Goal: Task Accomplishment & Management: Use online tool/utility

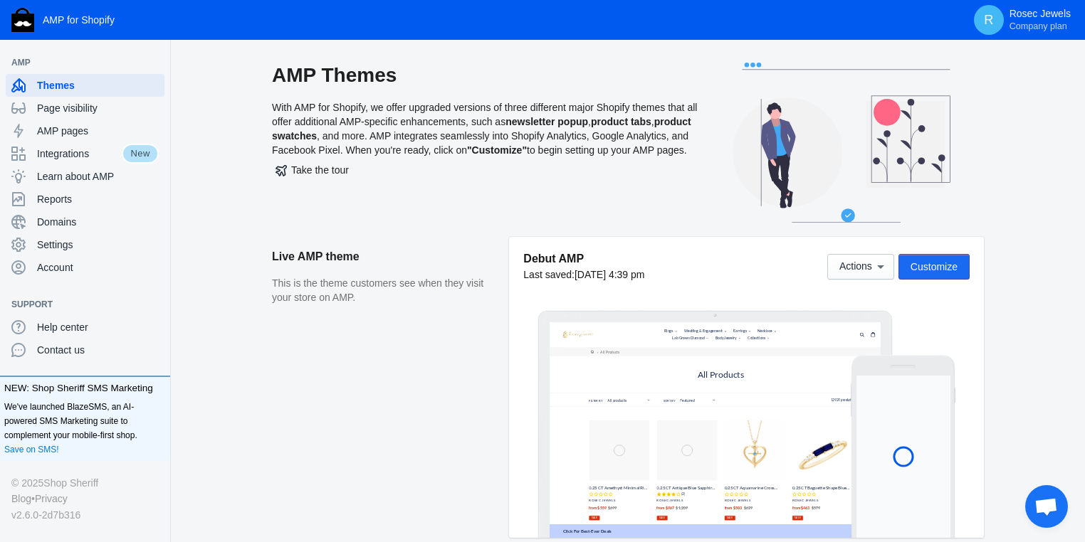
click at [940, 272] on span "Customize" at bounding box center [933, 266] width 47 height 11
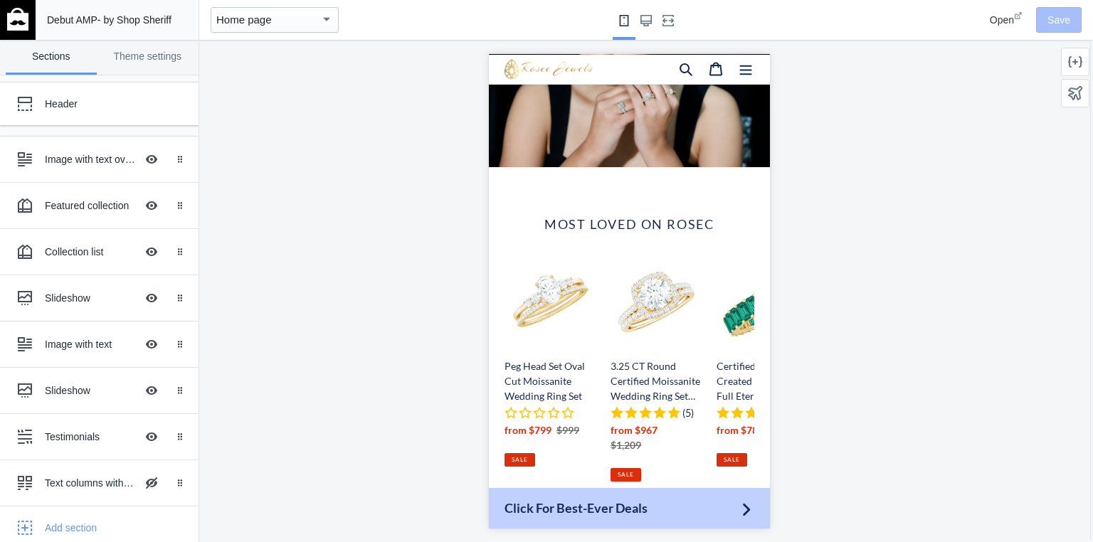
scroll to position [0, 1090]
click at [315, 21] on div "Home page" at bounding box center [268, 19] width 104 height 17
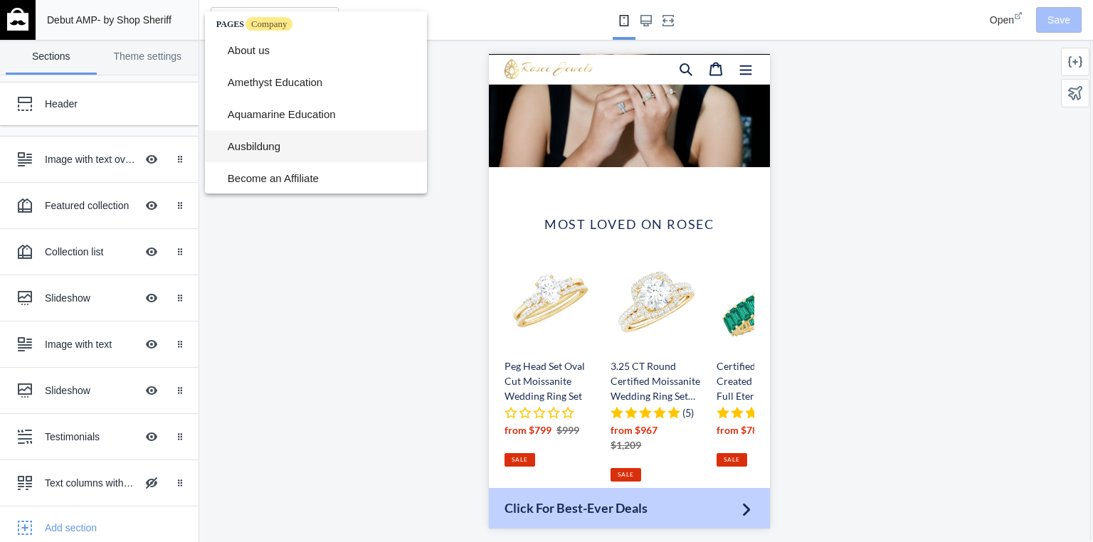
scroll to position [0, 0]
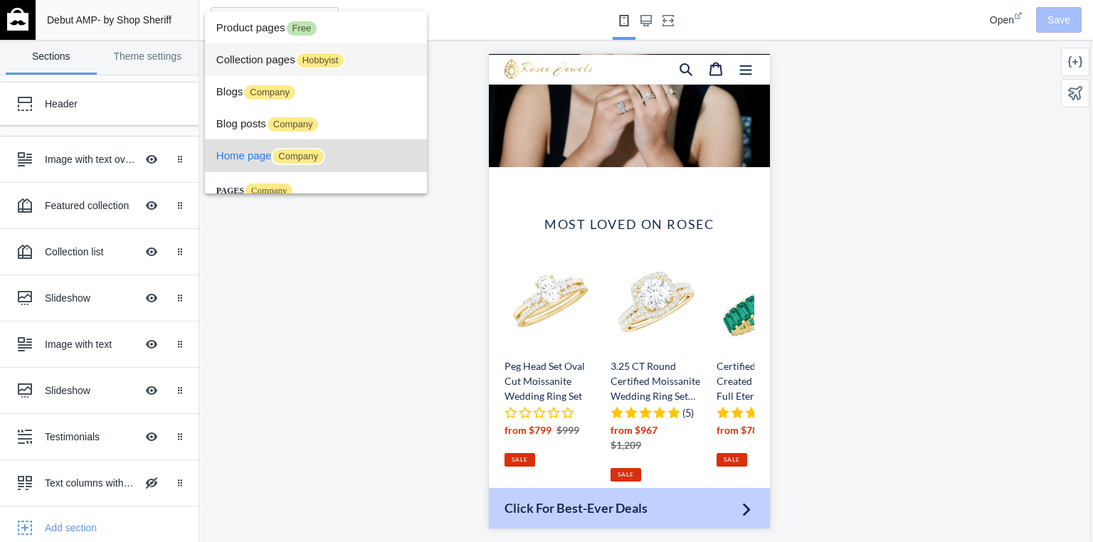
click at [258, 56] on span "Collection pages Hobbyist" at bounding box center [315, 59] width 199 height 32
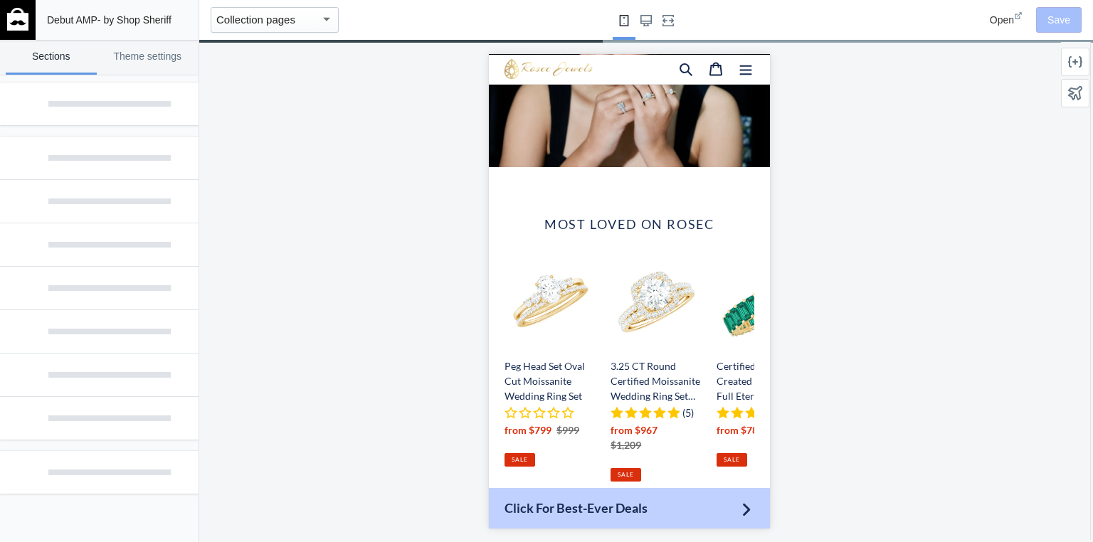
click at [262, 20] on mat-select-trigger "Collection pages" at bounding box center [255, 20] width 79 height 12
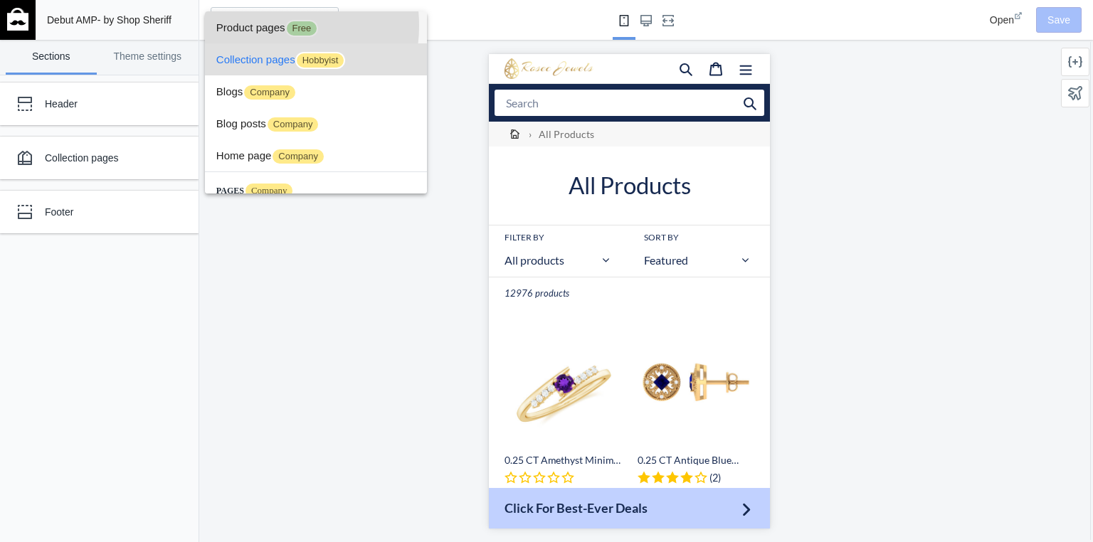
click at [262, 26] on span "Product pages Free" at bounding box center [315, 27] width 199 height 32
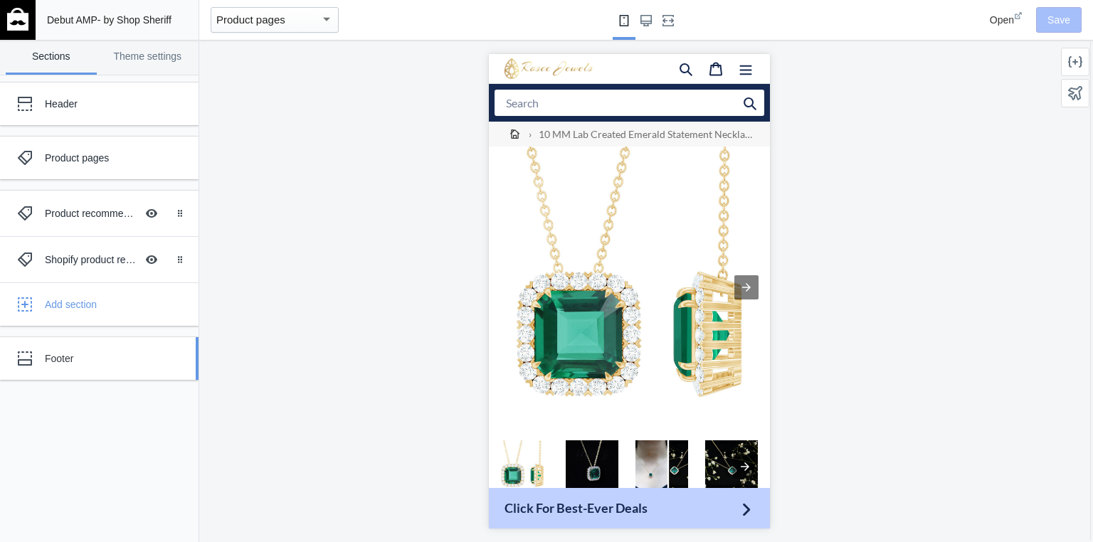
click at [85, 355] on div "Footer" at bounding box center [106, 359] width 122 height 14
click at [47, 359] on div "Footer" at bounding box center [106, 359] width 122 height 14
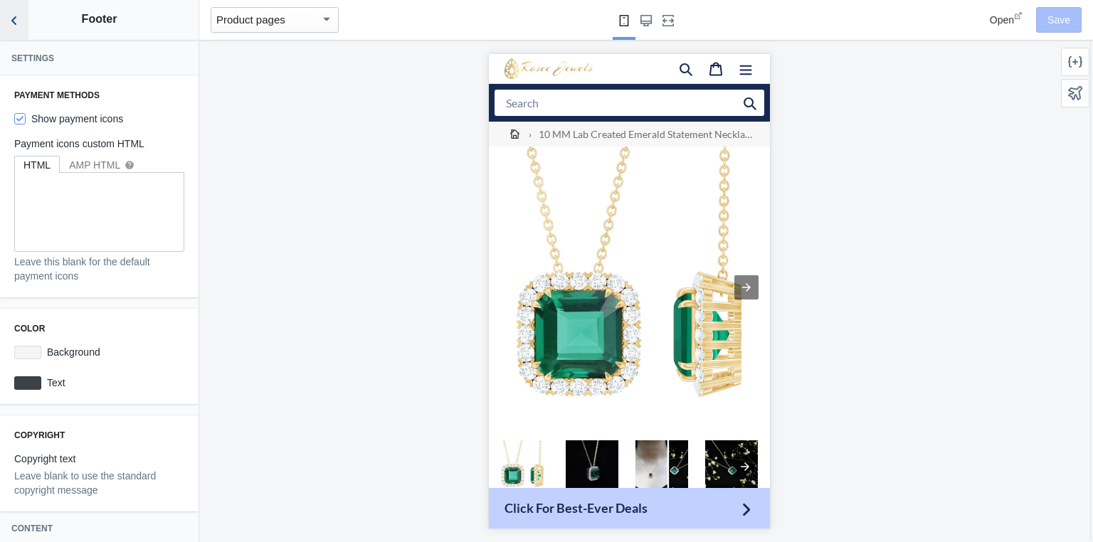
click at [16, 16] on icon "Back to sections" at bounding box center [14, 21] width 14 height 14
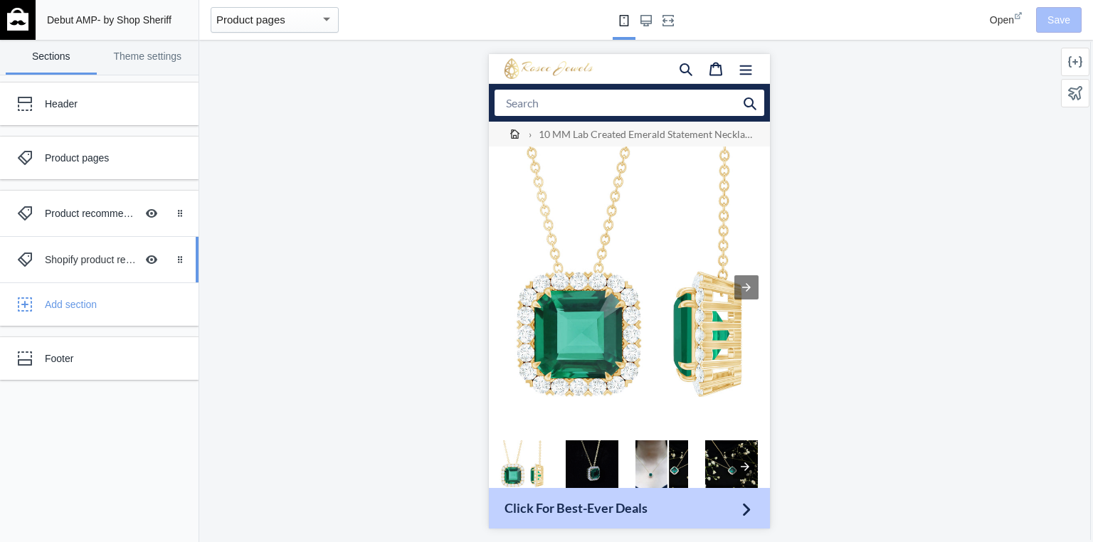
click at [65, 268] on div "Shopify product reviews Hide Image with text overlay" at bounding box center [89, 259] width 157 height 31
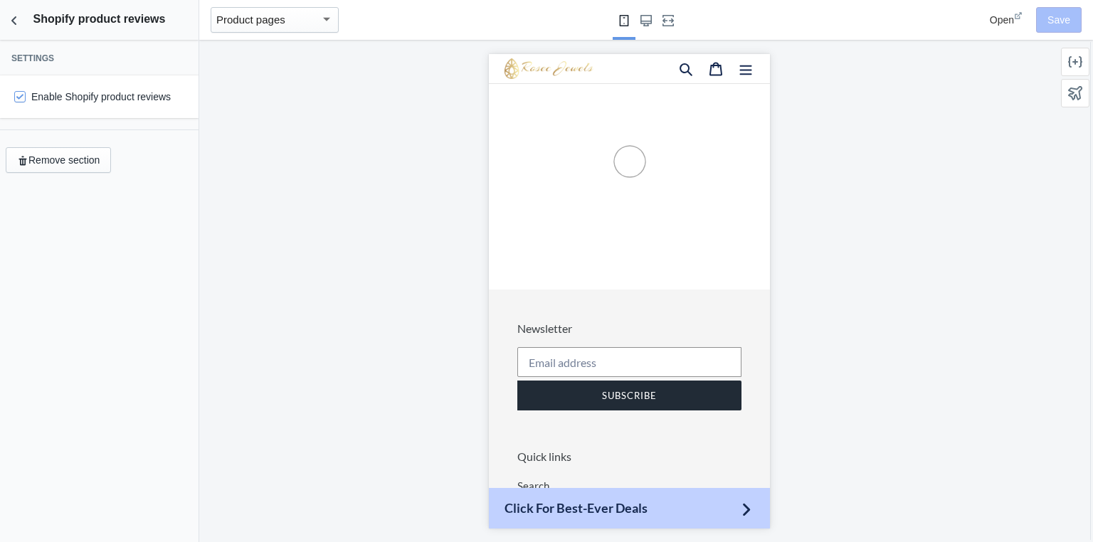
scroll to position [2458, 0]
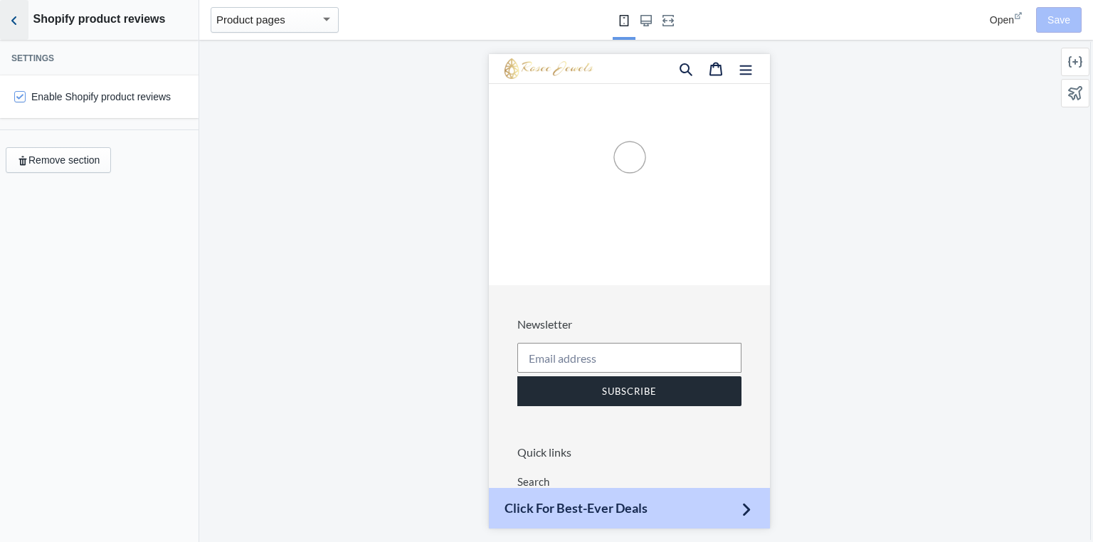
click at [14, 26] on icon "Back to sections" at bounding box center [14, 21] width 14 height 14
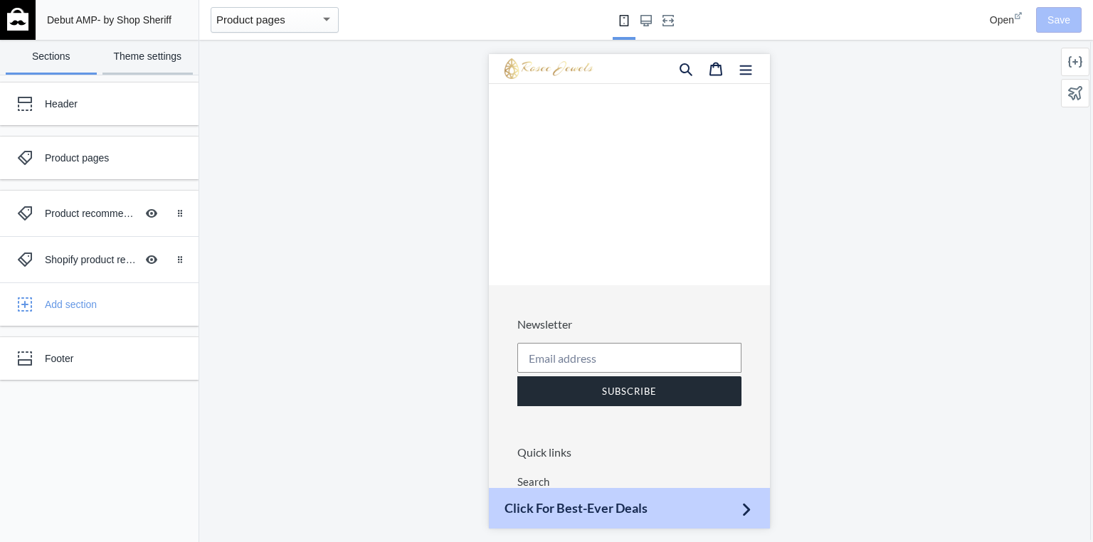
click at [148, 60] on link "Theme settings" at bounding box center [147, 57] width 91 height 35
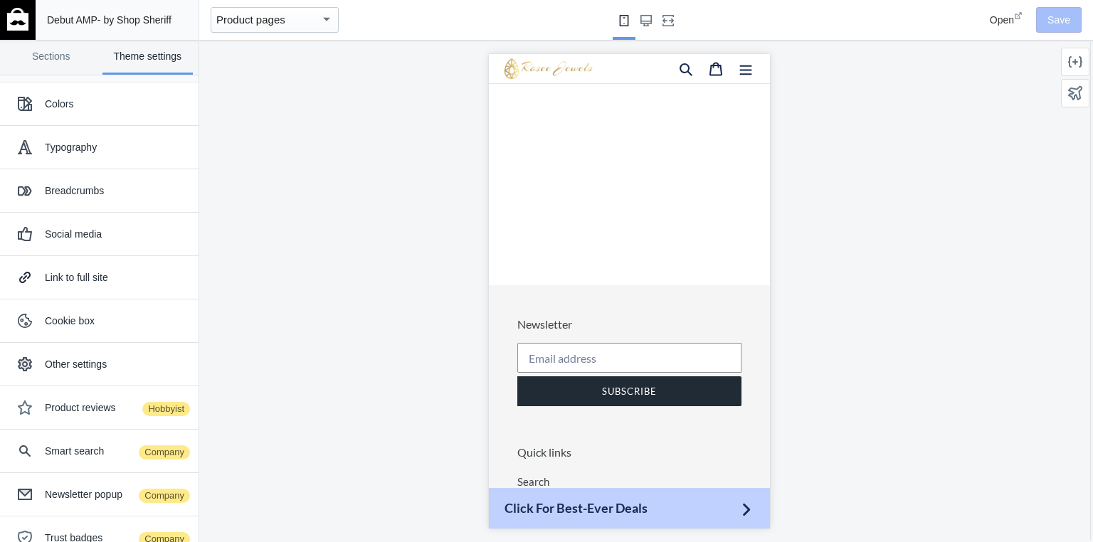
scroll to position [194, 0]
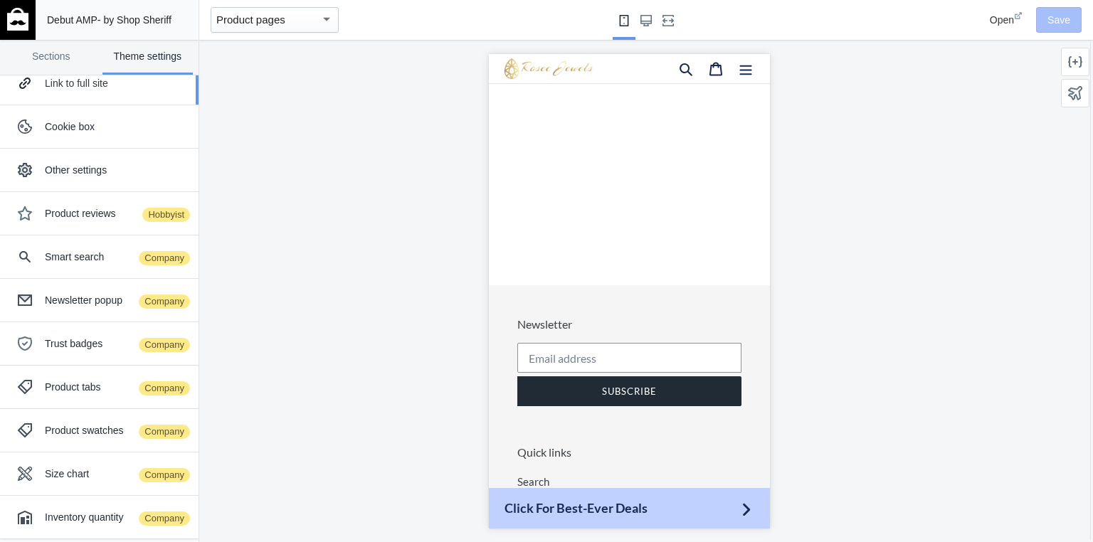
click at [68, 93] on div "Link to full site" at bounding box center [99, 83] width 177 height 28
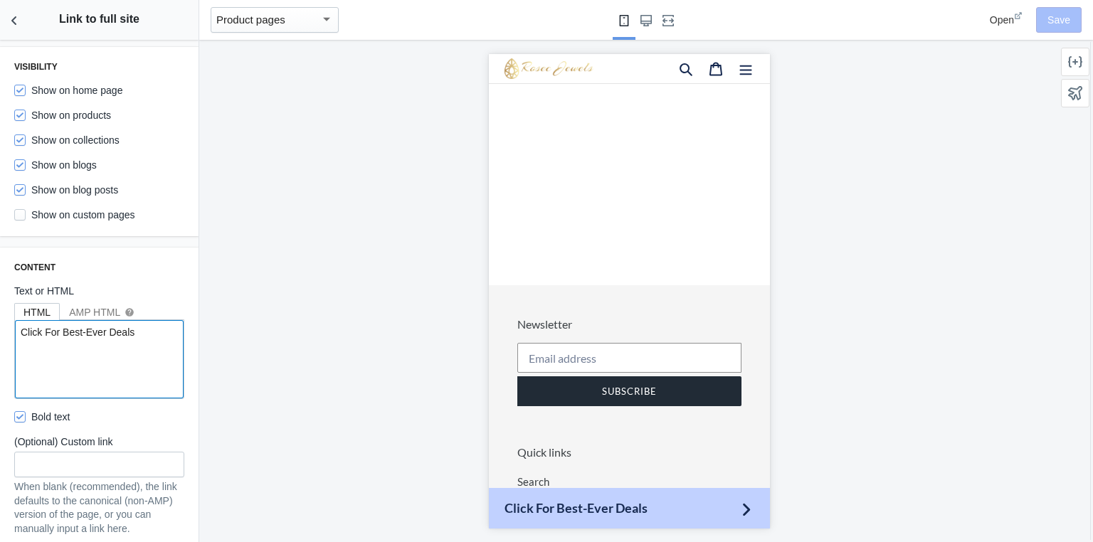
drag, startPoint x: 32, startPoint y: 325, endPoint x: 16, endPoint y: 330, distance: 17.1
click at [16, 330] on textarea "Click For Best-Ever Deals" at bounding box center [99, 359] width 169 height 78
paste textarea "💫 Experience Rosec Luxury"
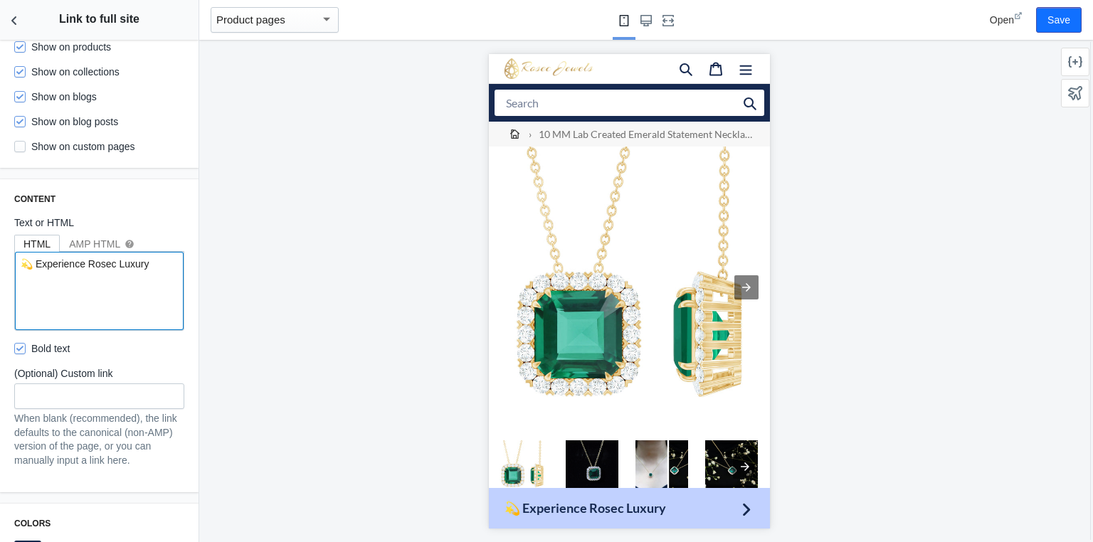
scroll to position [132, 0]
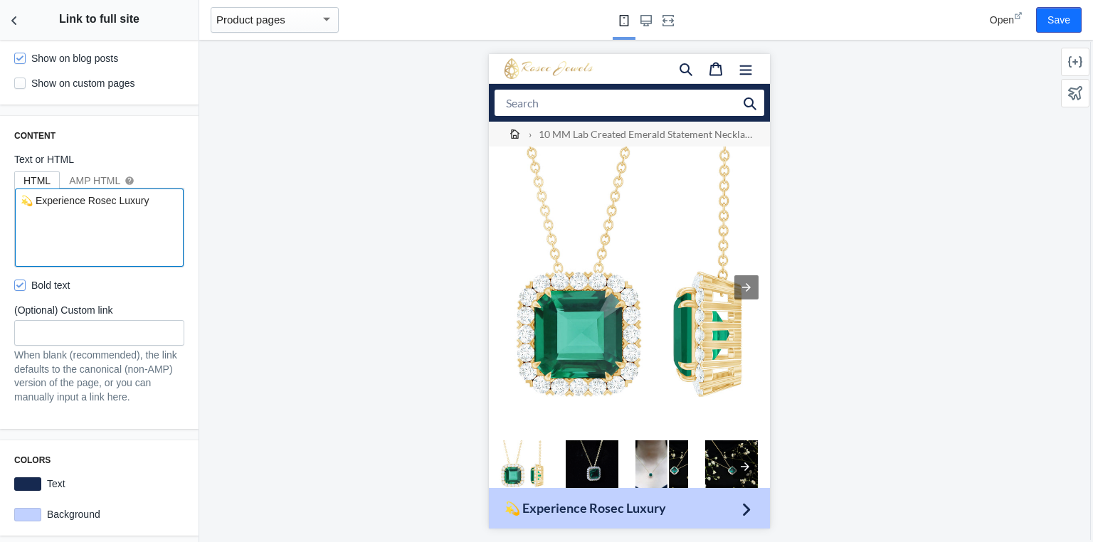
type textarea "💫 Experience Rosec Luxury"
click at [44, 482] on label "Text" at bounding box center [112, 484] width 143 height 14
click at [29, 512] on div at bounding box center [27, 515] width 27 height 14
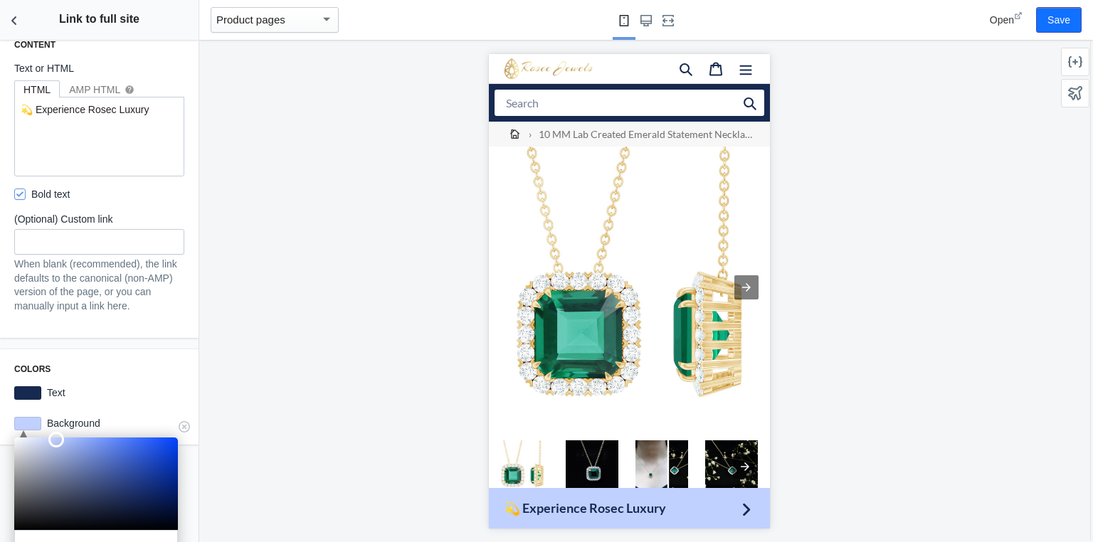
scroll to position [337, 0]
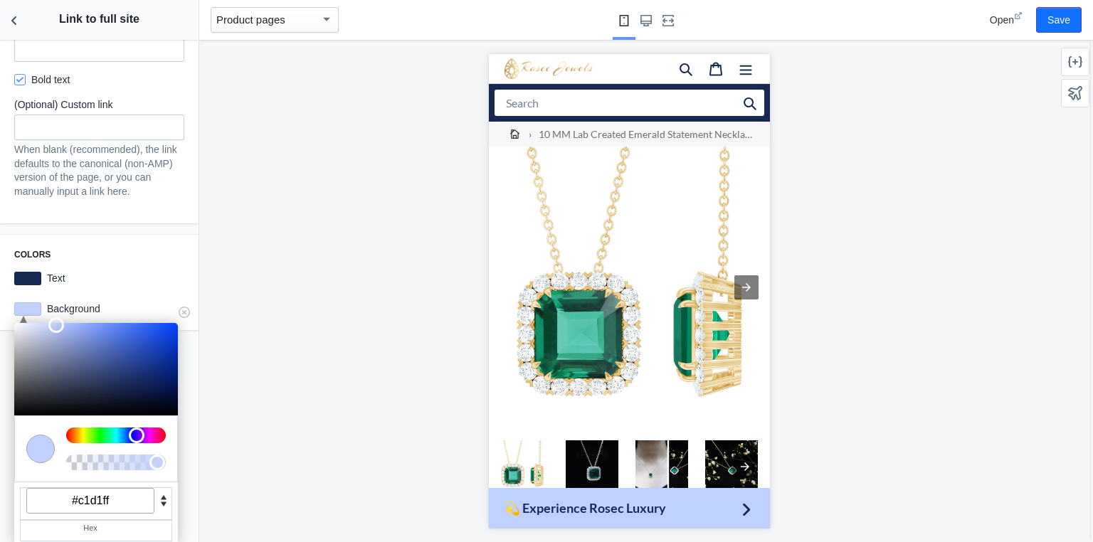
drag, startPoint x: 112, startPoint y: 501, endPoint x: 61, endPoint y: 499, distance: 51.3
click at [61, 499] on input "#c1d1ff" at bounding box center [90, 501] width 128 height 26
paste input "8E1E18"
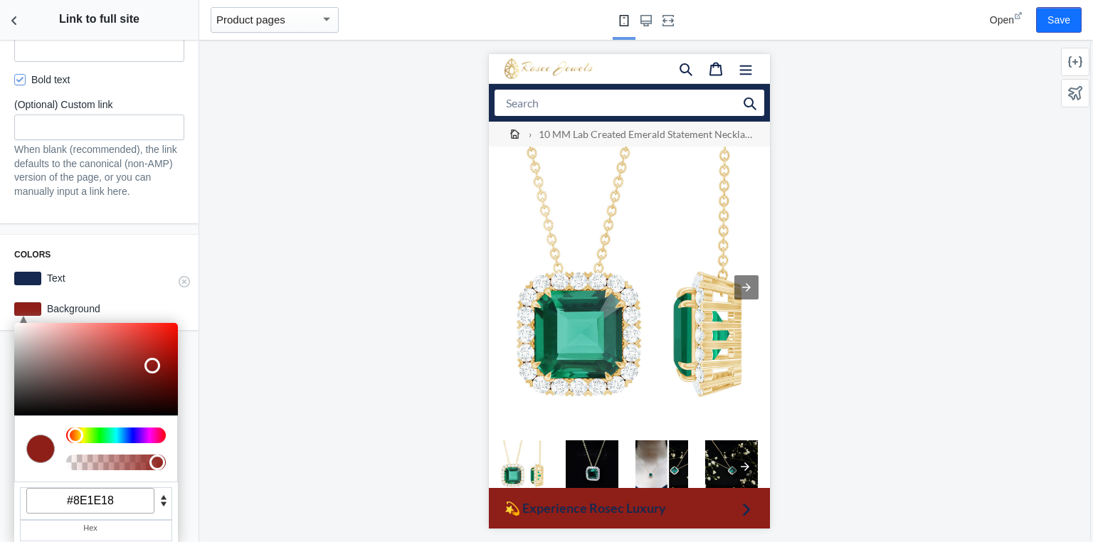
scroll to position [0, 0]
type input "#8e1e18"
click at [44, 274] on label "Text" at bounding box center [112, 278] width 143 height 14
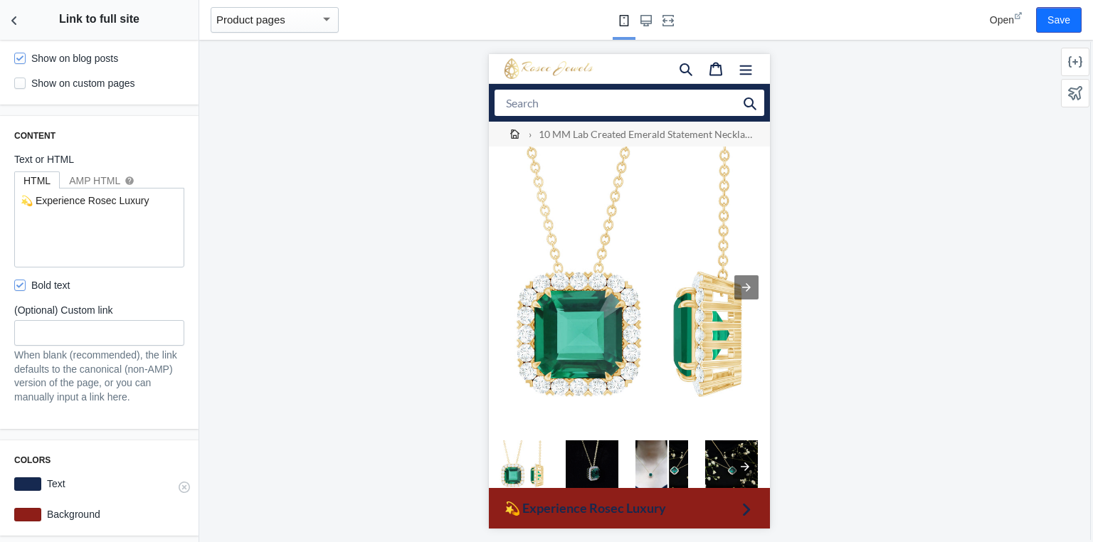
click at [40, 481] on div at bounding box center [27, 484] width 27 height 14
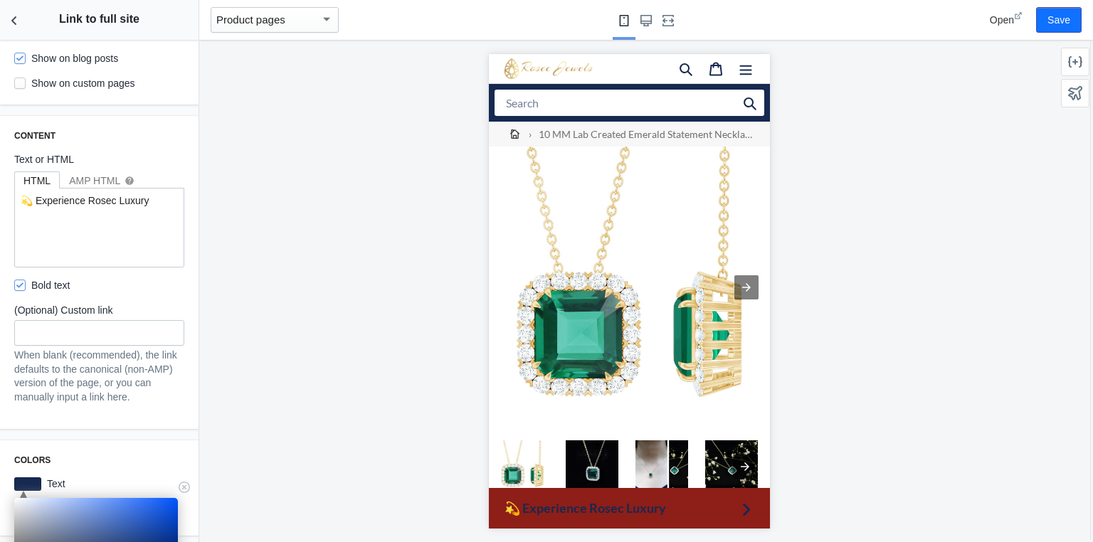
scroll to position [307, 0]
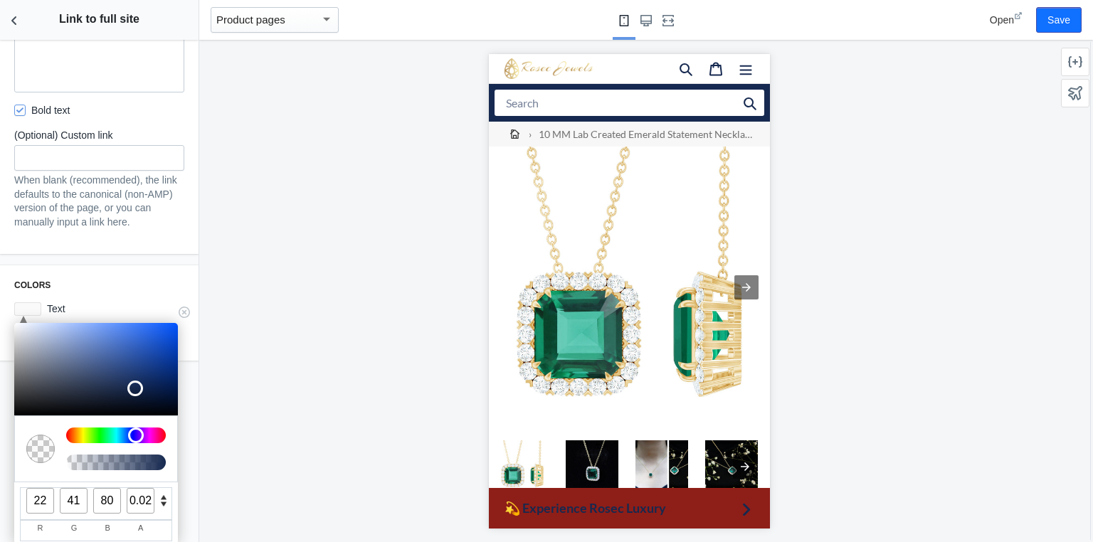
click at [68, 464] on div at bounding box center [116, 463] width 100 height 16
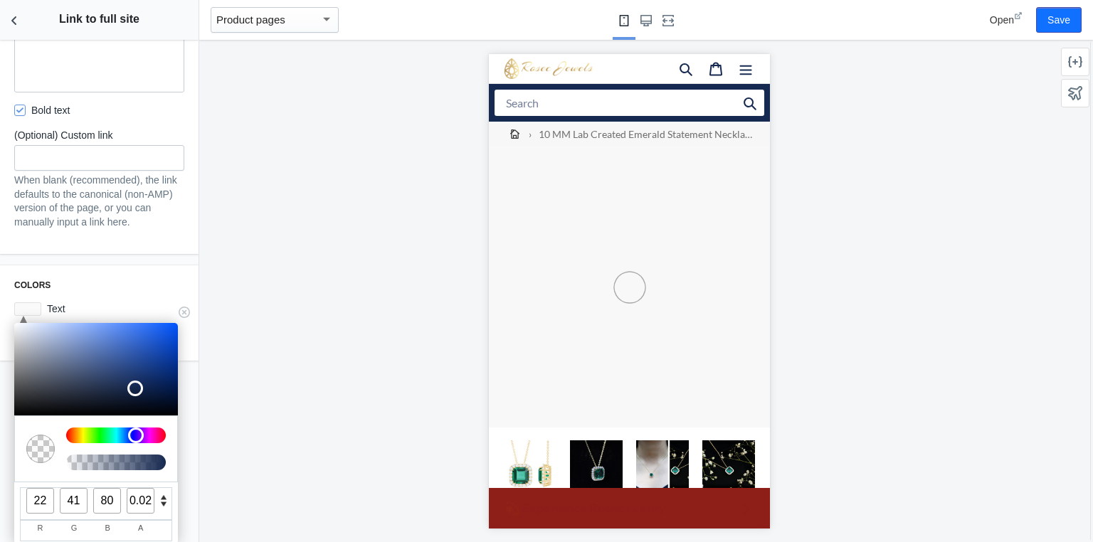
scroll to position [0, 0]
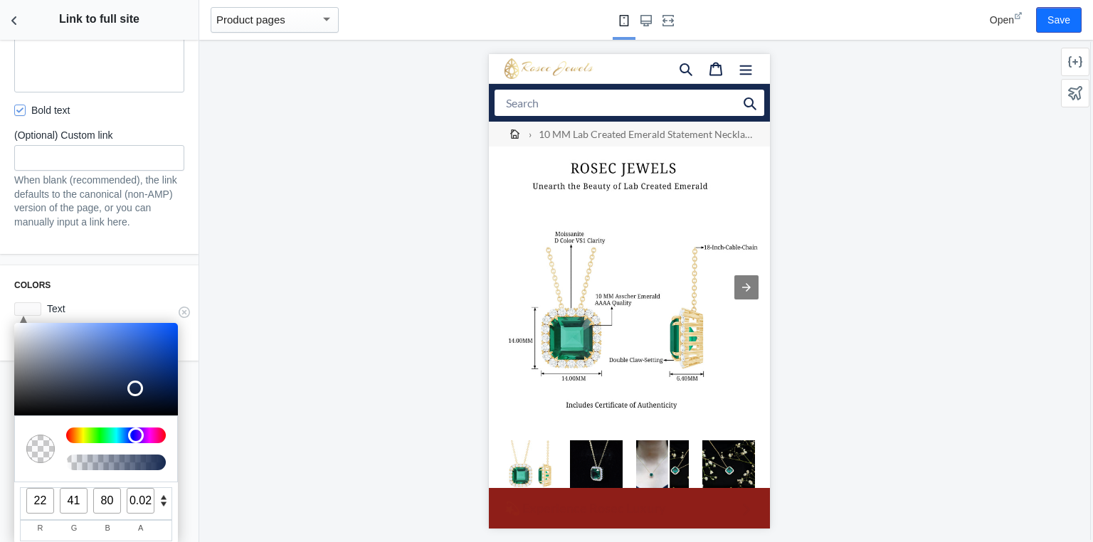
click at [68, 464] on div at bounding box center [116, 463] width 100 height 16
type input "0.99"
click at [165, 462] on div at bounding box center [116, 463] width 100 height 16
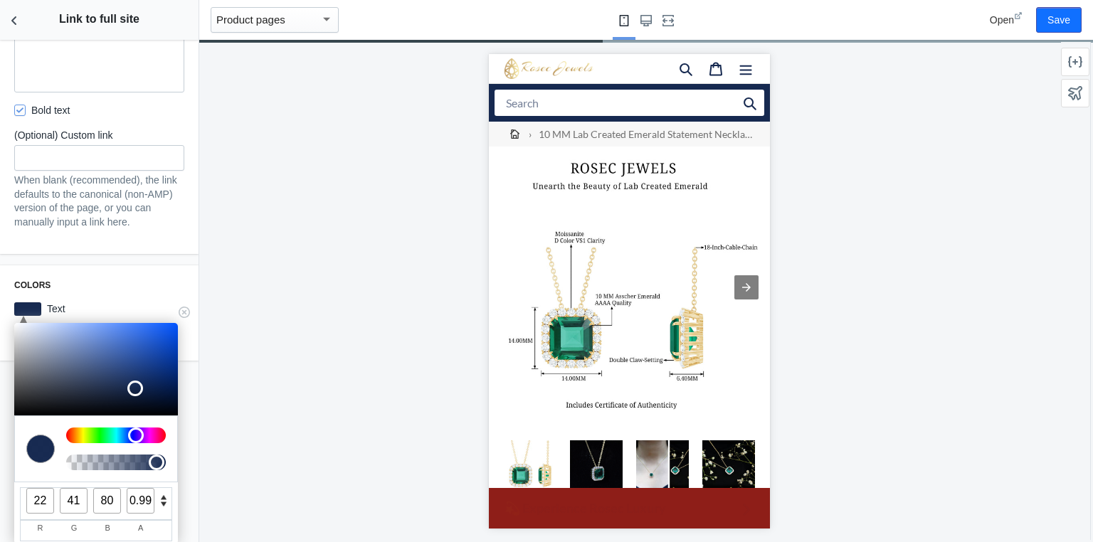
type input "17"
type input "34"
type input "68"
type input "18"
type input "35"
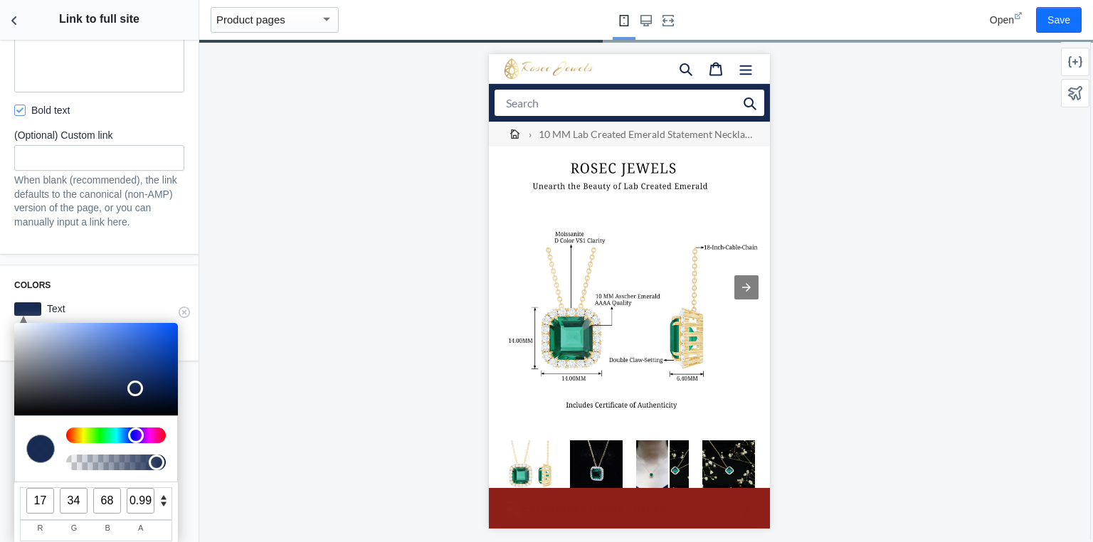
type input "70"
type input "20"
type input "38"
type input "74"
type input "24"
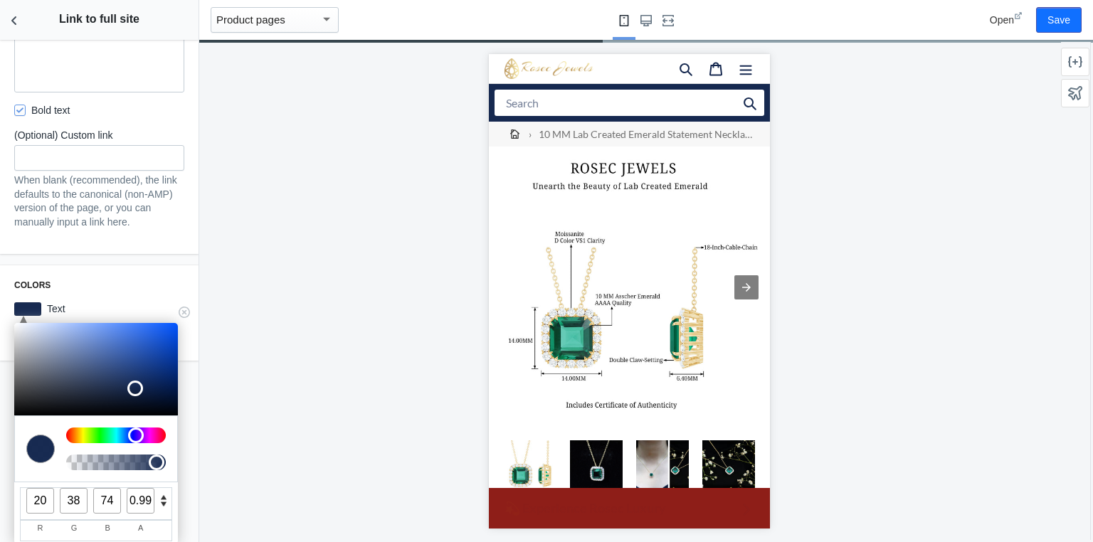
type input "42"
type input "80"
type input "29"
type input "48"
type input "88"
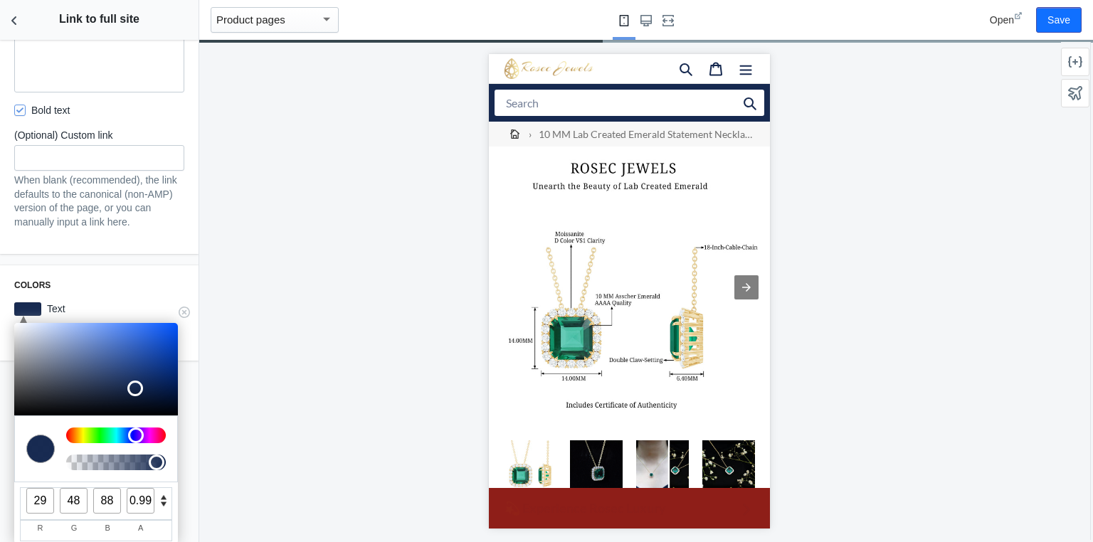
type input "41"
type input "63"
type input "108"
type input "52"
type input "75"
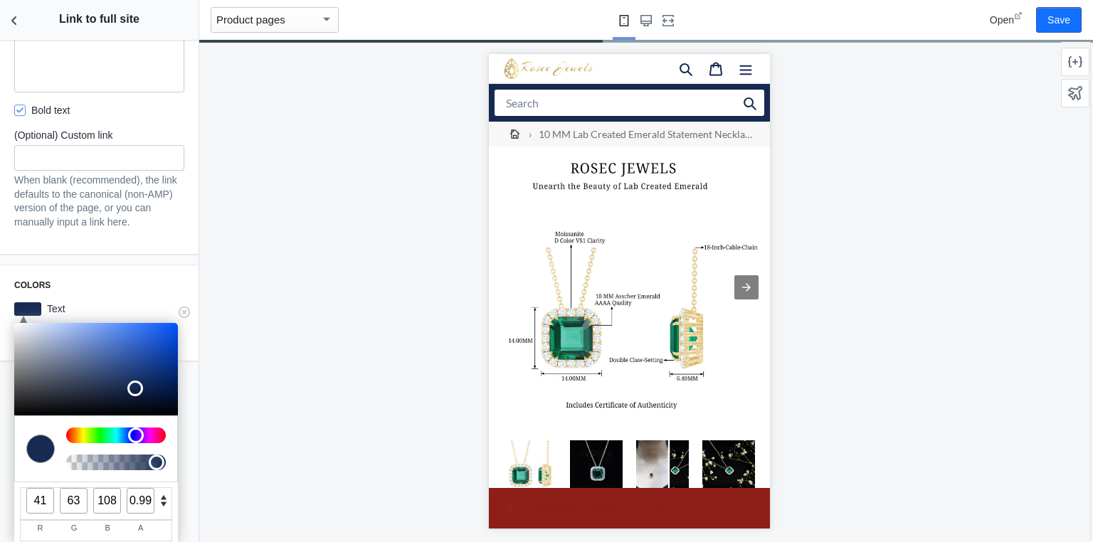
type input "121"
type input "59"
type input "82"
type input "129"
type input "68"
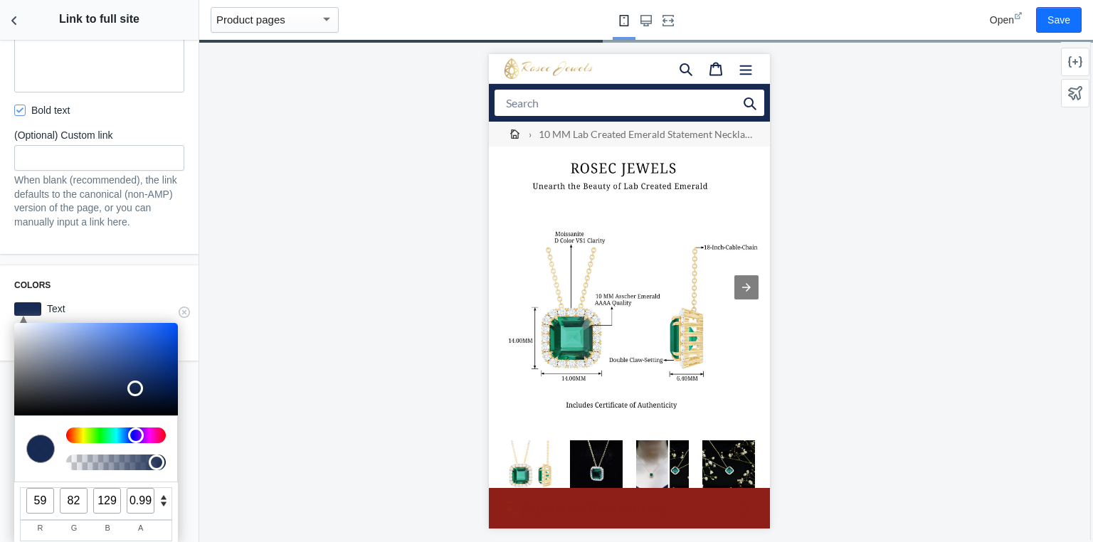
type input "92"
type input "139"
type input "73"
type input "96"
type input "143"
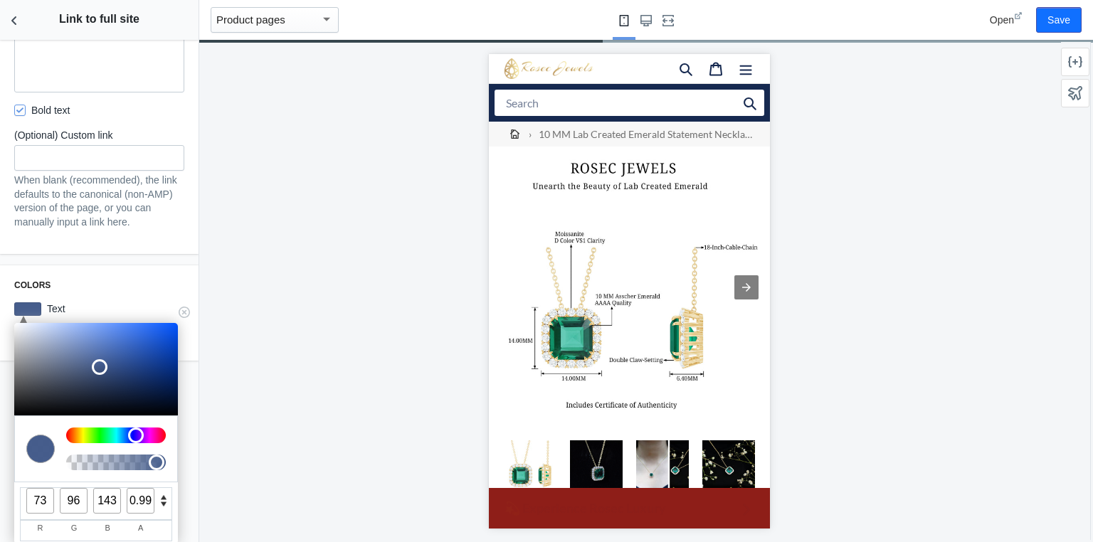
type input "81"
type input "104"
type input "151"
type input "91"
type input "113"
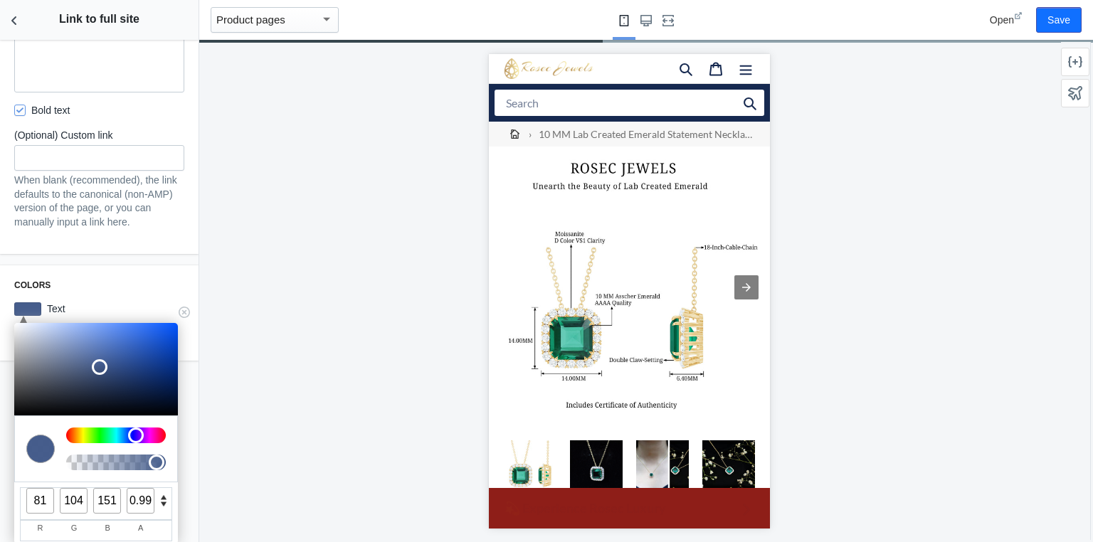
type input "159"
type input "99"
type input "120"
type input "163"
type input "110"
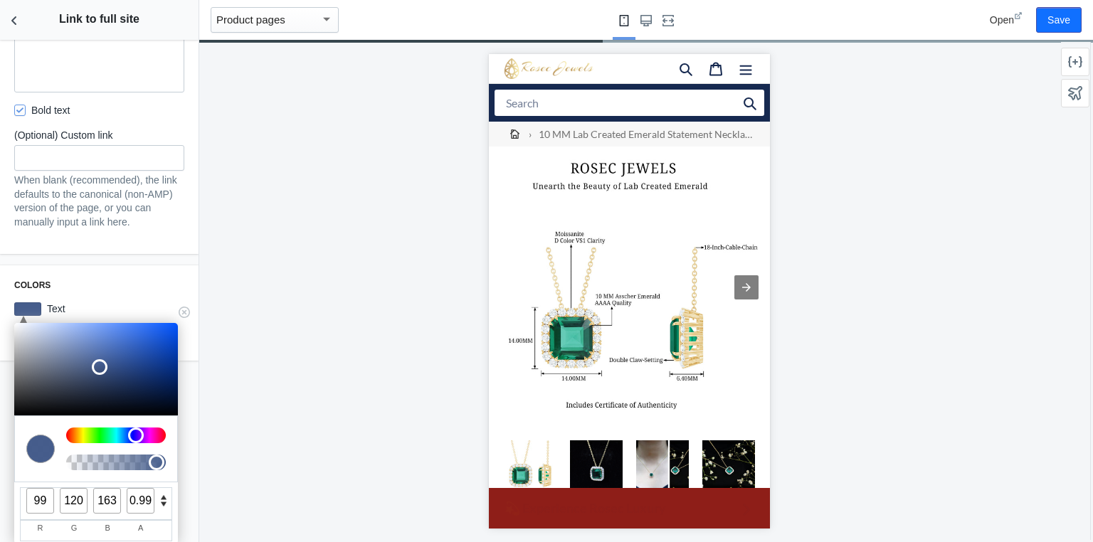
type input "130"
type input "170"
type input "113"
type input "132"
type input "119"
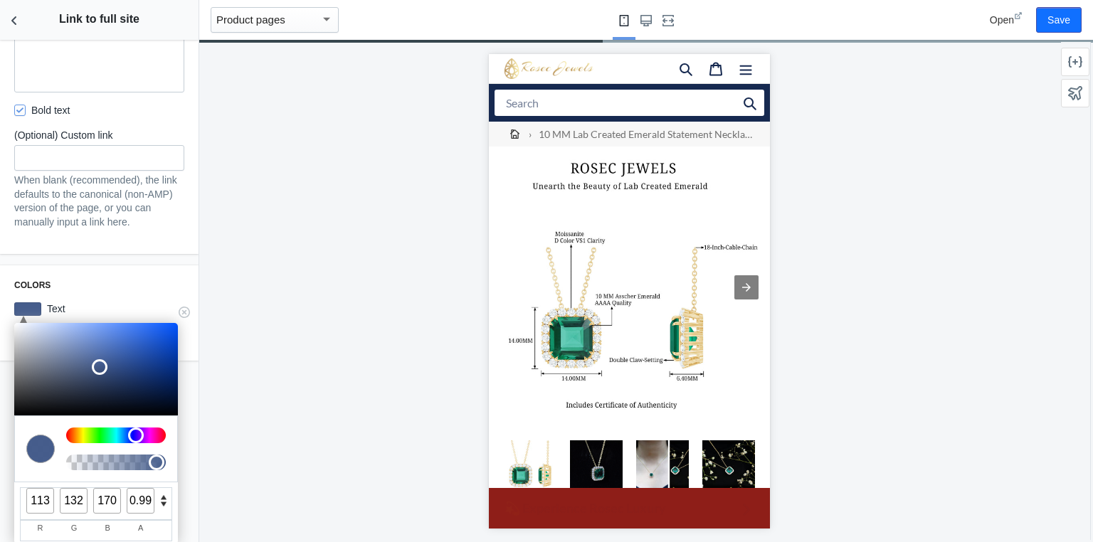
type input "137"
type input "174"
type input "126"
type input "143"
type input "178"
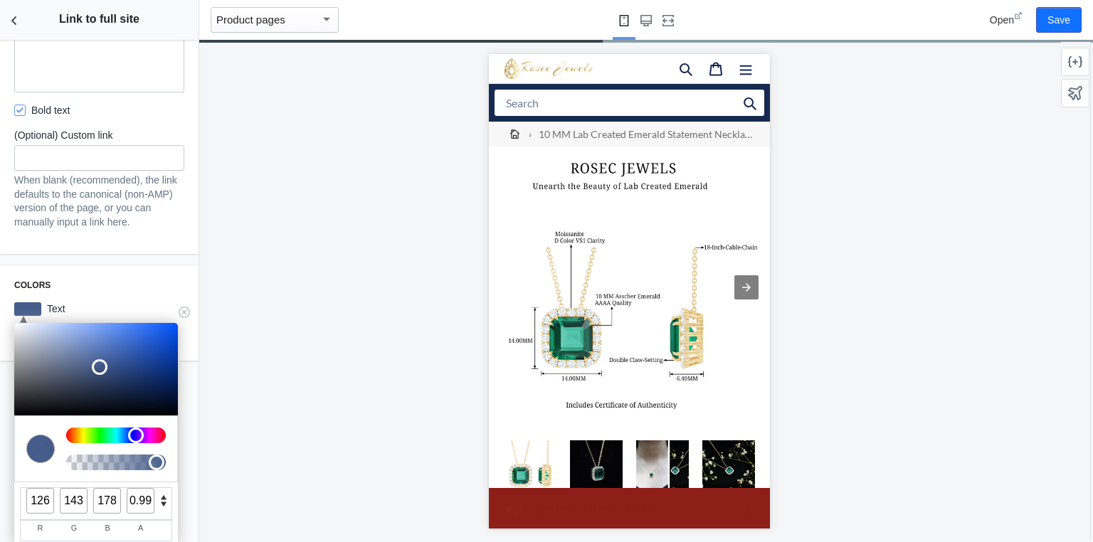
type input "135"
type input "151"
type input "184"
type input "143"
type input "158"
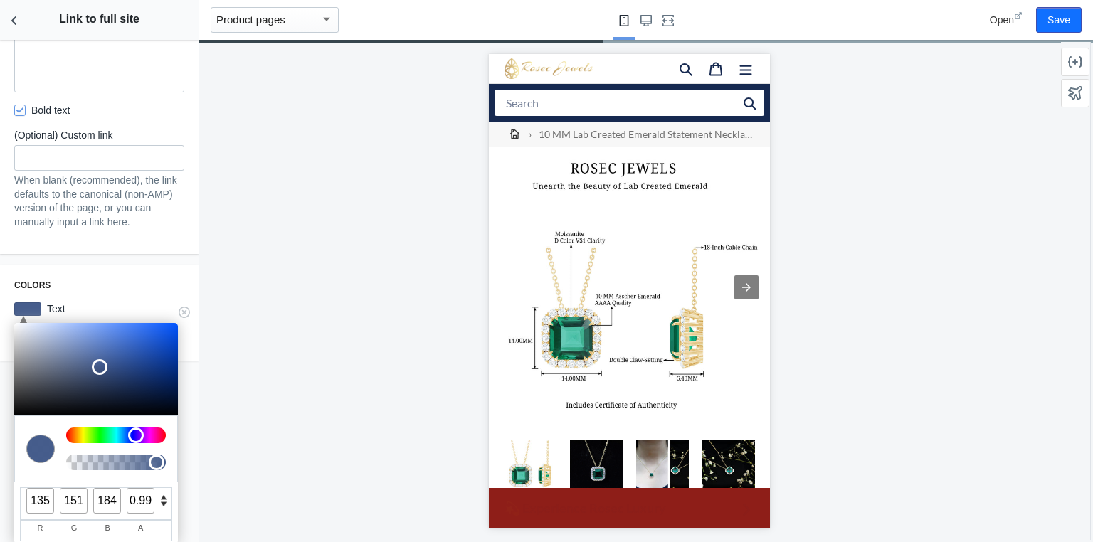
type input "188"
type input "149"
type input "163"
type input "192"
type input "158"
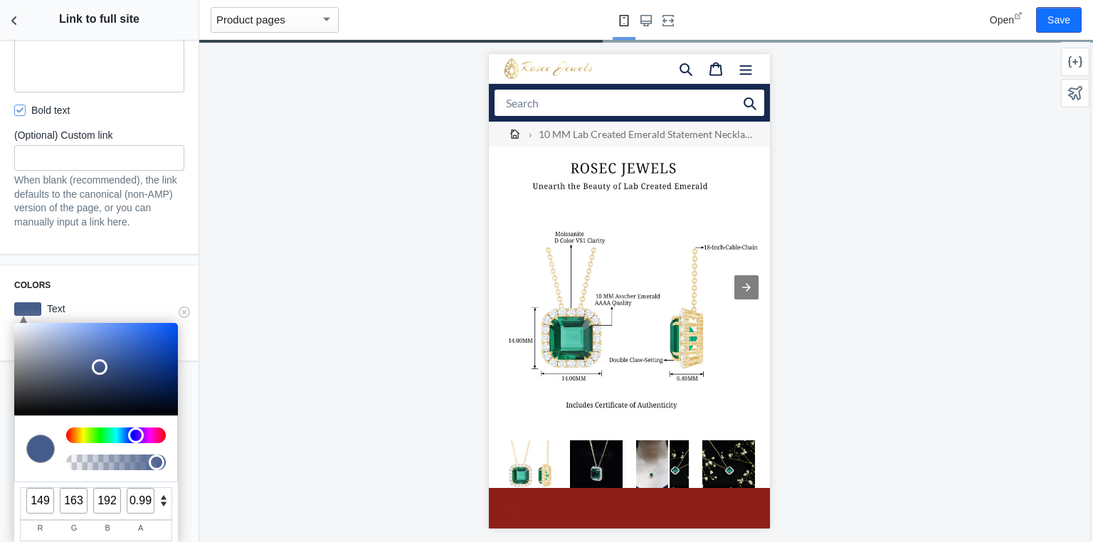
type input "170"
type input "196"
type input "167"
type input "178"
type input "202"
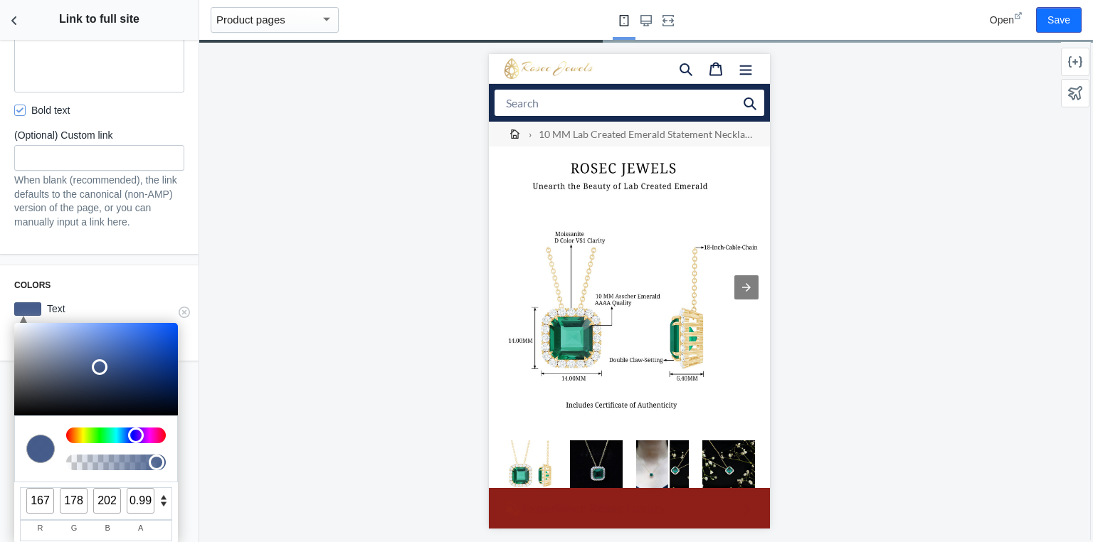
type input "175"
type input "186"
type input "208"
type input "185"
type input "194"
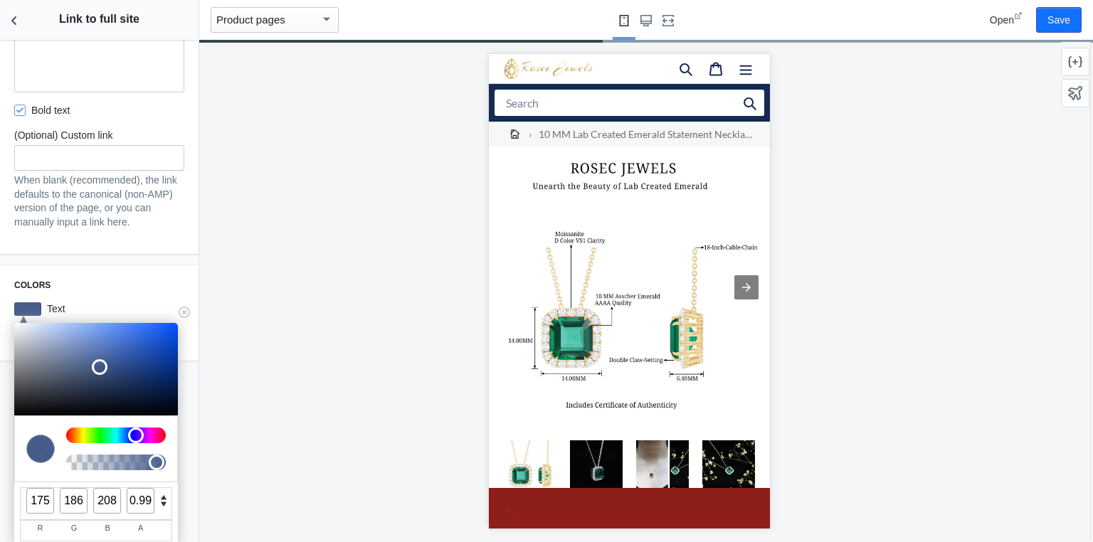
type input "214"
type input "198"
type input "206"
type input "221"
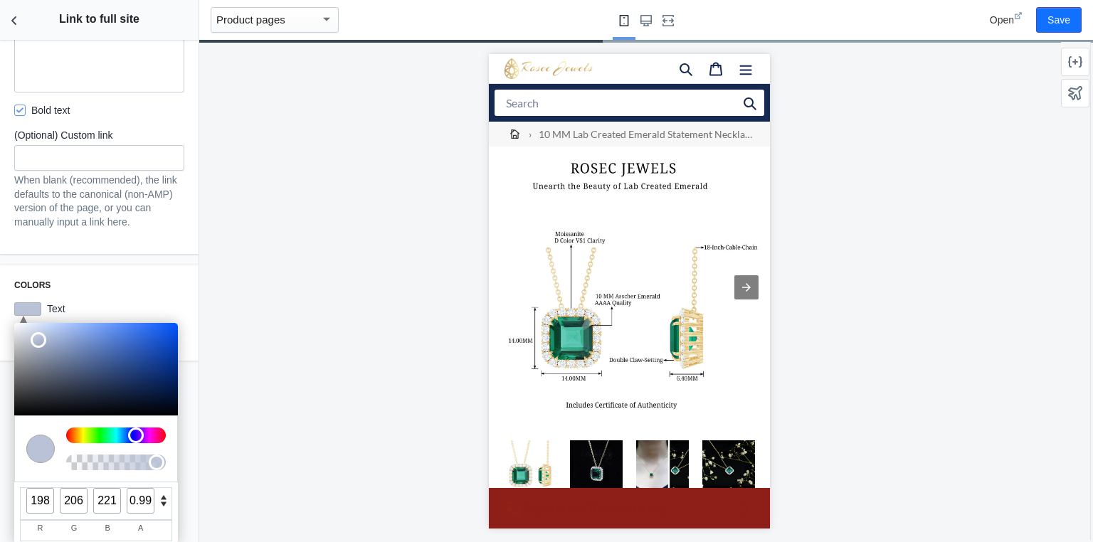
type input "225"
type input "233"
type input "242"
type input "243"
type input "245"
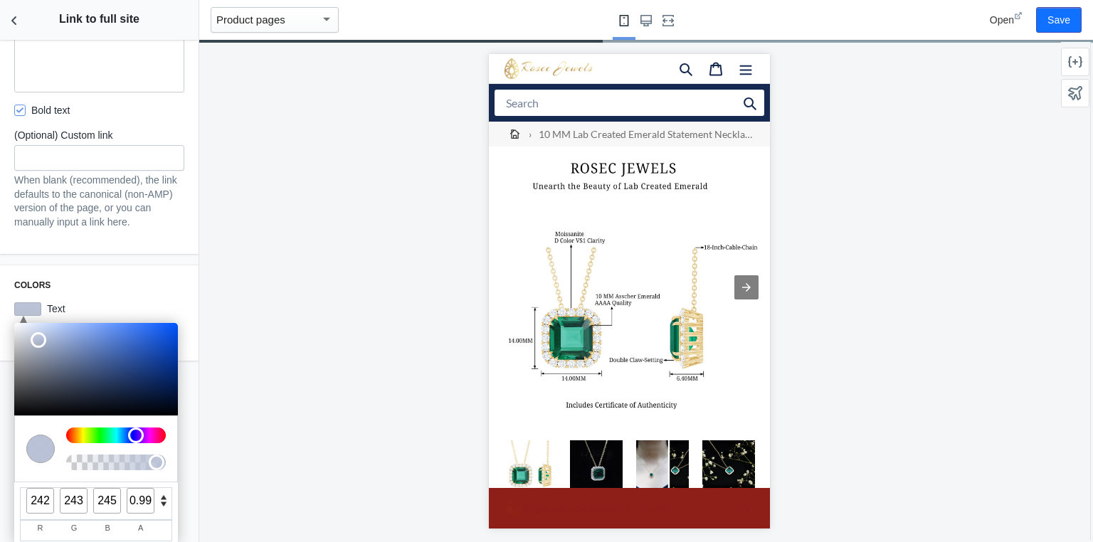
type input "253"
type input "255"
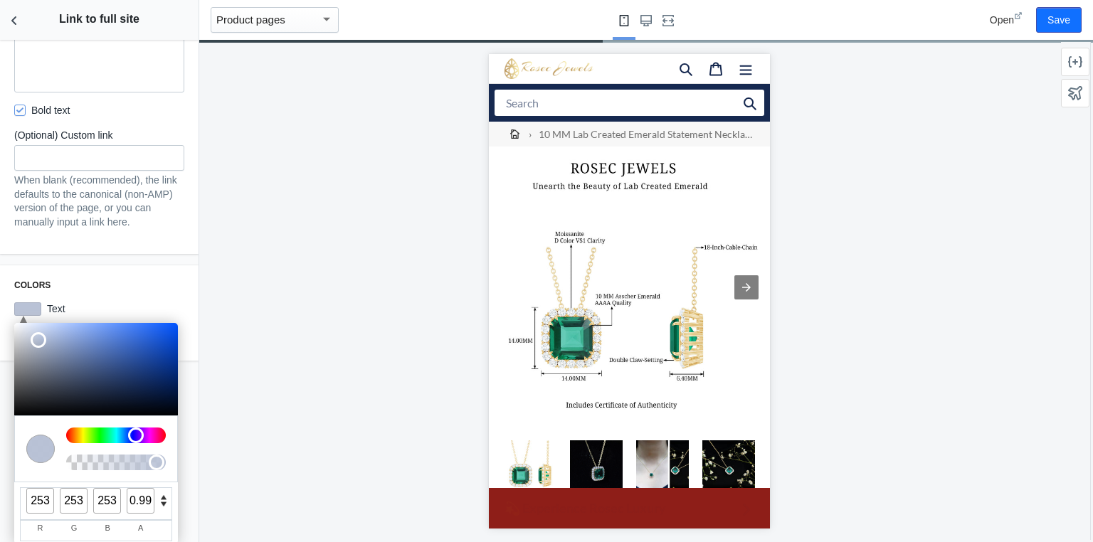
type input "255"
drag, startPoint x: 138, startPoint y: 390, endPoint x: 6, endPoint y: 319, distance: 150.3
click at [6, 319] on div "Colors C M Y K A 220 100 100 0.99 H S L A 255 255 255 0.99 R G B A #ffffff Hex …" at bounding box center [99, 312] width 199 height 95
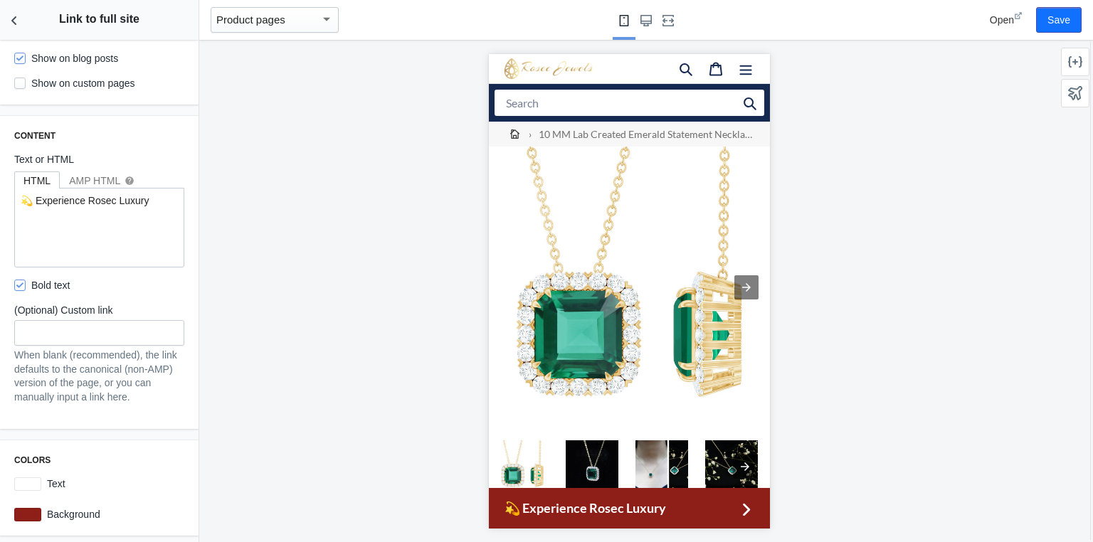
click at [413, 433] on div at bounding box center [629, 291] width 860 height 502
click at [502, 85] on div "Search" at bounding box center [628, 102] width 281 height 38
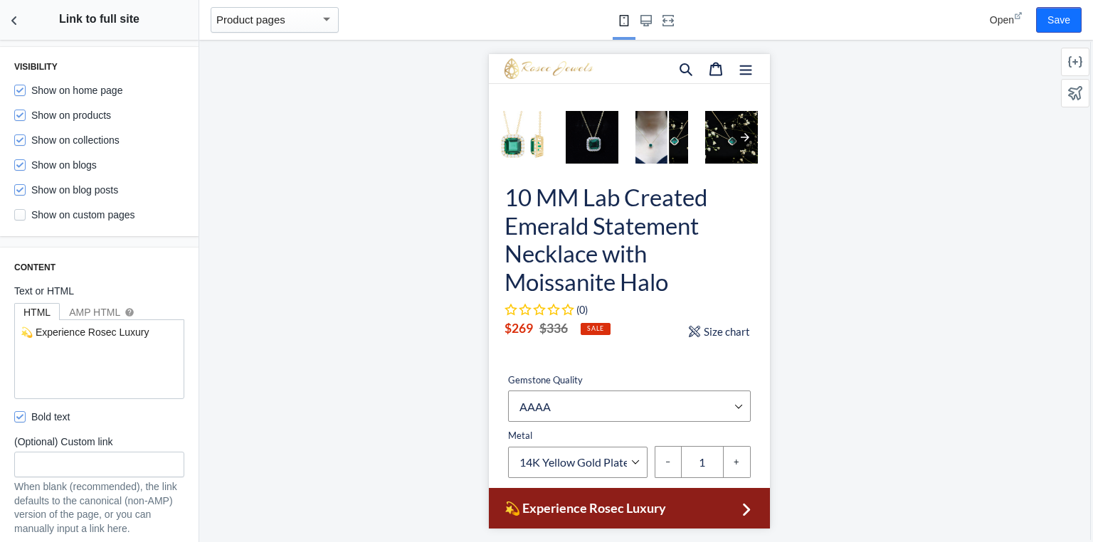
scroll to position [399, 0]
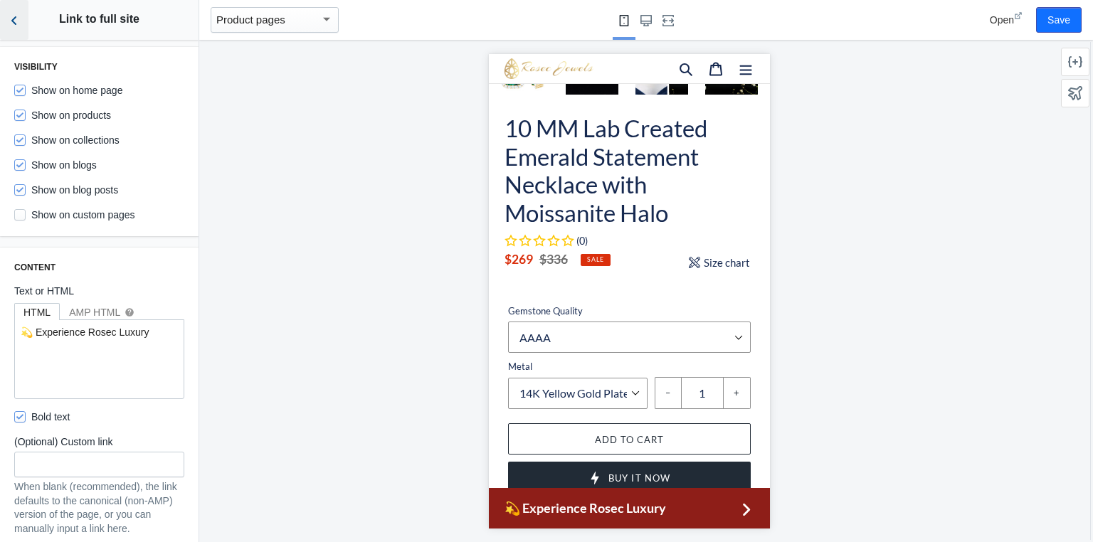
click at [15, 20] on icon "Back to sections" at bounding box center [14, 21] width 14 height 14
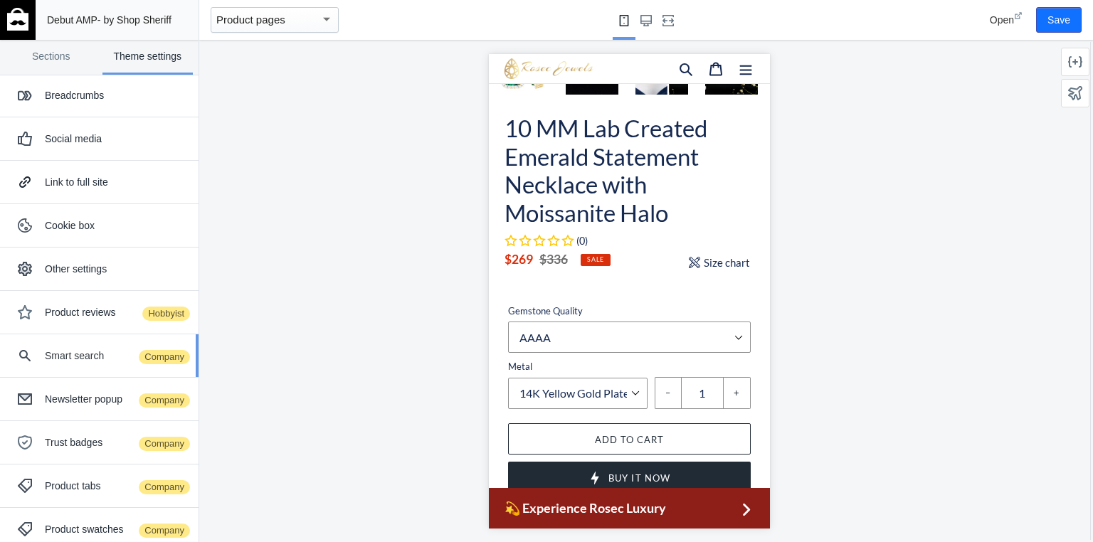
scroll to position [0, 0]
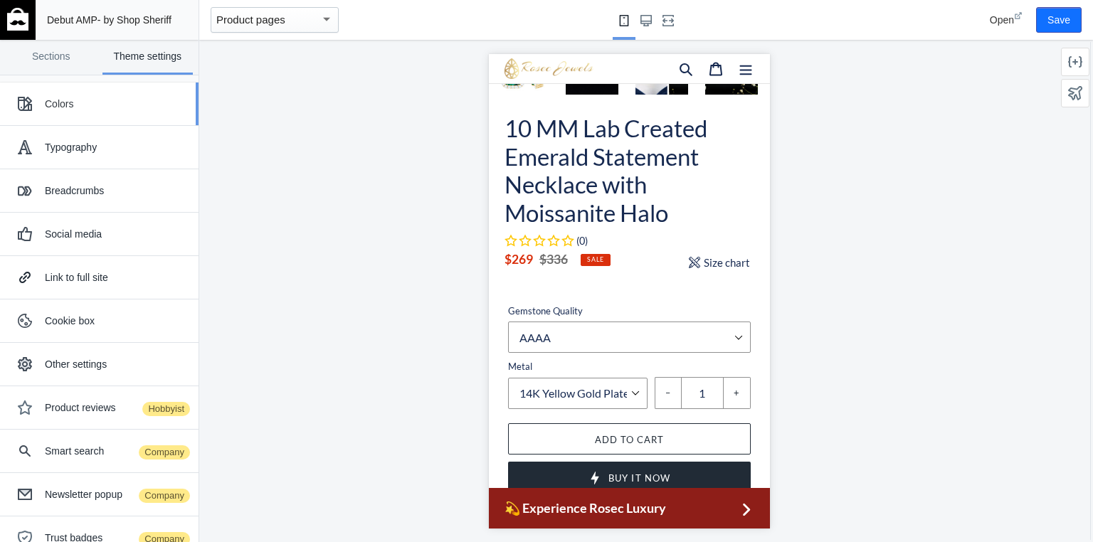
click at [46, 102] on div "Colors" at bounding box center [116, 104] width 143 height 14
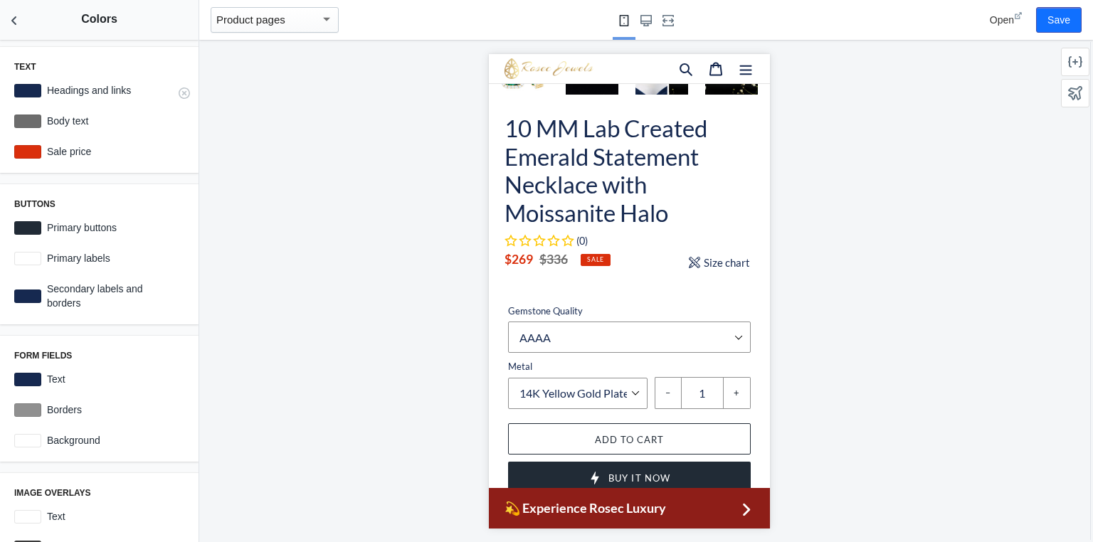
click at [23, 87] on div at bounding box center [27, 91] width 27 height 14
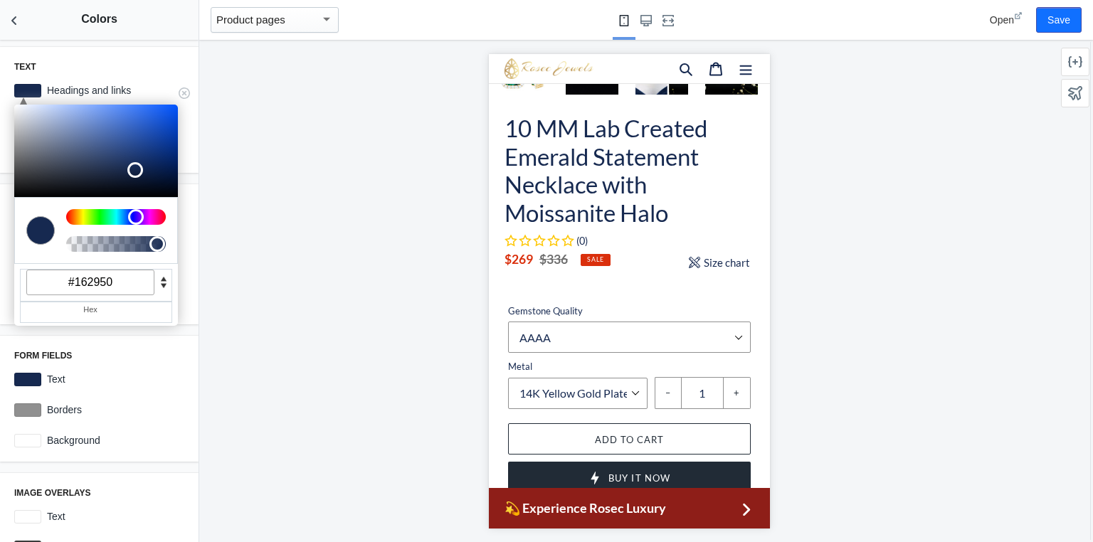
drag, startPoint x: 131, startPoint y: 285, endPoint x: 60, endPoint y: 280, distance: 70.6
click at [60, 280] on input "#162950" at bounding box center [90, 283] width 128 height 26
paste input "8E1E18"
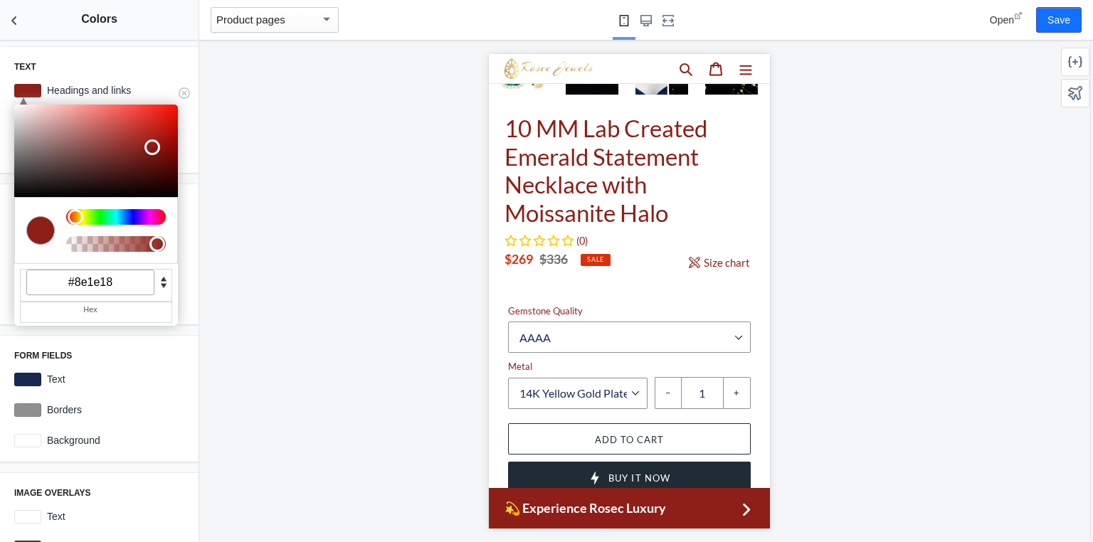
click at [28, 85] on div at bounding box center [27, 91] width 27 height 14
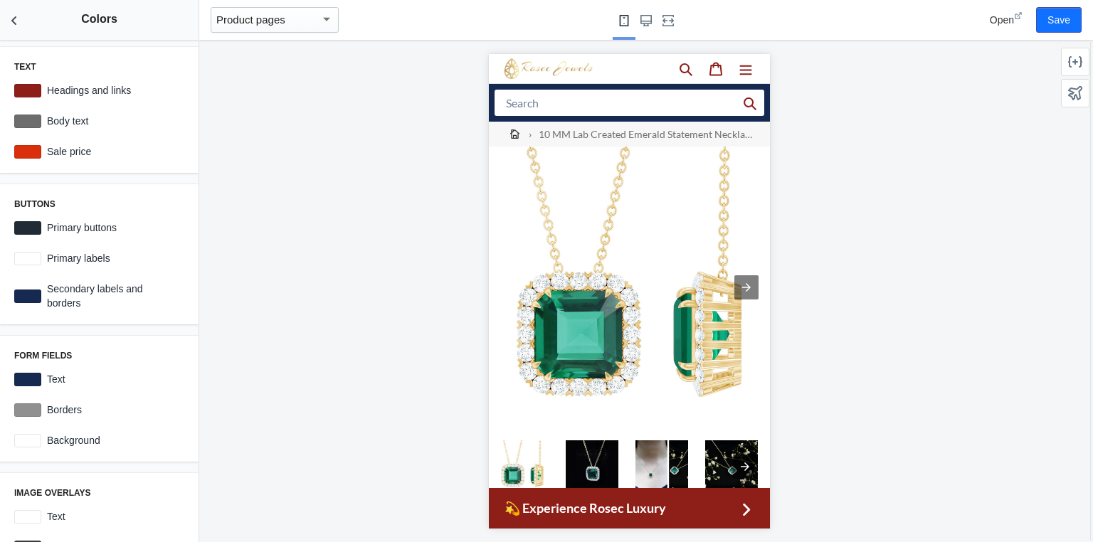
scroll to position [285, 0]
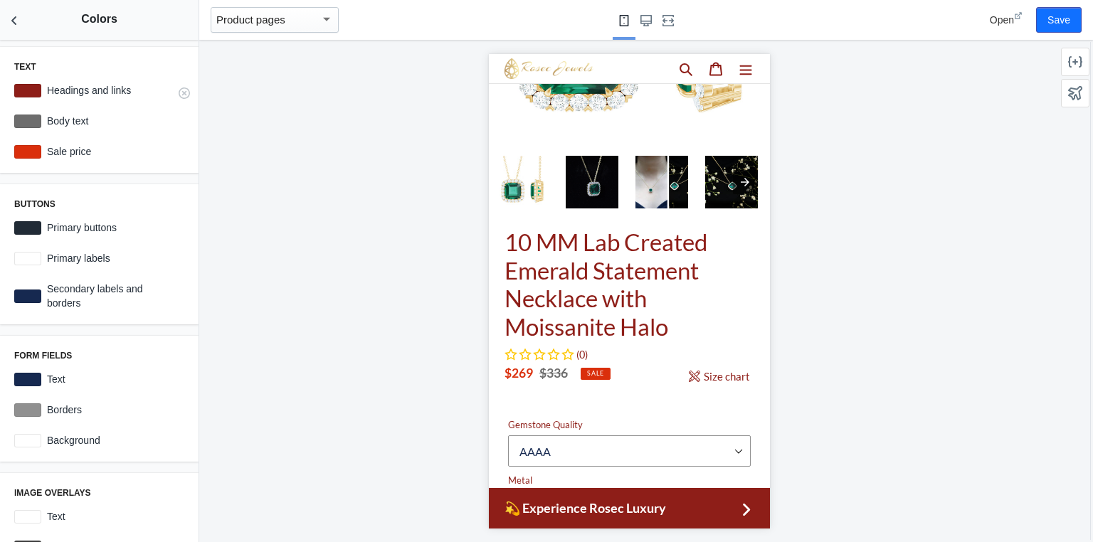
click at [90, 91] on label "Headings and links" at bounding box center [112, 90] width 143 height 14
click at [37, 85] on div at bounding box center [27, 91] width 27 height 14
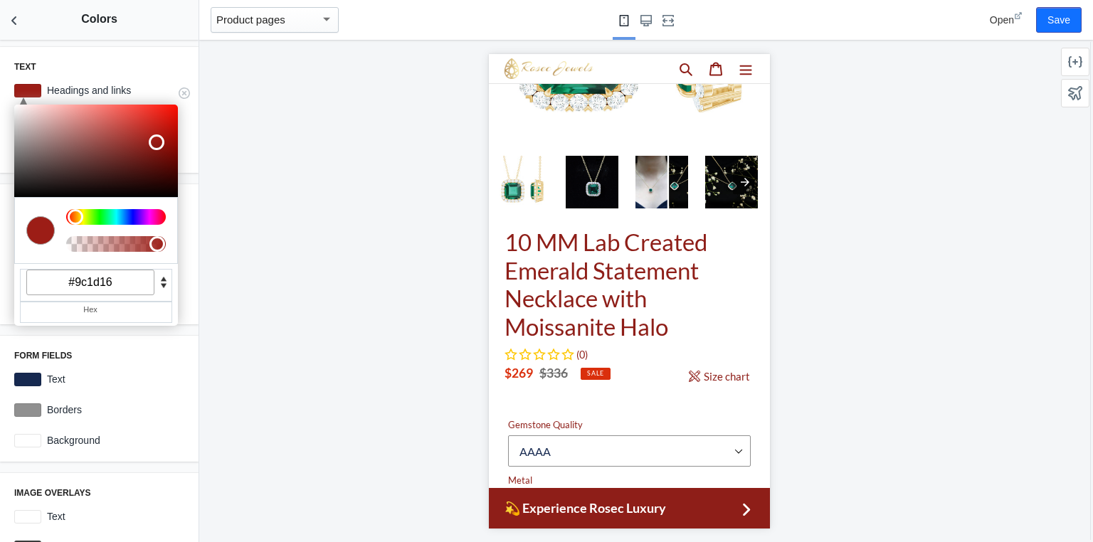
click at [154, 140] on div at bounding box center [157, 142] width 16 height 16
type input "#000000"
drag, startPoint x: 154, startPoint y: 140, endPoint x: 177, endPoint y: 213, distance: 76.1
click at [177, 213] on div "C M Y K A 3 0 0 1 H S L A 0 0 0 1 R G B A #000000 Hex" at bounding box center [96, 215] width 164 height 221
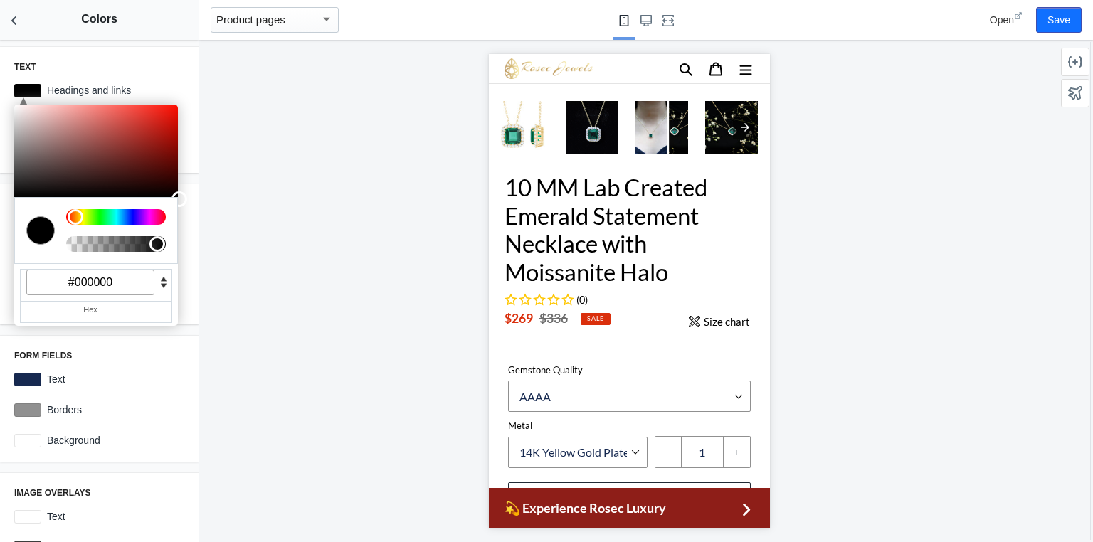
scroll to position [455, 0]
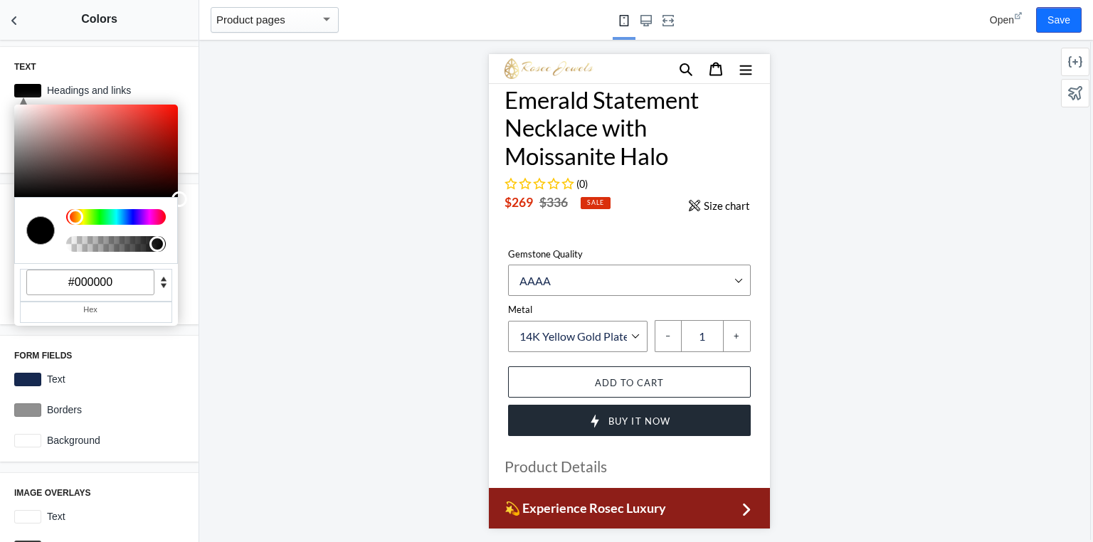
click at [179, 332] on div "Text C M Y K A 3 0 0 1 H S L A 0 0 0 1 R G B A #000000 Hex Headings and links #…" at bounding box center [99, 291] width 199 height 502
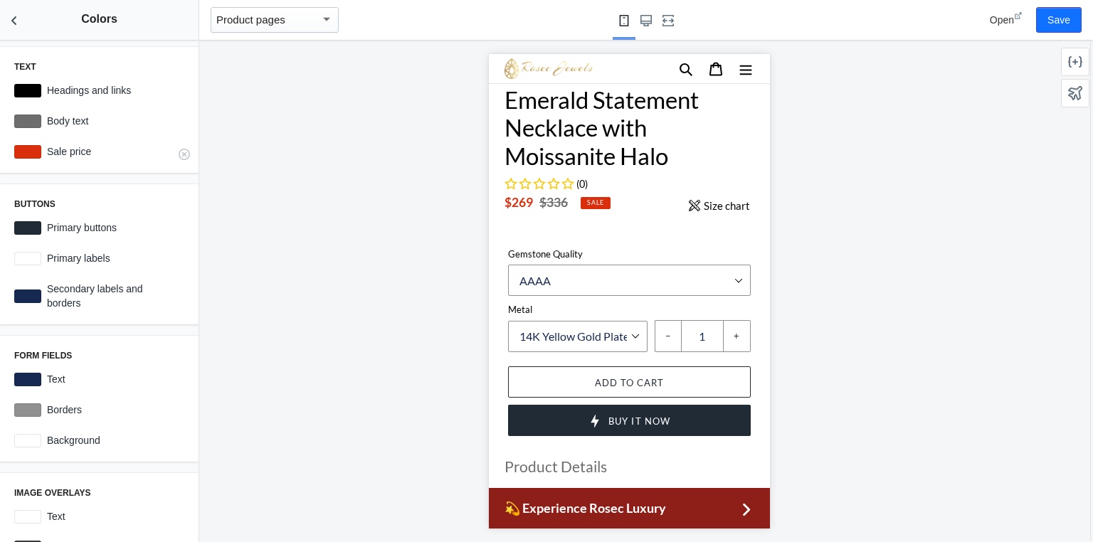
click at [41, 151] on div at bounding box center [27, 152] width 27 height 14
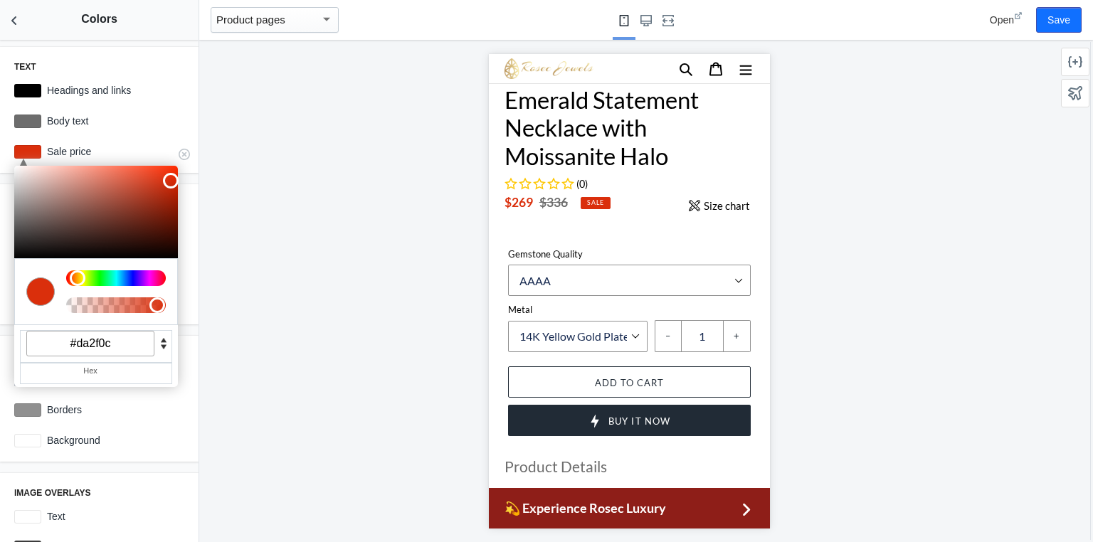
drag, startPoint x: 115, startPoint y: 347, endPoint x: 70, endPoint y: 339, distance: 44.8
click at [70, 339] on input "#da2f0c" at bounding box center [90, 344] width 128 height 26
paste input "8E1E18"
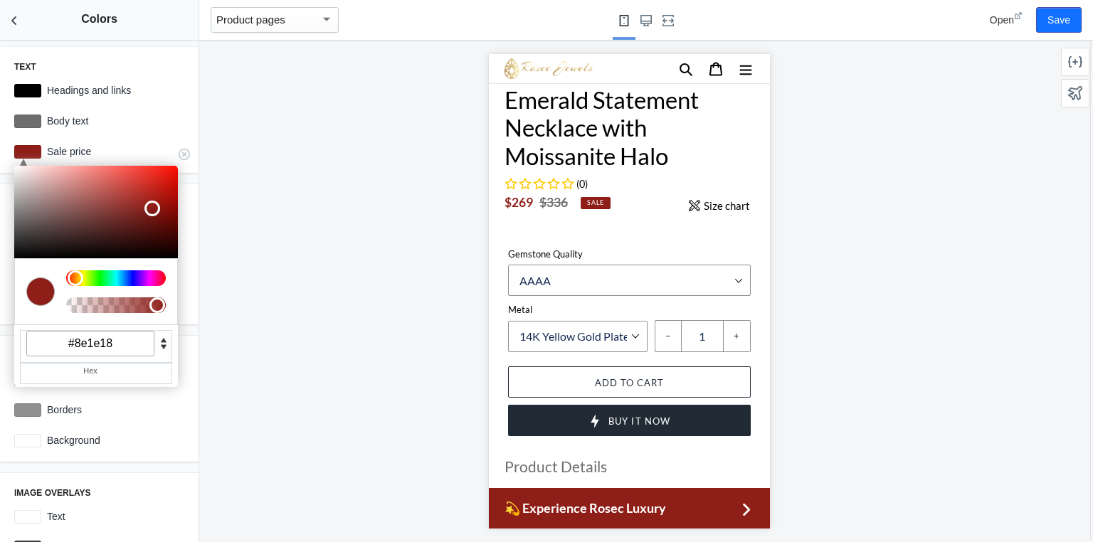
click at [38, 293] on div at bounding box center [40, 292] width 28 height 28
drag, startPoint x: 122, startPoint y: 344, endPoint x: 27, endPoint y: 342, distance: 95.4
click at [27, 342] on input "#8e1e18" at bounding box center [90, 344] width 128 height 26
paste input "E1E"
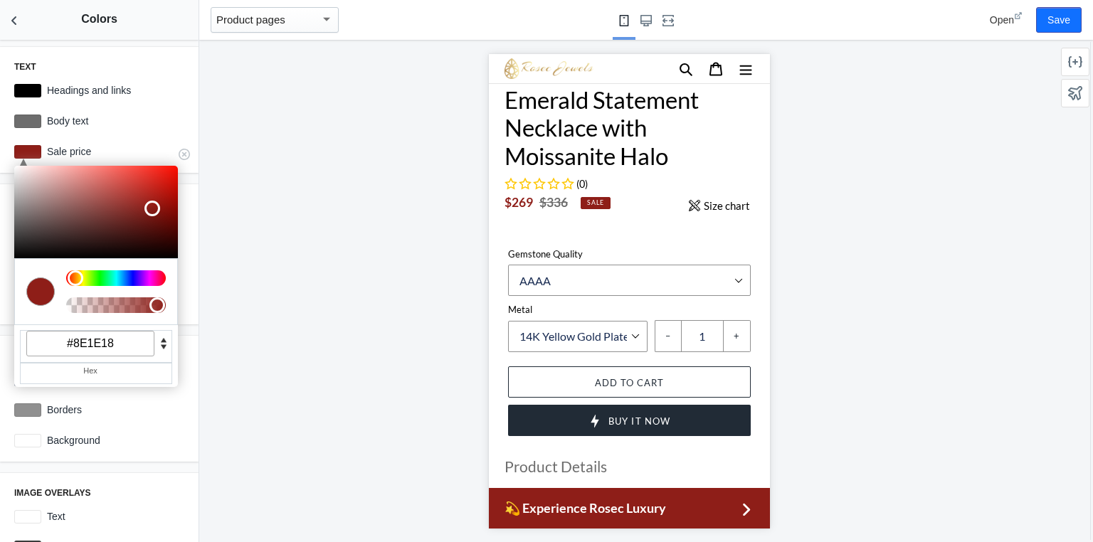
click at [120, 347] on input "#8E1E18" at bounding box center [90, 344] width 128 height 26
type input "#8E1E18"
click at [260, 259] on div at bounding box center [629, 291] width 860 height 502
click at [333, 167] on div at bounding box center [629, 291] width 860 height 502
click at [147, 63] on h3 "Text" at bounding box center [99, 66] width 170 height 11
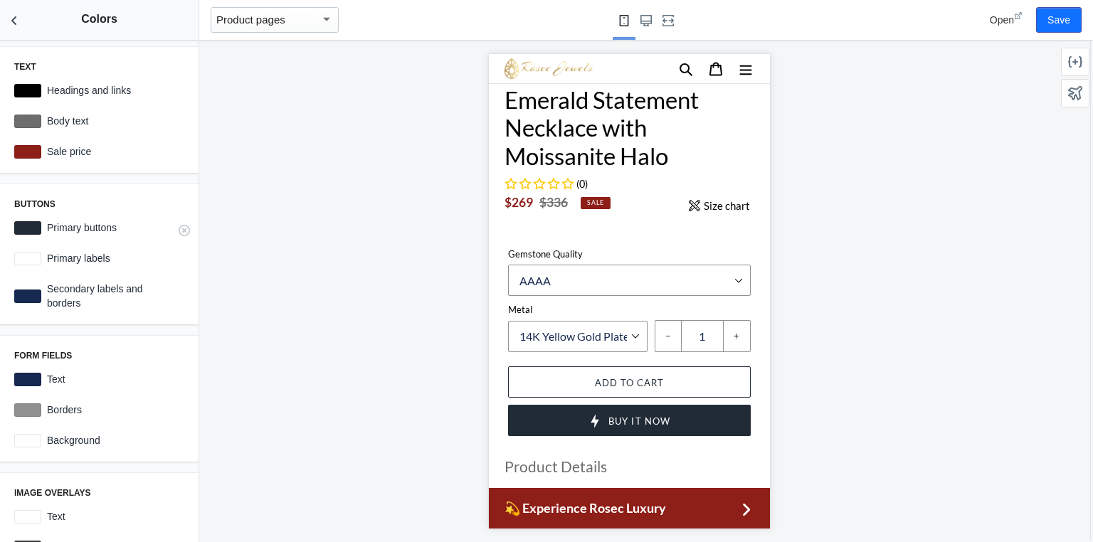
click at [28, 223] on div at bounding box center [27, 228] width 27 height 14
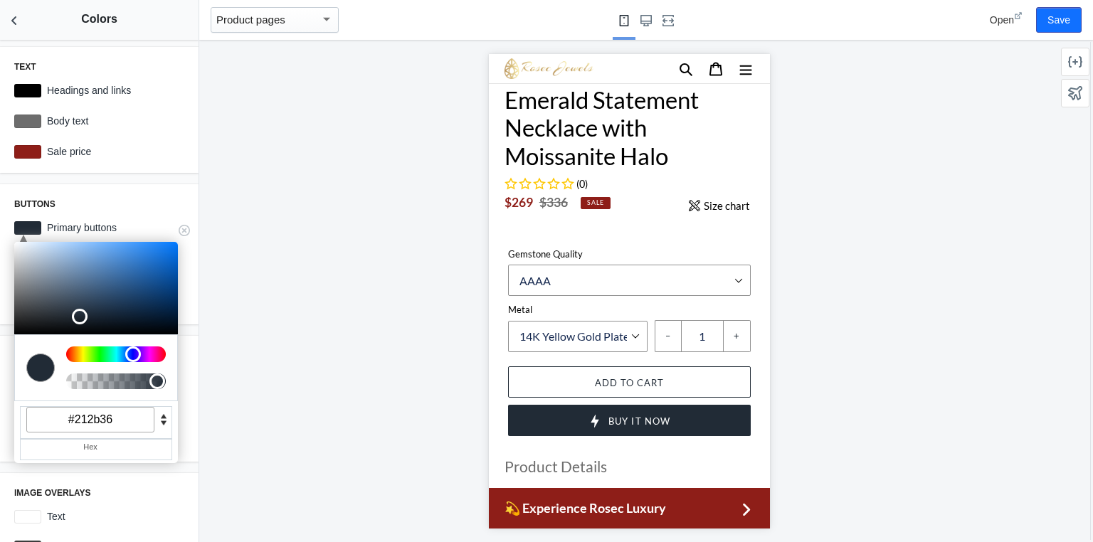
drag, startPoint x: 117, startPoint y: 426, endPoint x: 60, endPoint y: 418, distance: 58.1
click at [60, 418] on input "#212b36" at bounding box center [90, 420] width 128 height 26
paste input "8E1E18"
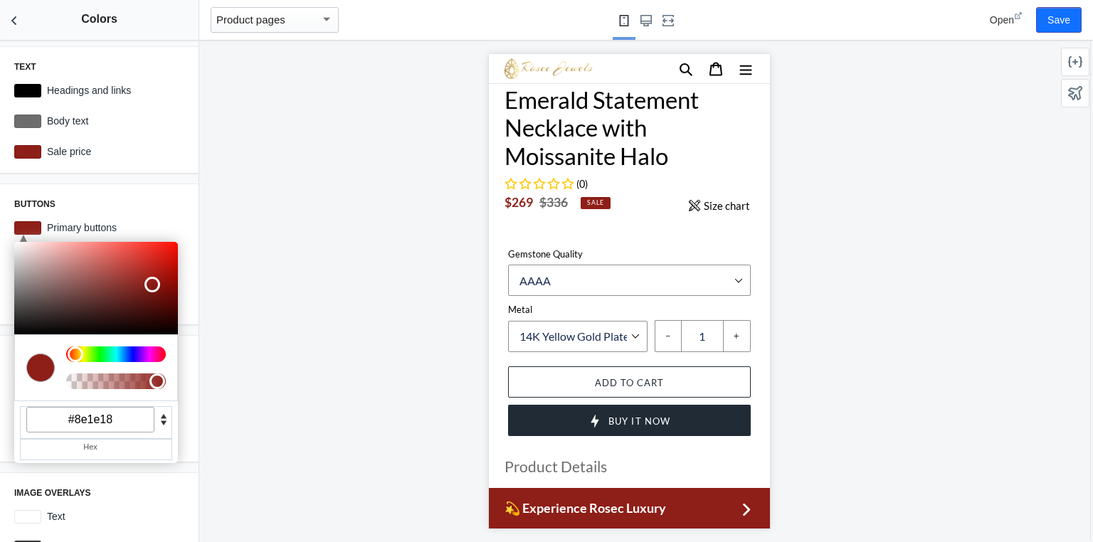
click at [207, 368] on div at bounding box center [629, 291] width 860 height 502
click at [268, 328] on div at bounding box center [629, 291] width 860 height 502
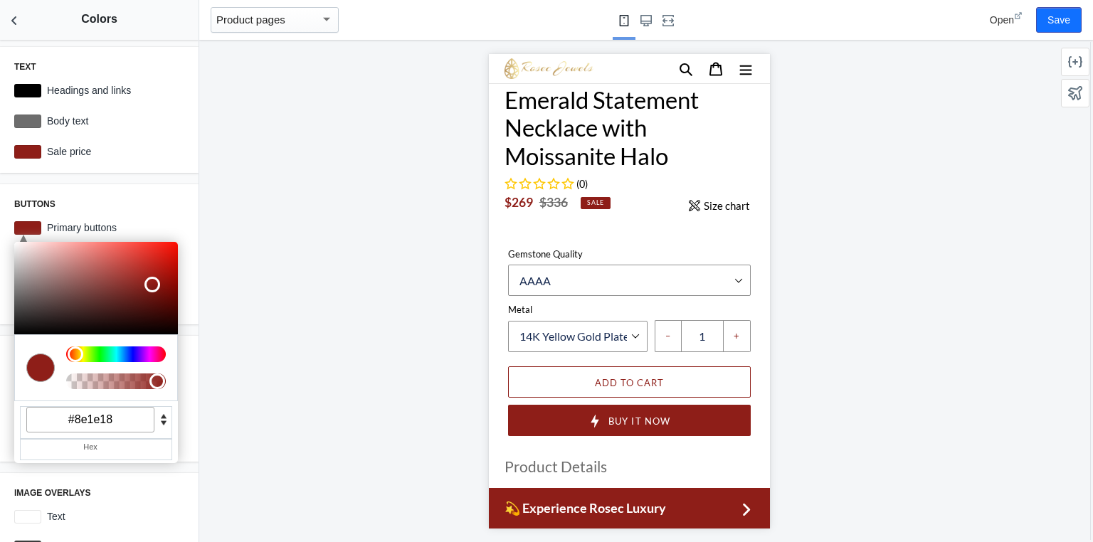
click at [218, 399] on div at bounding box center [629, 291] width 860 height 502
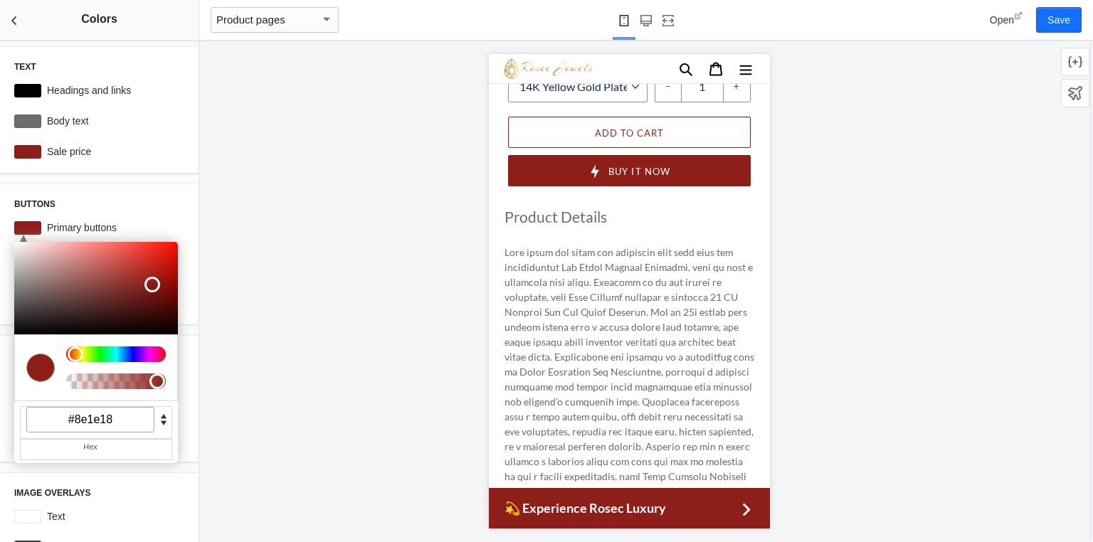
scroll to position [512, 0]
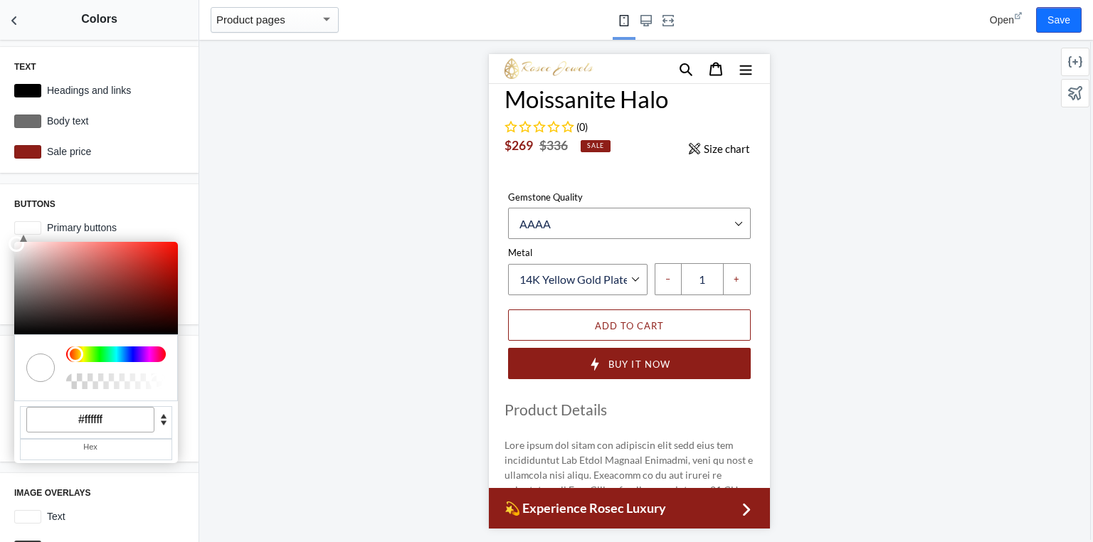
drag, startPoint x: 148, startPoint y: 283, endPoint x: 0, endPoint y: 227, distance: 158.3
click at [0, 227] on div "Buttons C M Y K A 3 100 100 1 H S L A 255 255 255 1 R G B A #ffffff Hex Primary…" at bounding box center [99, 254] width 199 height 140
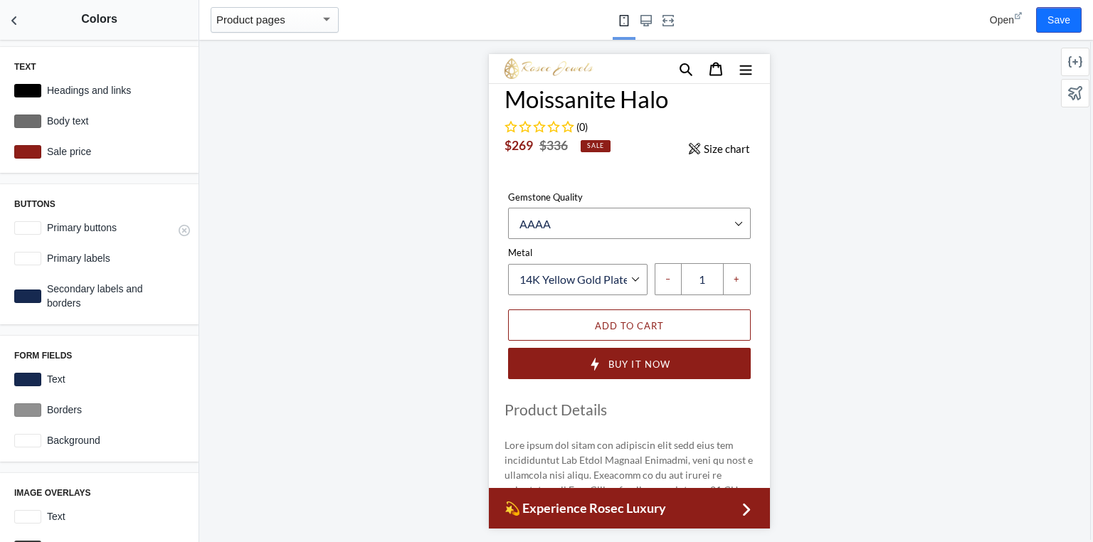
click at [32, 228] on div at bounding box center [27, 228] width 27 height 14
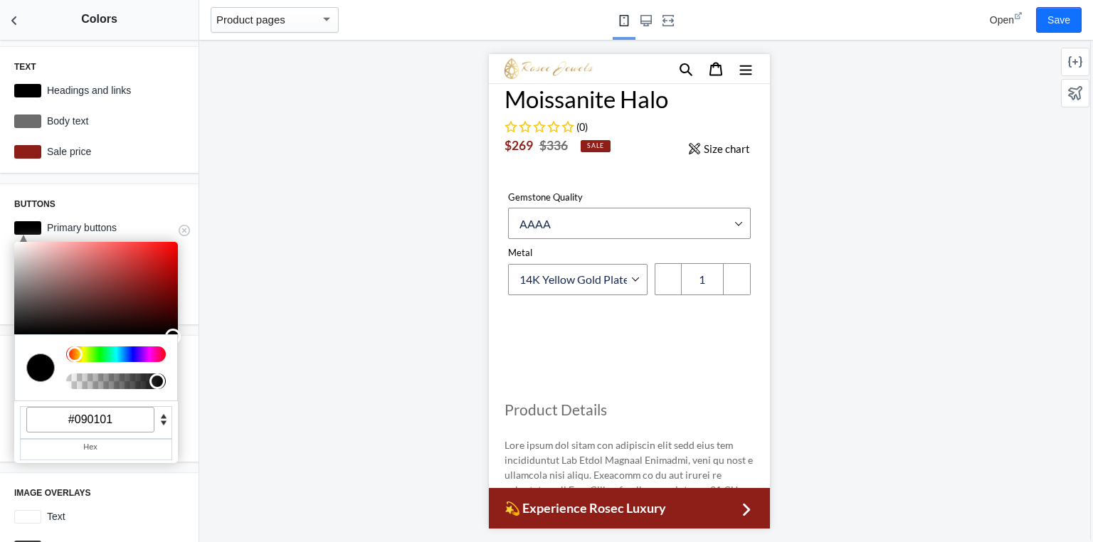
type input "#000000"
drag, startPoint x: 19, startPoint y: 244, endPoint x: 193, endPoint y: 347, distance: 201.6
click at [193, 347] on div "Text C M Y K A 3 0 0 1 H S L A 0 0 0 1 R G B A #000000 Hex Headings and links #…" at bounding box center [99, 291] width 199 height 502
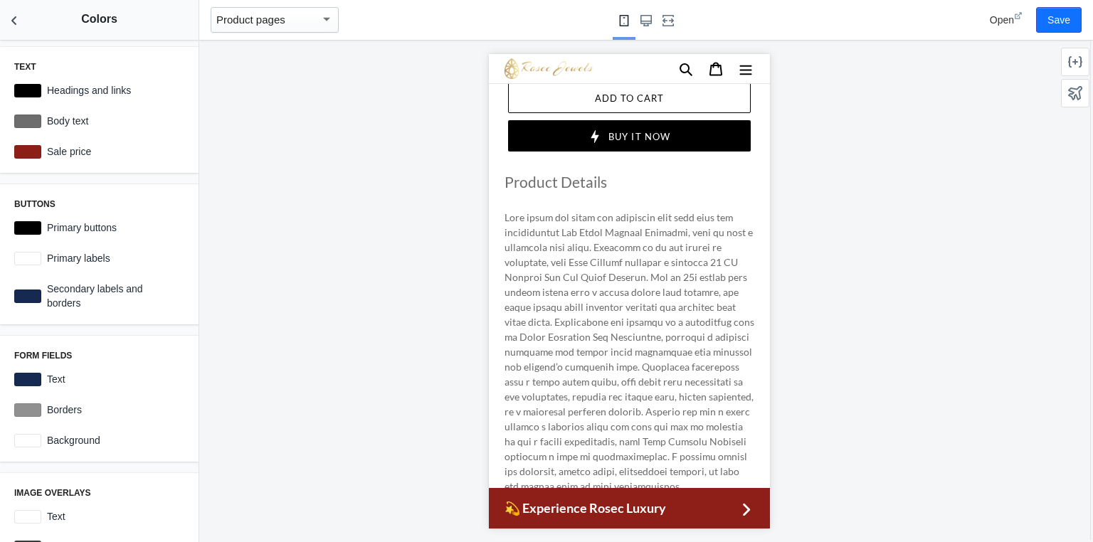
scroll to position [455, 0]
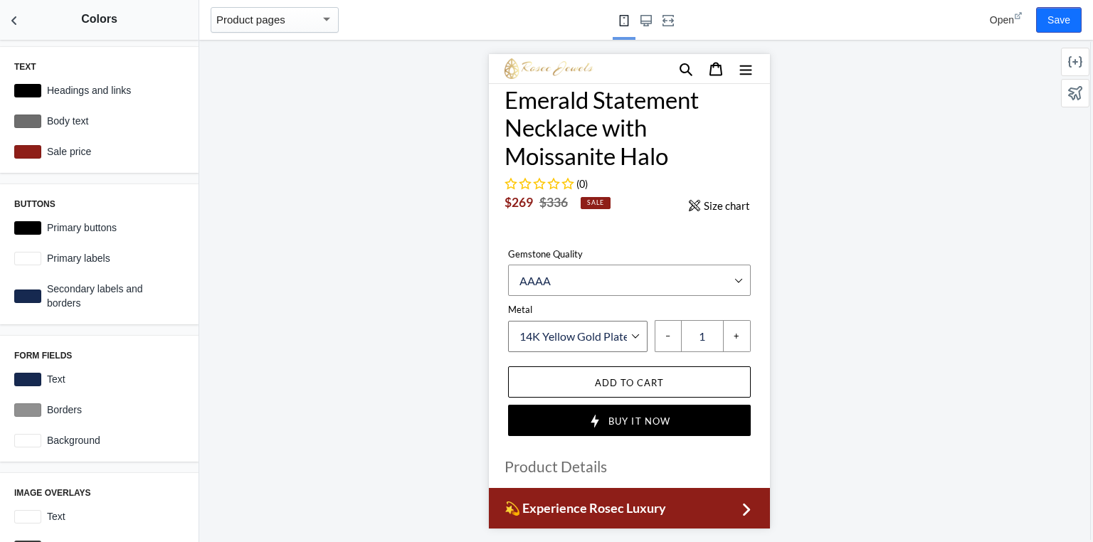
click at [610, 332] on select "14K Yellow Gold Plated Silver" at bounding box center [576, 335] width 139 height 31
click at [37, 379] on div at bounding box center [27, 380] width 27 height 14
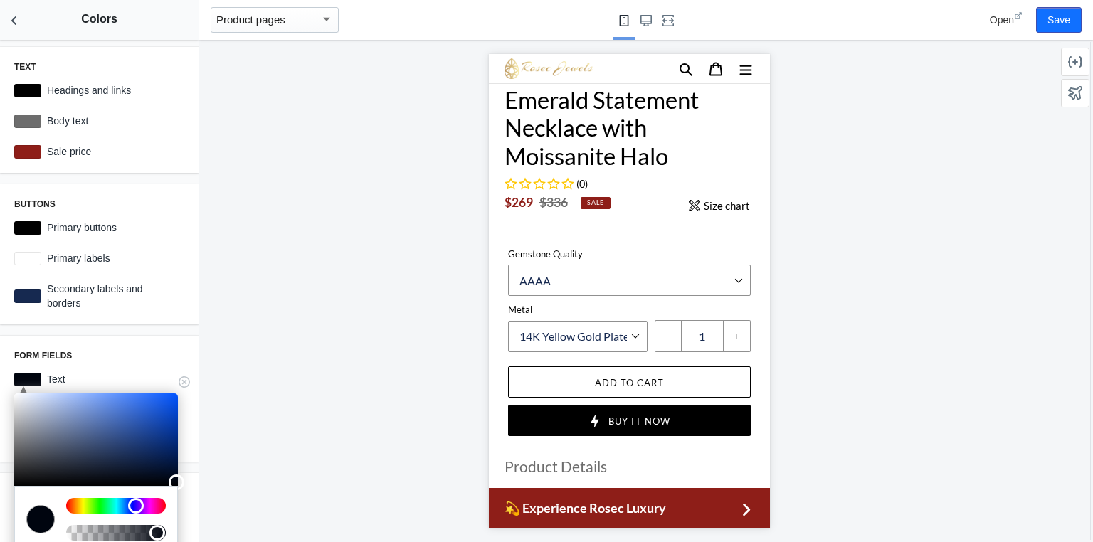
type input "#00040d"
drag, startPoint x: 130, startPoint y: 458, endPoint x: 176, endPoint y: 481, distance: 51.6
click at [175, 481] on div at bounding box center [177, 483] width 16 height 16
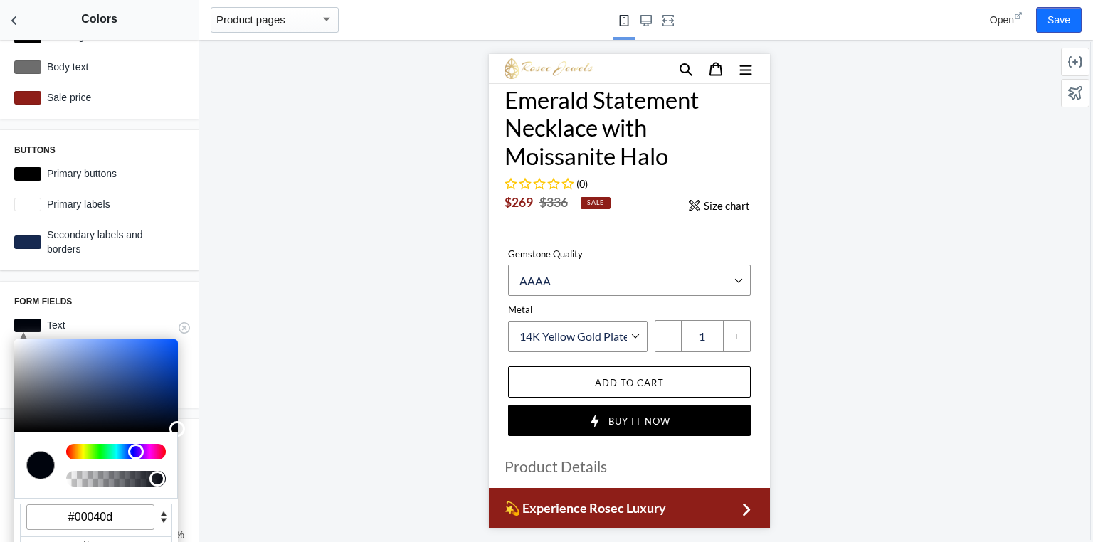
scroll to position [171, 0]
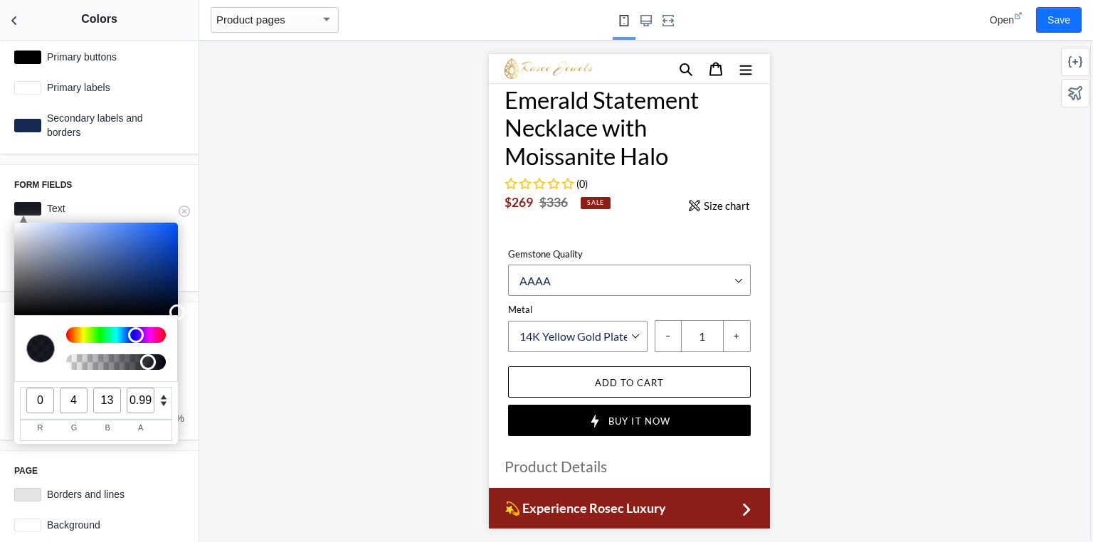
type input "1"
drag, startPoint x: 157, startPoint y: 364, endPoint x: 176, endPoint y: 364, distance: 19.9
click at [176, 364] on div at bounding box center [96, 348] width 164 height 67
click at [232, 339] on div at bounding box center [629, 291] width 860 height 502
click at [313, 265] on div at bounding box center [629, 291] width 860 height 502
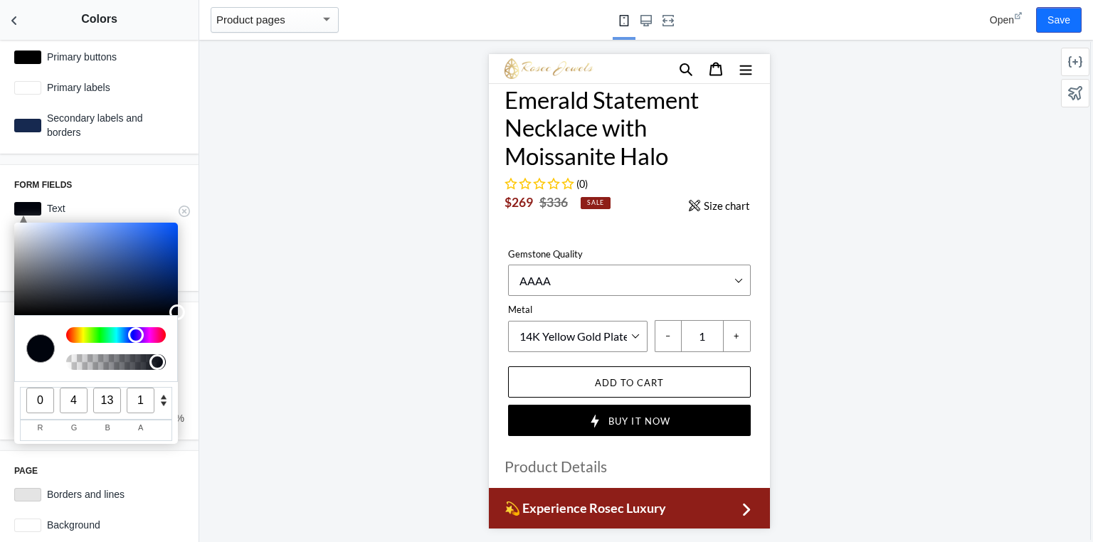
click at [33, 211] on div at bounding box center [27, 209] width 27 height 14
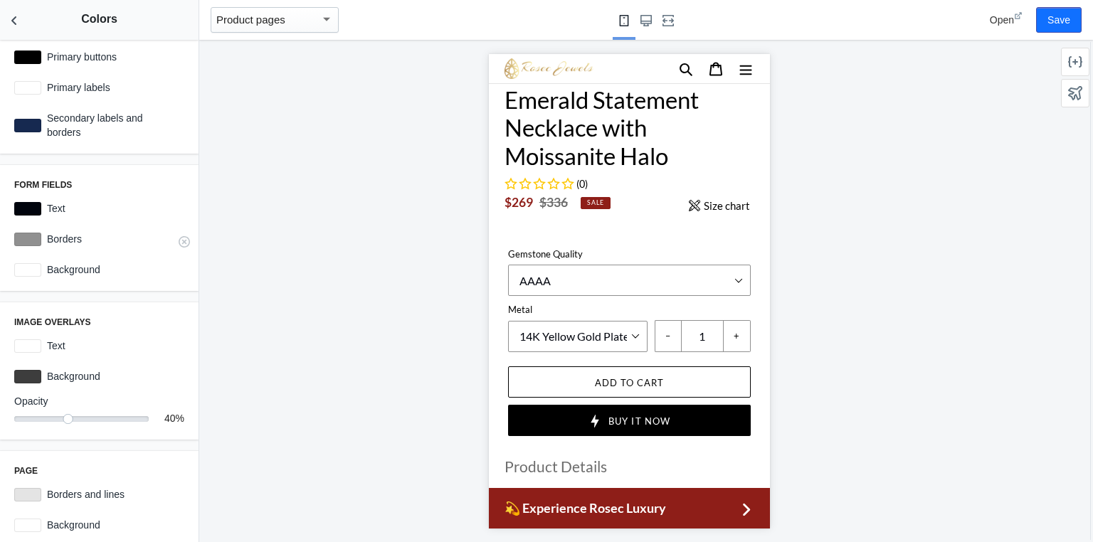
click at [30, 241] on div at bounding box center [27, 240] width 27 height 14
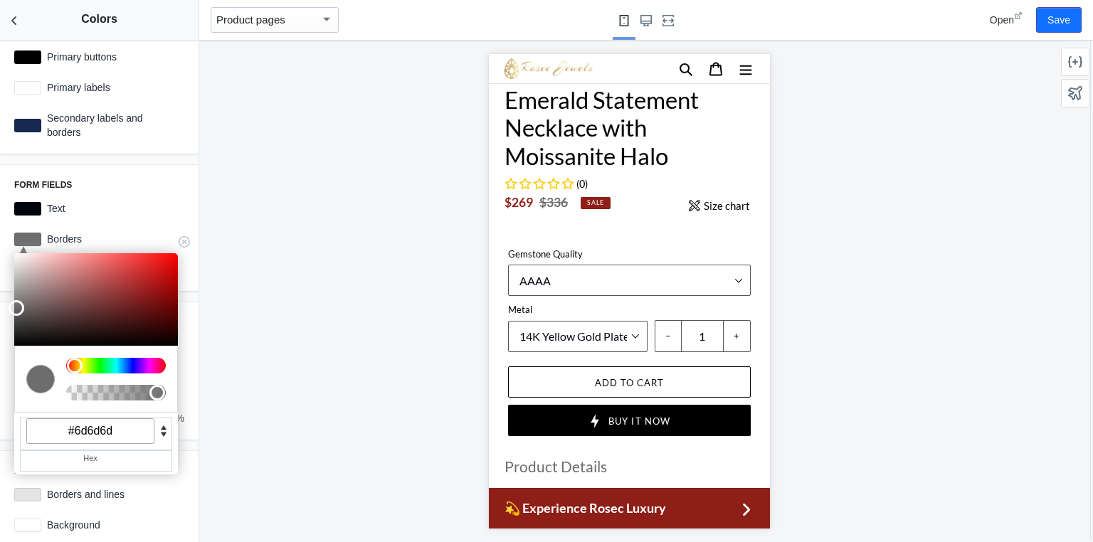
drag, startPoint x: 14, startPoint y: 293, endPoint x: 13, endPoint y: 306, distance: 12.8
click at [13, 306] on div at bounding box center [17, 308] width 16 height 16
click at [241, 354] on div at bounding box center [629, 291] width 860 height 502
drag, startPoint x: 115, startPoint y: 431, endPoint x: 41, endPoint y: 430, distance: 74.7
click at [41, 430] on input "#6d6d6d" at bounding box center [90, 431] width 128 height 26
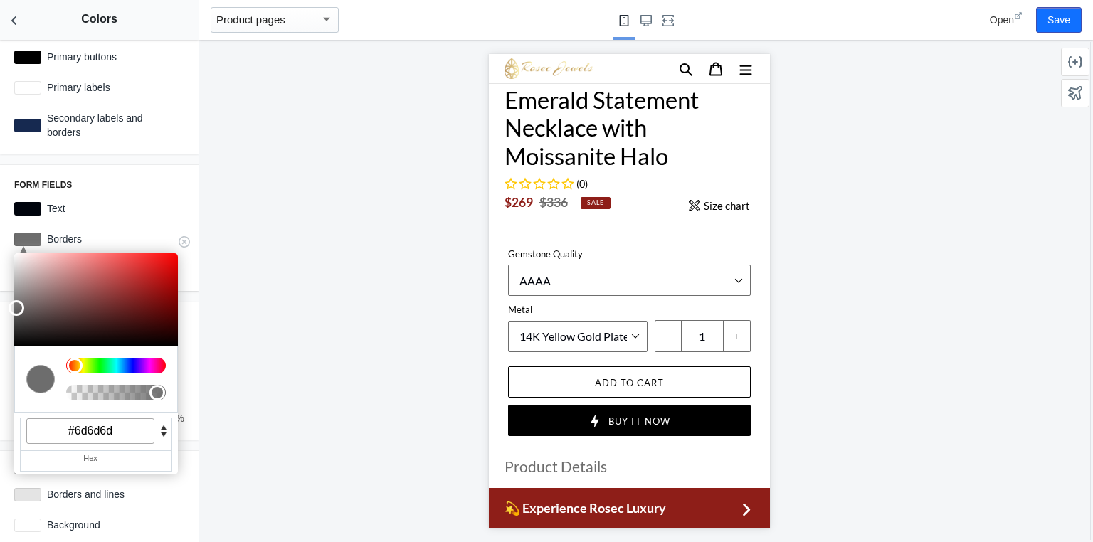
paste input "8E1E18"
type input "#8e1e18"
click at [255, 374] on div at bounding box center [629, 291] width 860 height 502
click at [147, 189] on h3 "Form fields" at bounding box center [99, 184] width 170 height 11
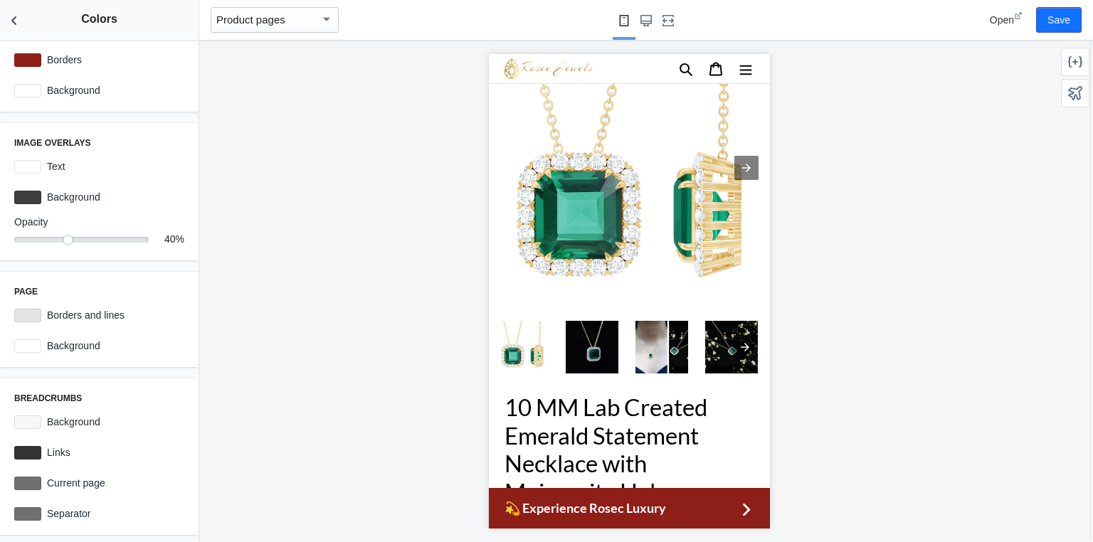
scroll to position [0, 0]
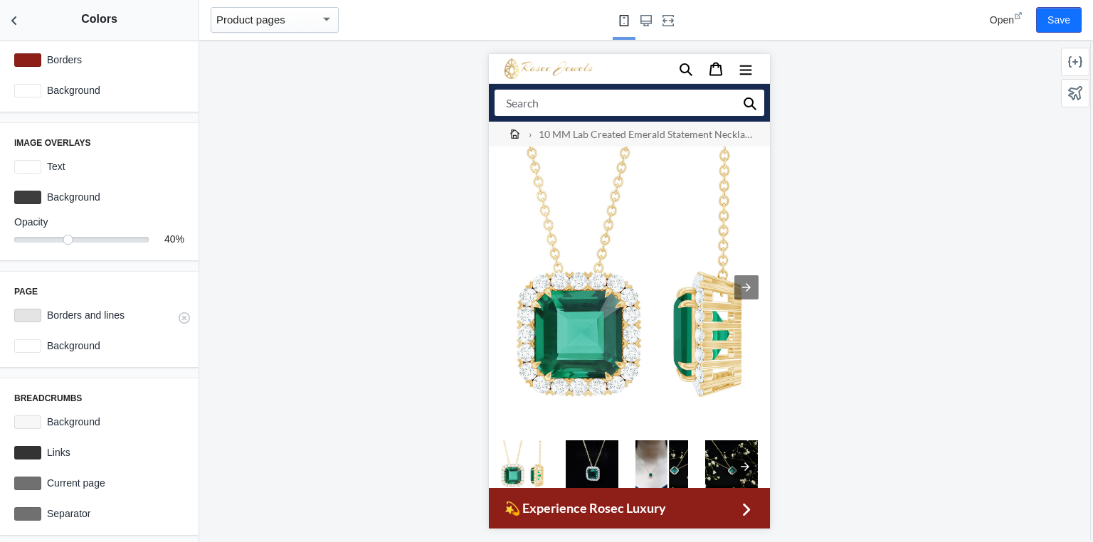
click at [33, 318] on div at bounding box center [27, 316] width 27 height 14
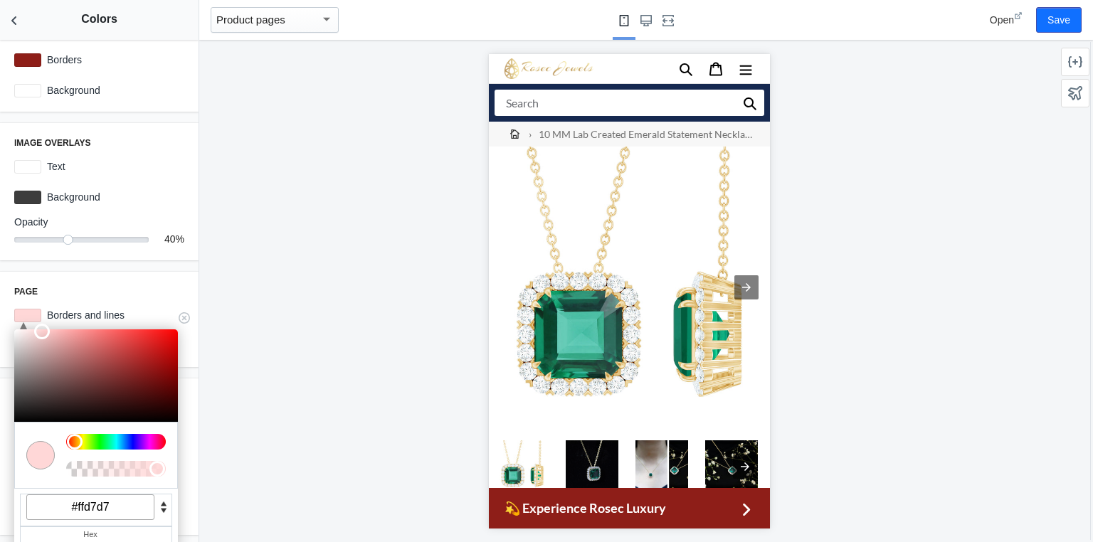
drag, startPoint x: 17, startPoint y: 343, endPoint x: 40, endPoint y: 321, distance: 31.7
click at [40, 321] on div "C M Y K A 0 100 92 1 H S L A 255 215 215 1 R G B A #ffd7d7 Hex" at bounding box center [27, 316] width 27 height 14
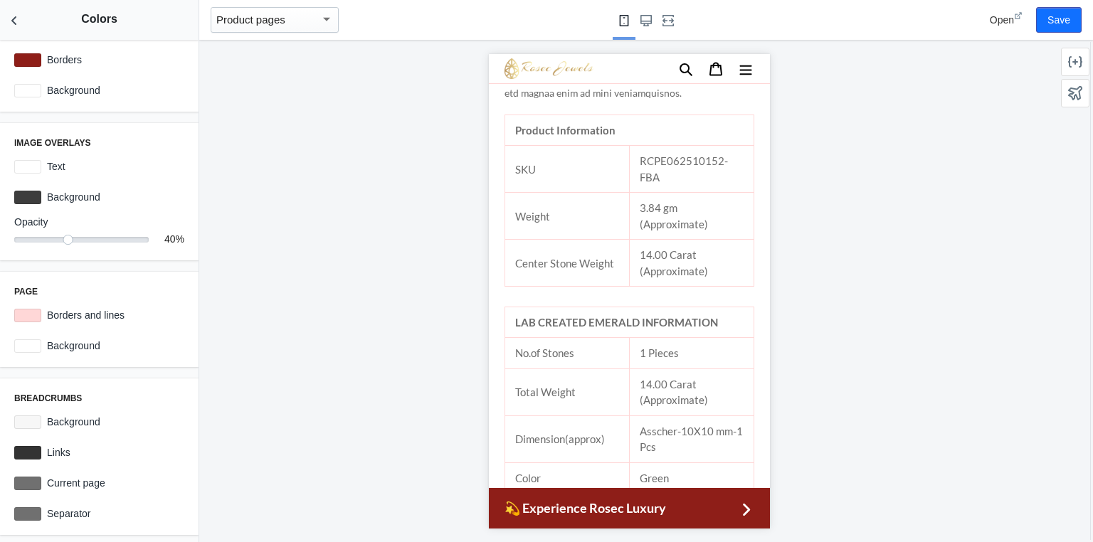
scroll to position [1252, 0]
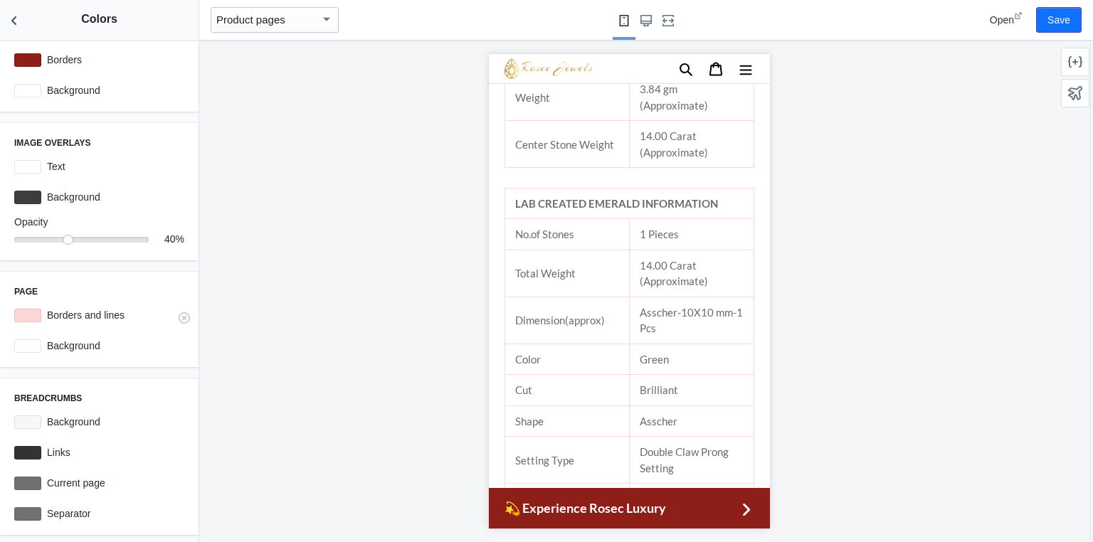
click at [28, 314] on div at bounding box center [27, 316] width 27 height 14
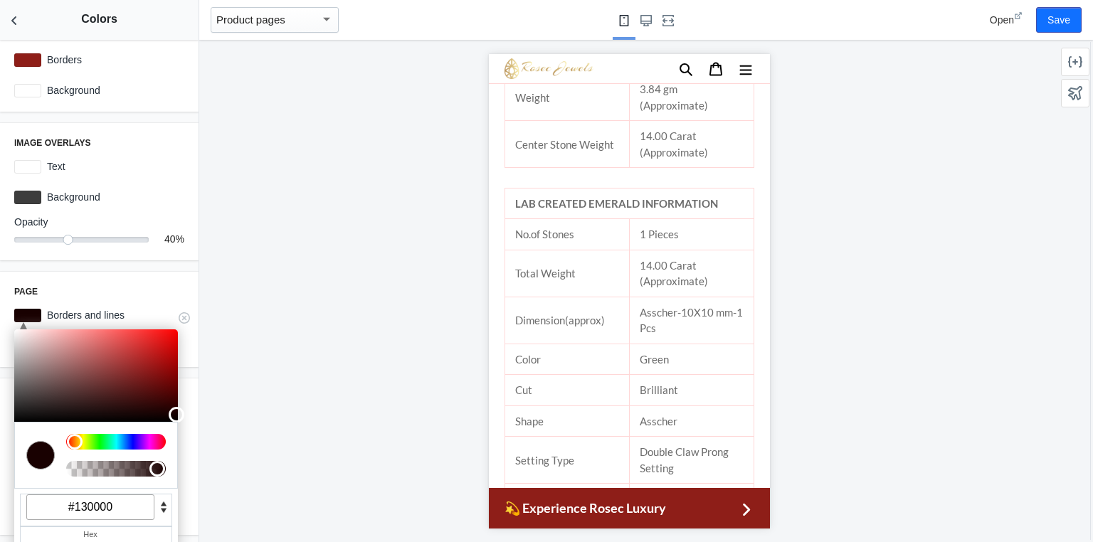
type input "#110000"
drag, startPoint x: 39, startPoint y: 334, endPoint x: 185, endPoint y: 416, distance: 166.9
click at [185, 416] on div at bounding box center [180, 418] width 16 height 16
click at [310, 351] on div at bounding box center [629, 291] width 860 height 502
click at [139, 278] on div "Page C M Y K A 0 100 3 1 H S L A 17 0 0 1 R G B A #110000 Hex Borders and lines…" at bounding box center [99, 319] width 199 height 95
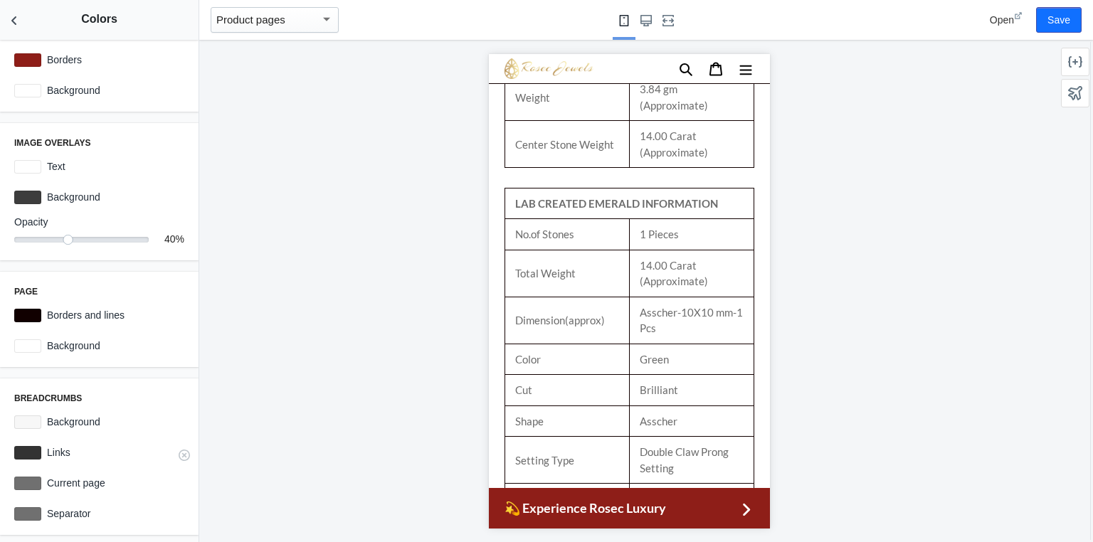
click at [46, 453] on label "Links" at bounding box center [112, 452] width 143 height 14
click at [23, 453] on div at bounding box center [27, 453] width 27 height 14
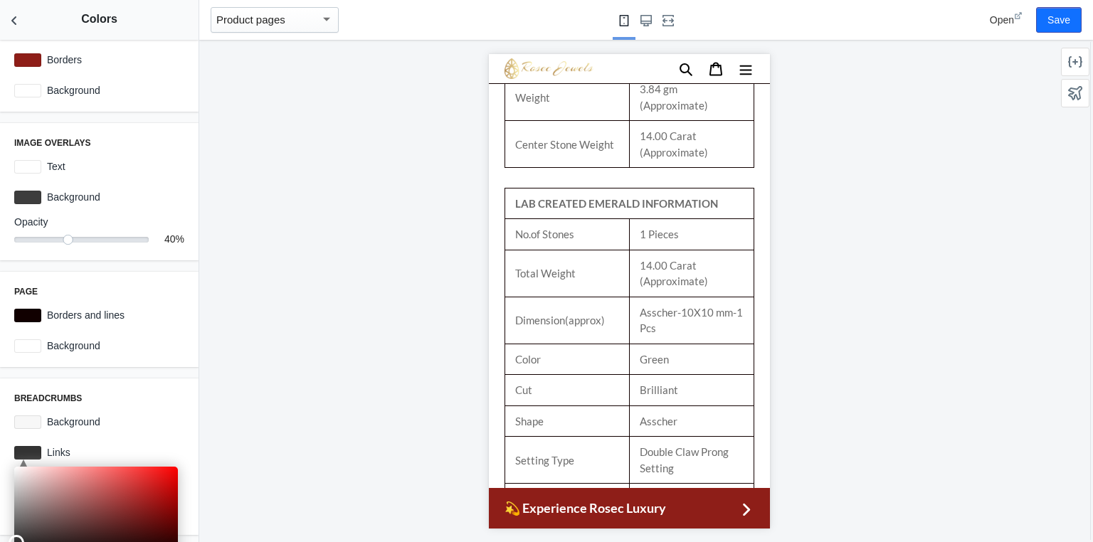
click at [354, 268] on div at bounding box center [629, 291] width 860 height 502
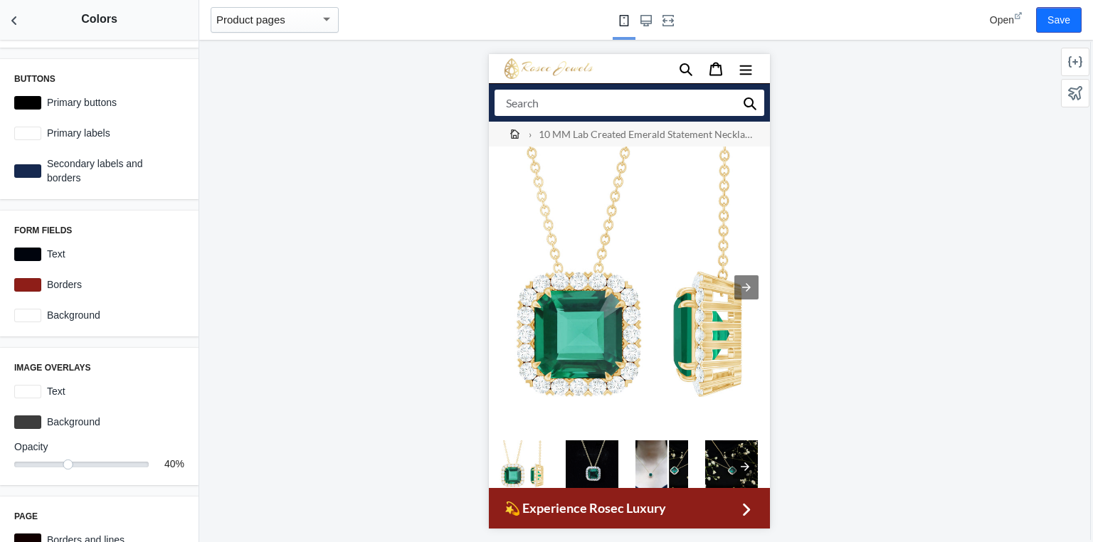
scroll to position [114, 0]
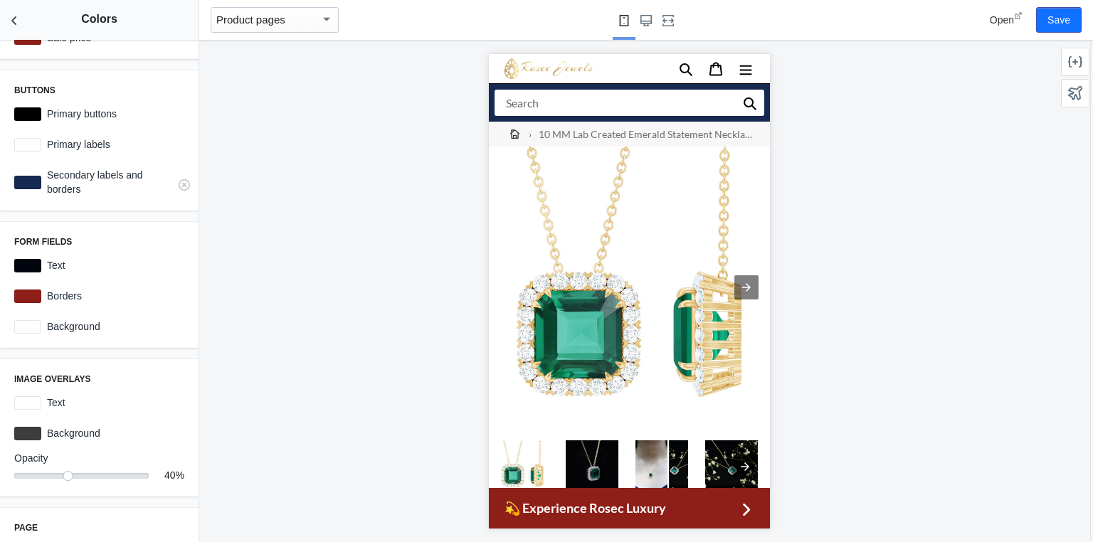
click at [36, 179] on div at bounding box center [27, 183] width 27 height 14
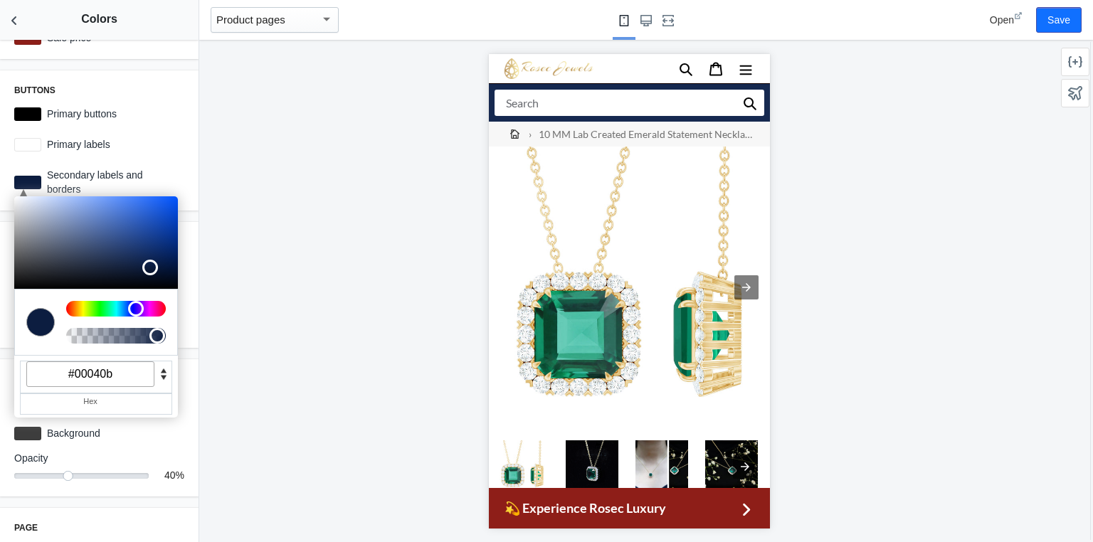
type input "#000000"
drag, startPoint x: 133, startPoint y: 256, endPoint x: 209, endPoint y: 301, distance: 87.7
click at [209, 301] on main "Debut AMP - by Shop Sheriff Save Sections Theme settings Header Product pages P…" at bounding box center [546, 271] width 1093 height 542
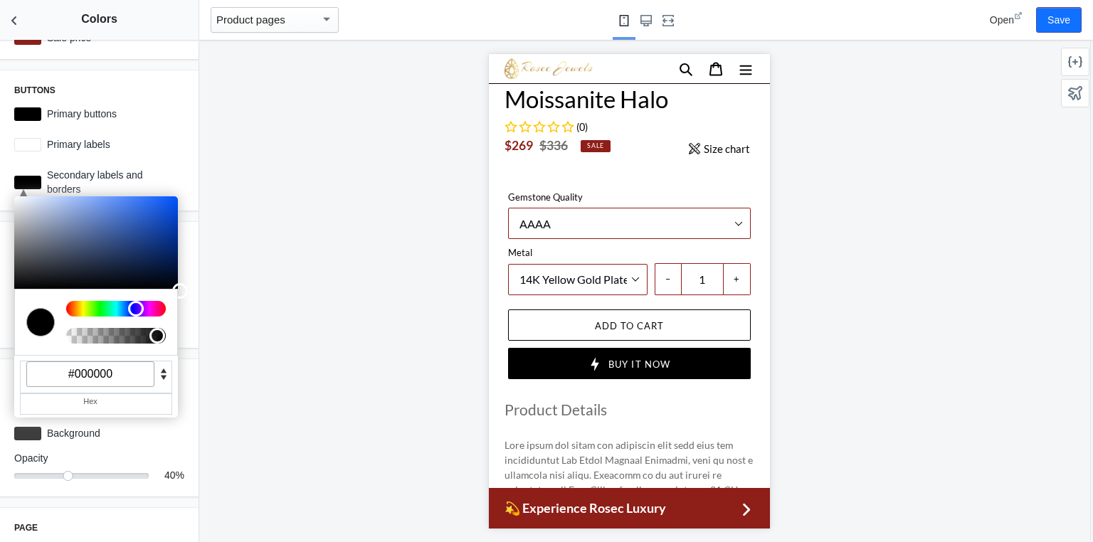
scroll to position [512, 0]
click at [186, 369] on div "Image overlays Text #ffffff Background #3d3d3d Opacity 40 40 %" at bounding box center [99, 427] width 199 height 137
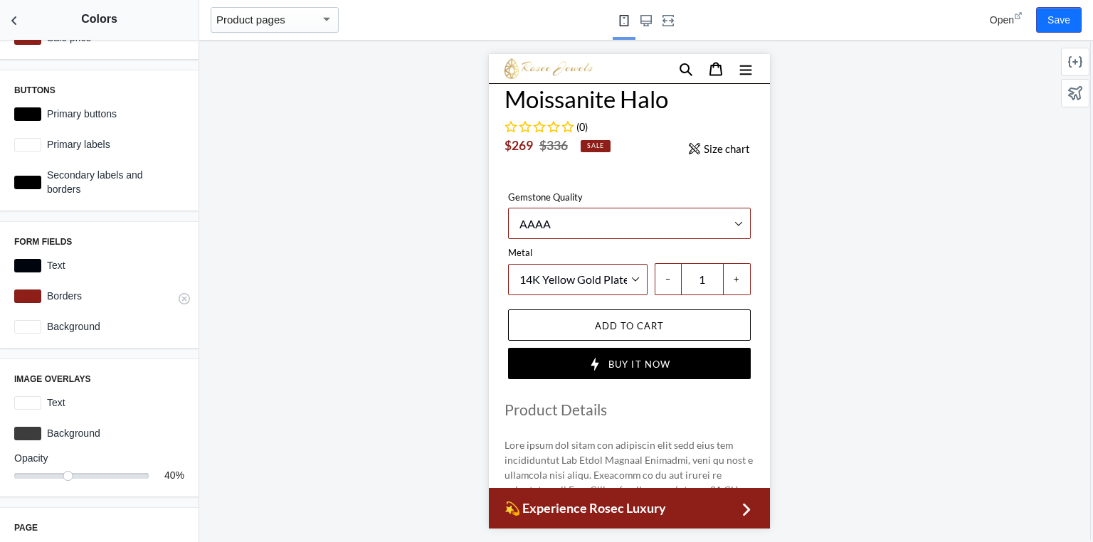
click at [28, 300] on div at bounding box center [27, 297] width 27 height 14
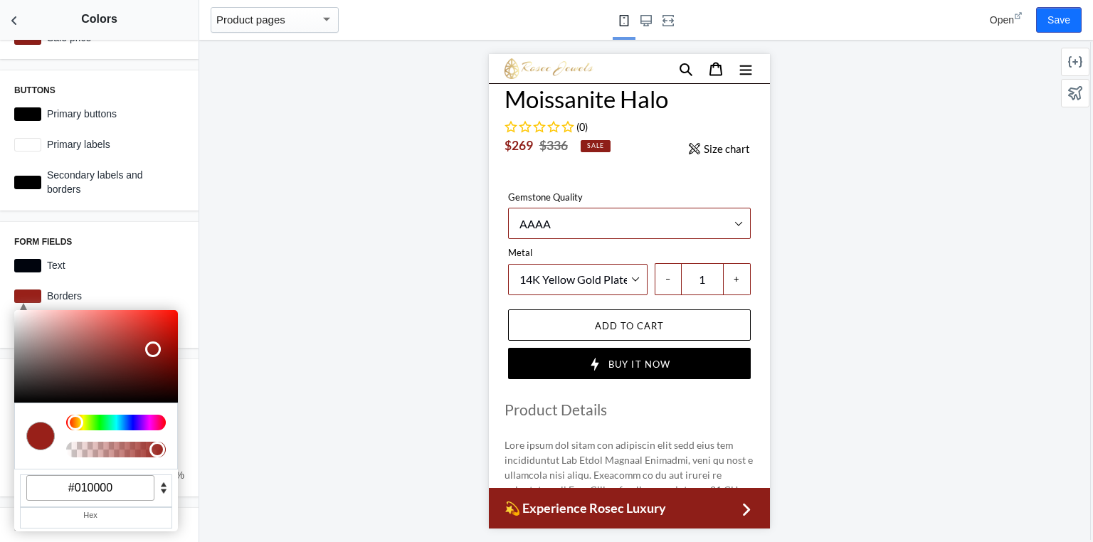
type input "#000000"
drag, startPoint x: 151, startPoint y: 347, endPoint x: 214, endPoint y: 428, distance: 102.4
click at [214, 428] on main "Debut AMP - by Shop Sheriff Save Sections Theme settings Header Product pages P…" at bounding box center [546, 271] width 1093 height 542
click at [256, 391] on div at bounding box center [629, 291] width 860 height 502
click at [322, 256] on div at bounding box center [629, 291] width 860 height 502
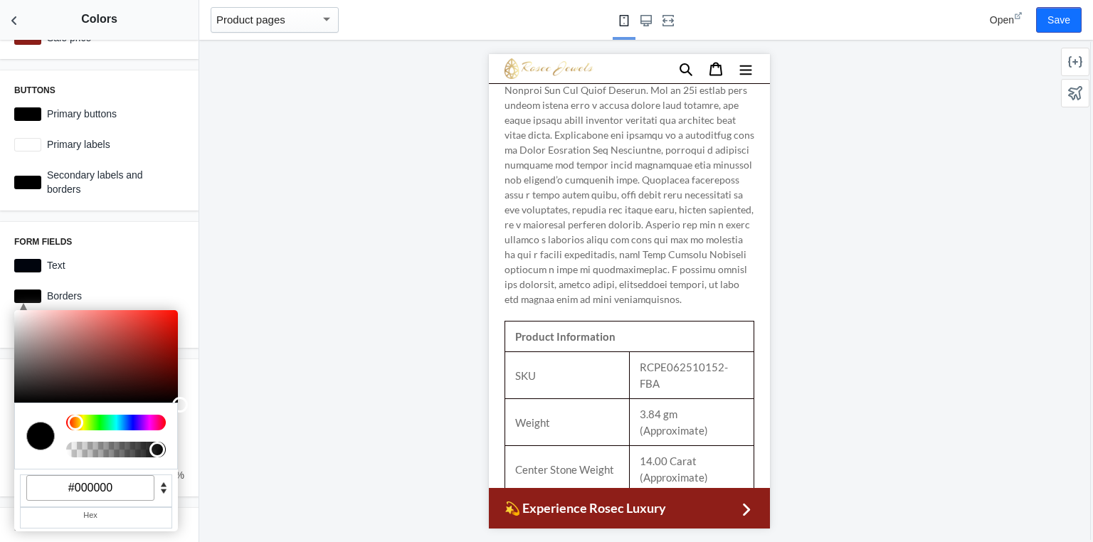
scroll to position [1025, 0]
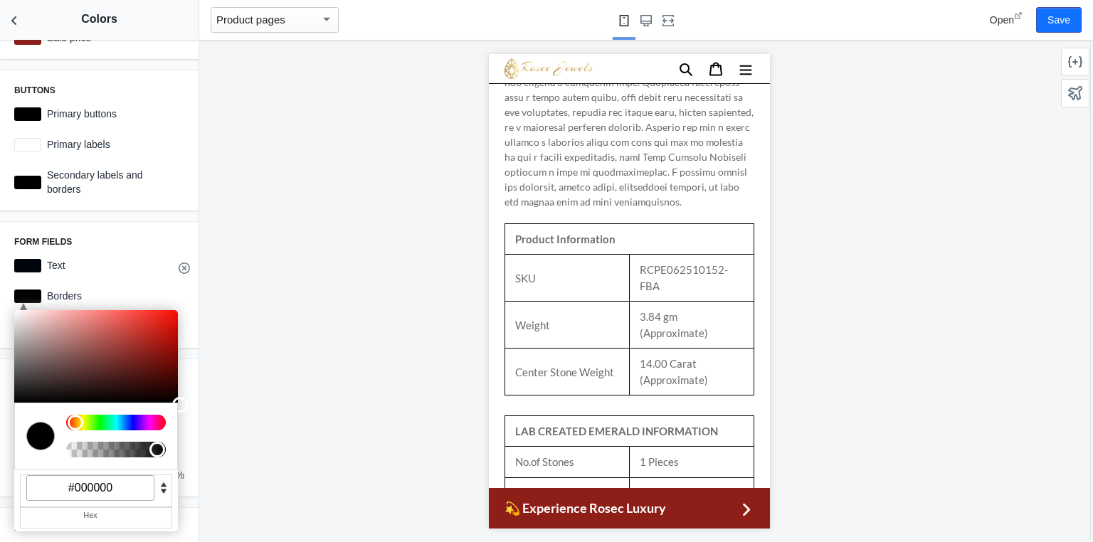
click at [179, 274] on icon at bounding box center [184, 268] width 11 height 11
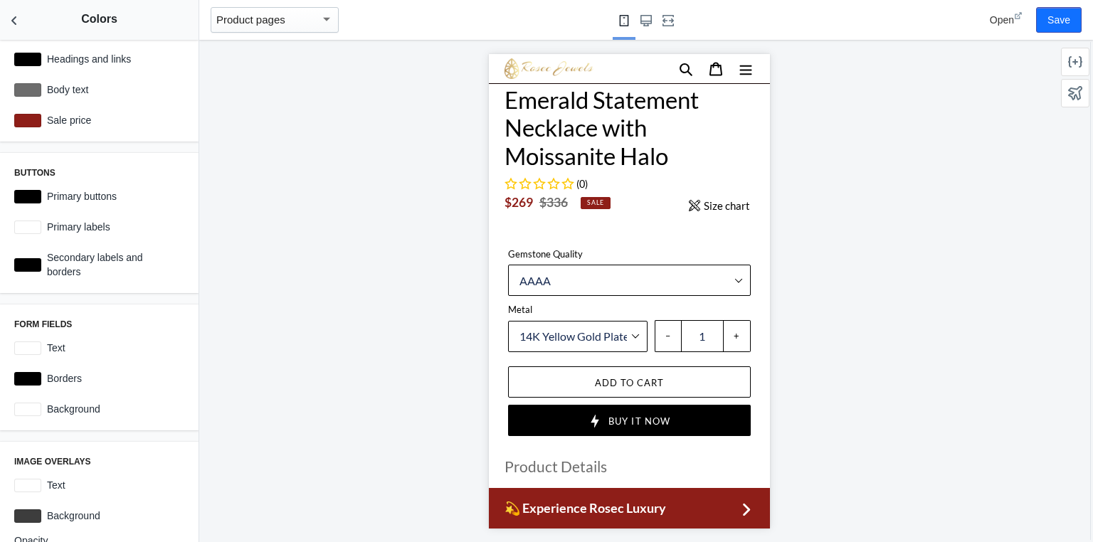
scroll to position [0, 0]
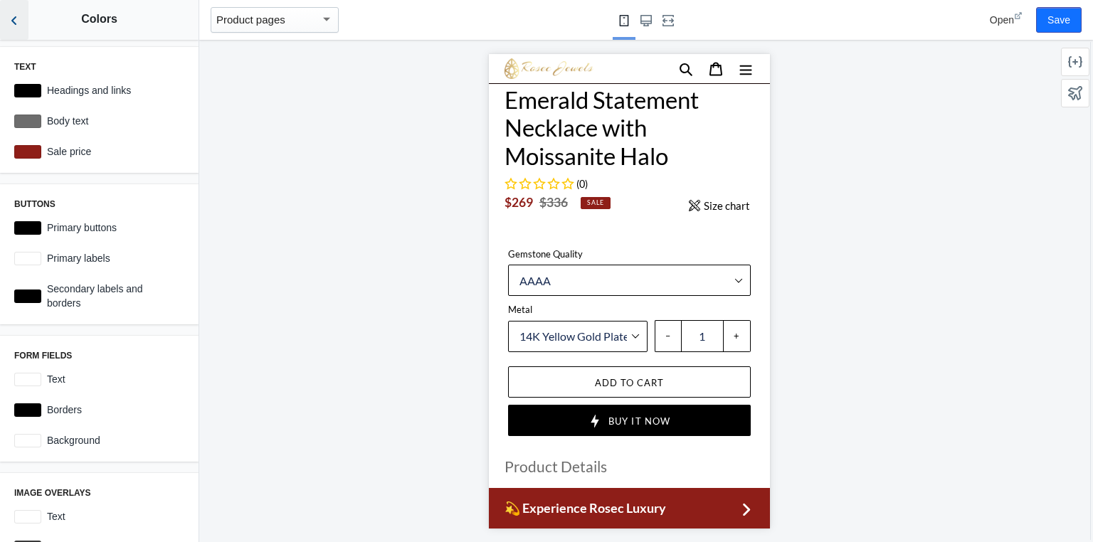
click at [17, 21] on icon "Back to sections" at bounding box center [14, 21] width 14 height 14
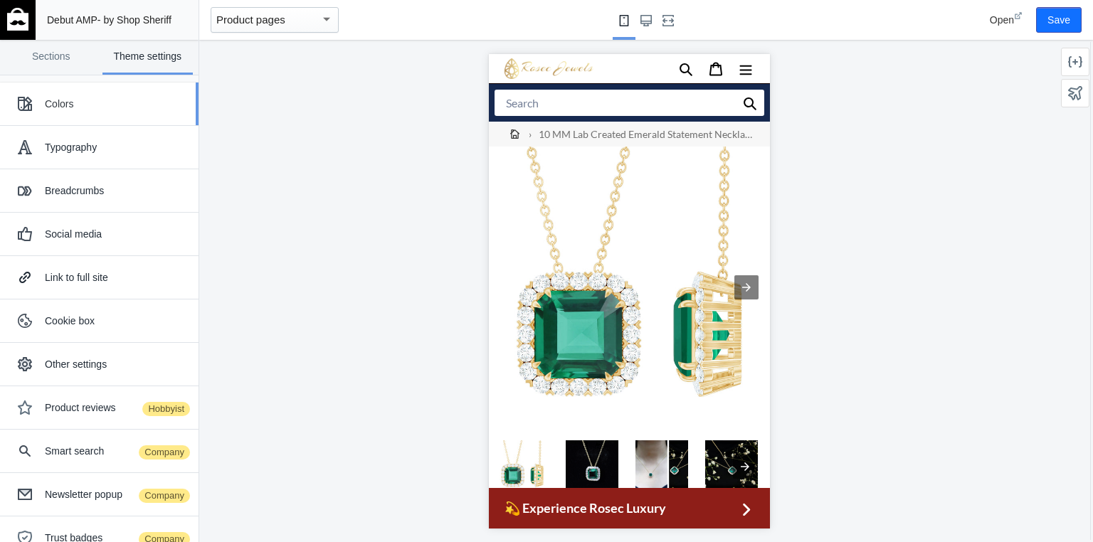
click at [65, 113] on div "Colors" at bounding box center [99, 104] width 177 height 28
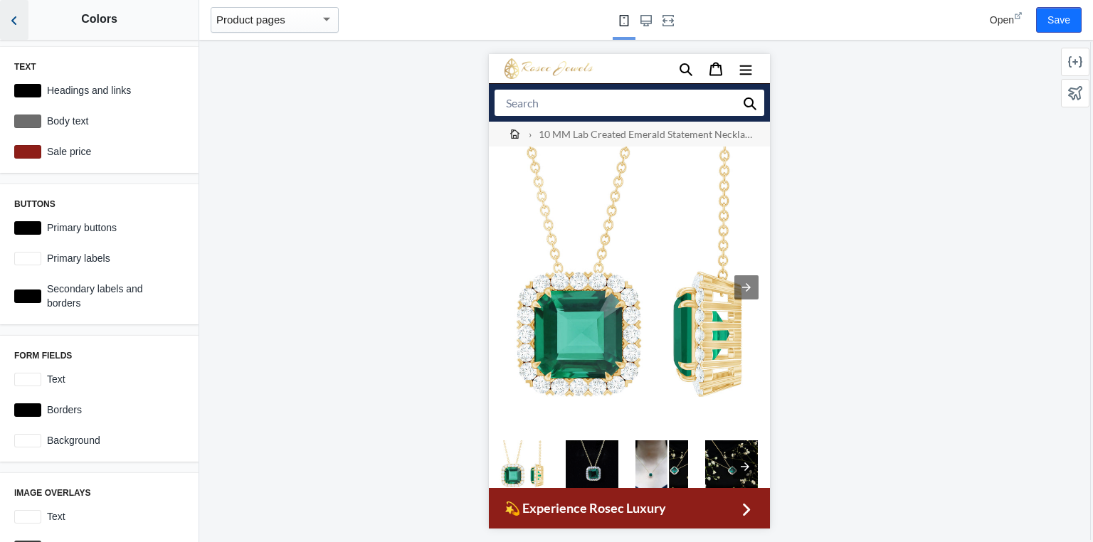
click at [11, 23] on icon "Back to sections" at bounding box center [14, 21] width 14 height 14
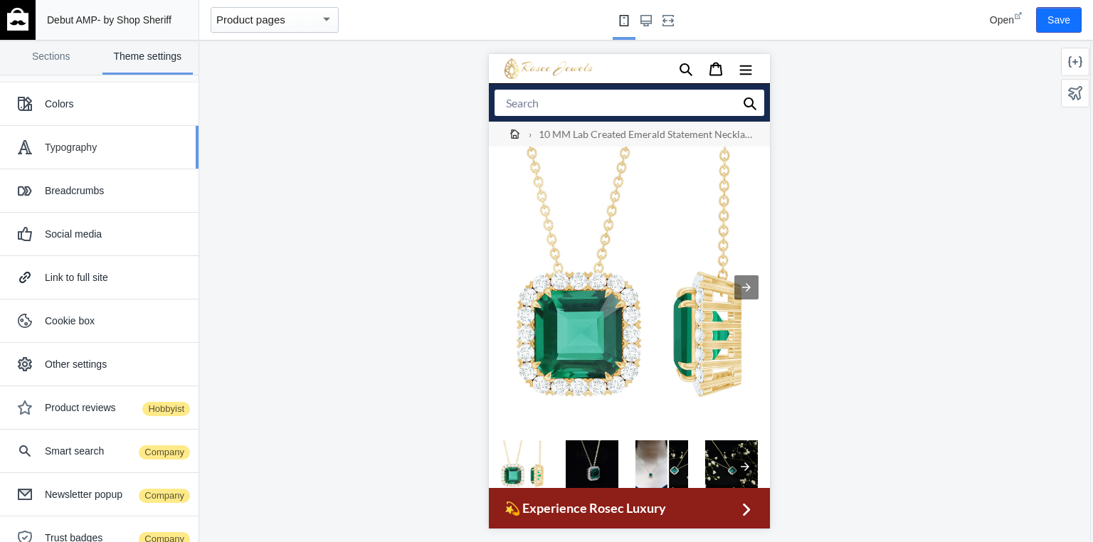
click at [60, 142] on div "Typography" at bounding box center [116, 147] width 143 height 14
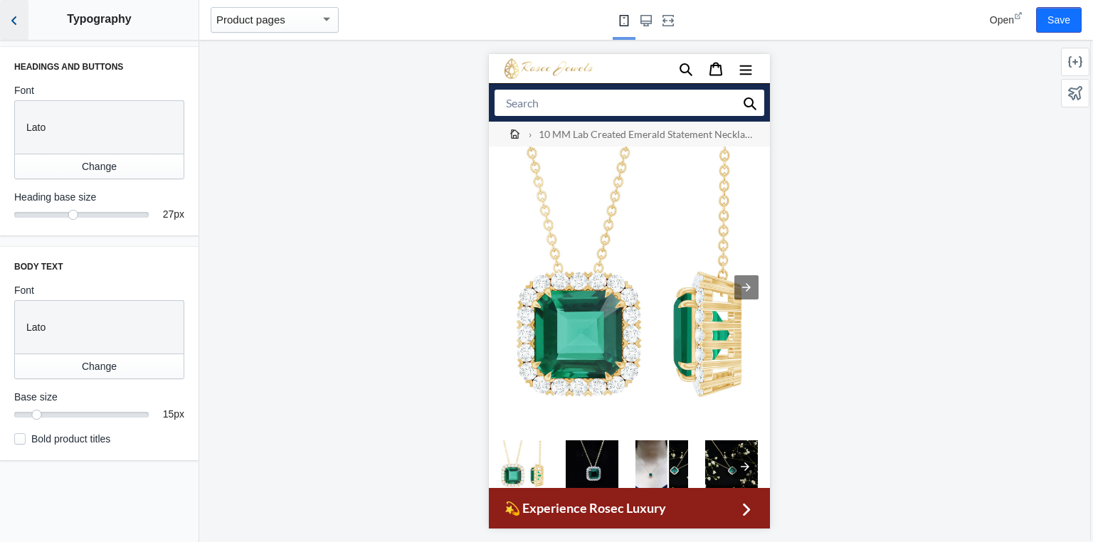
click at [15, 26] on icon "Back to sections" at bounding box center [14, 21] width 14 height 14
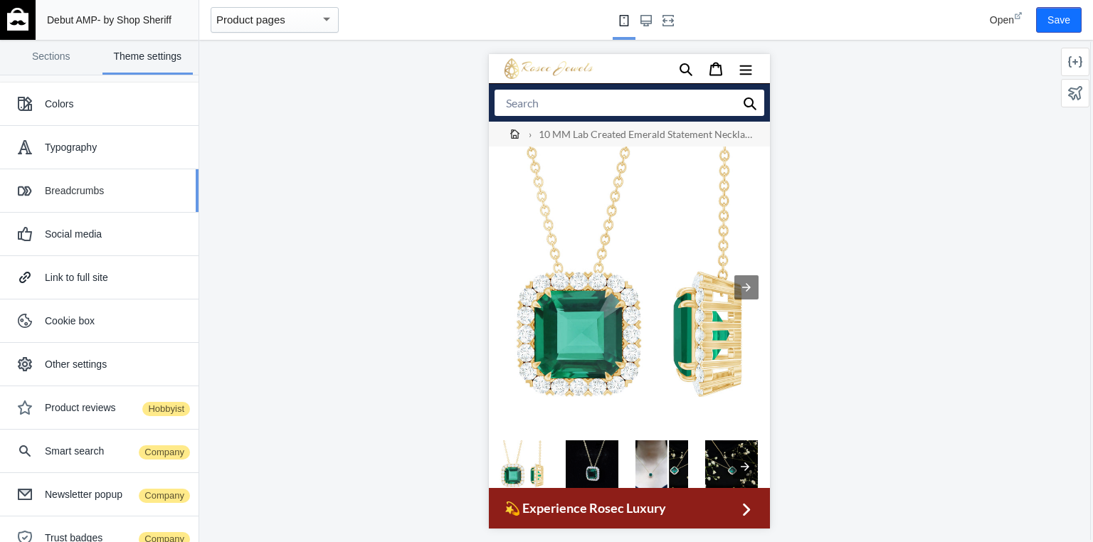
click at [56, 193] on div "Breadcrumbs" at bounding box center [116, 191] width 143 height 14
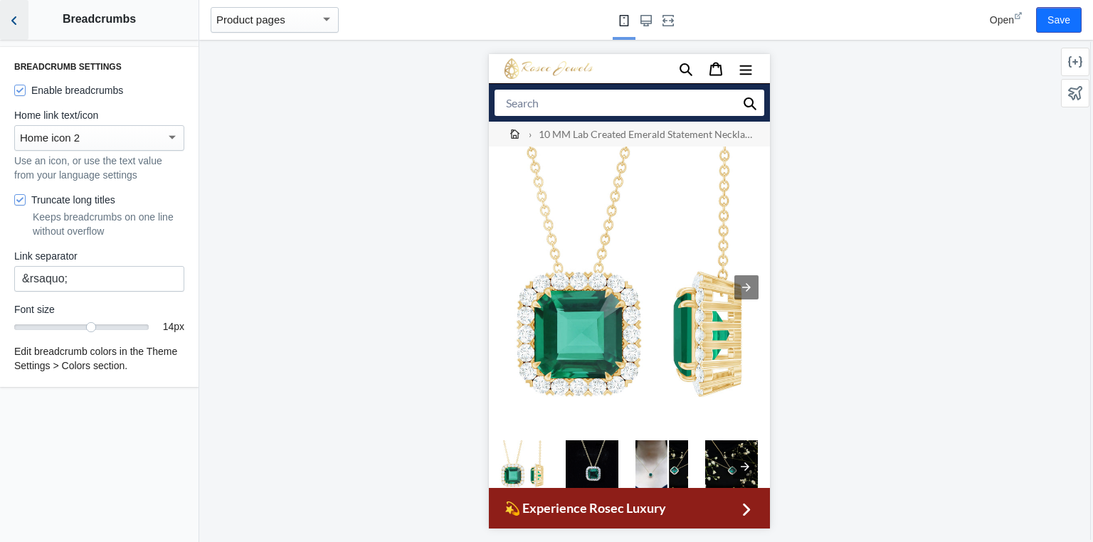
click at [13, 26] on icon "Back to sections" at bounding box center [14, 21] width 14 height 14
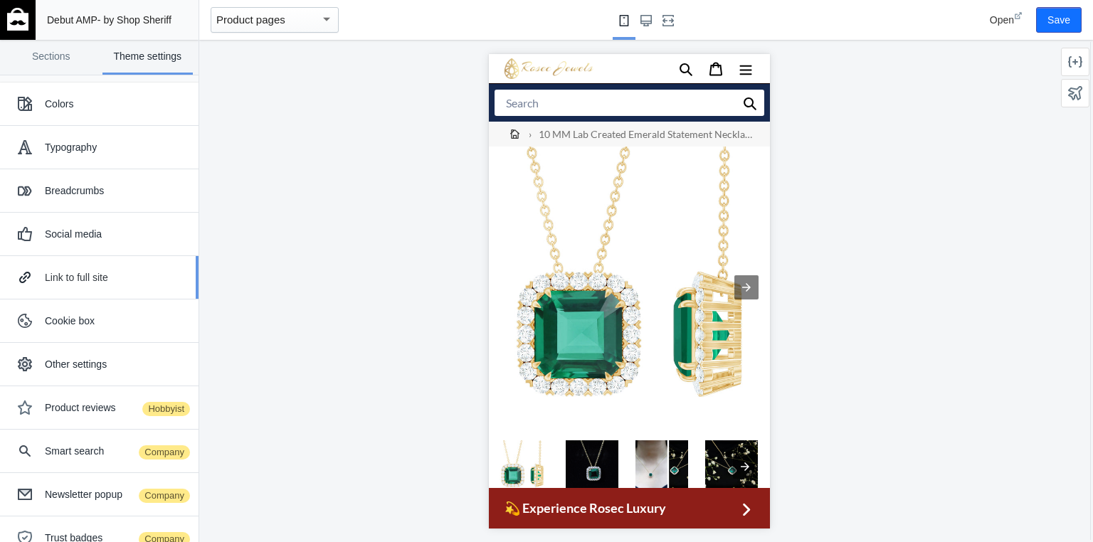
click at [62, 280] on div "Link to full site" at bounding box center [116, 277] width 143 height 14
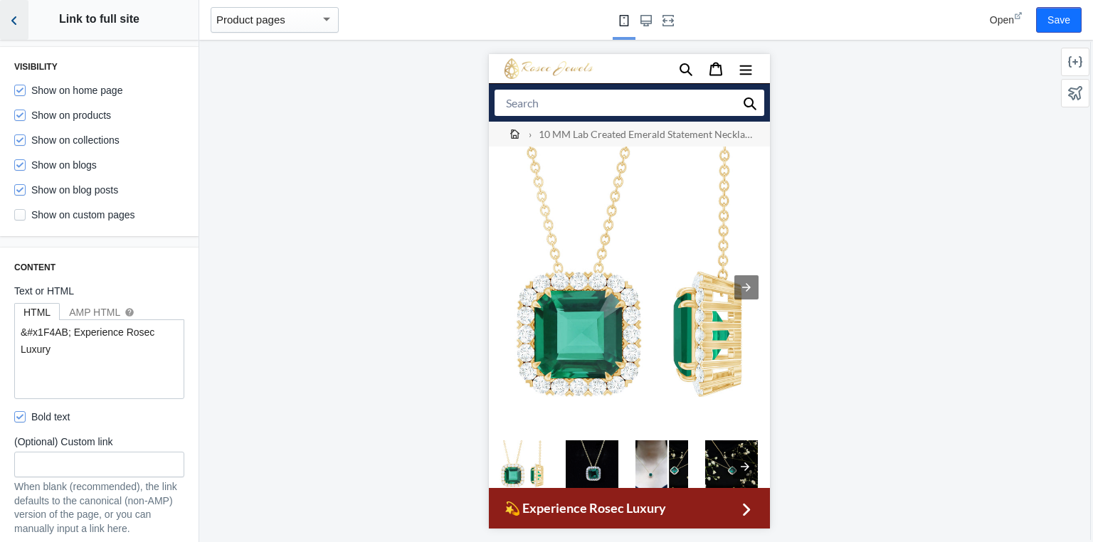
click at [8, 18] on icon "Back to sections" at bounding box center [14, 21] width 14 height 14
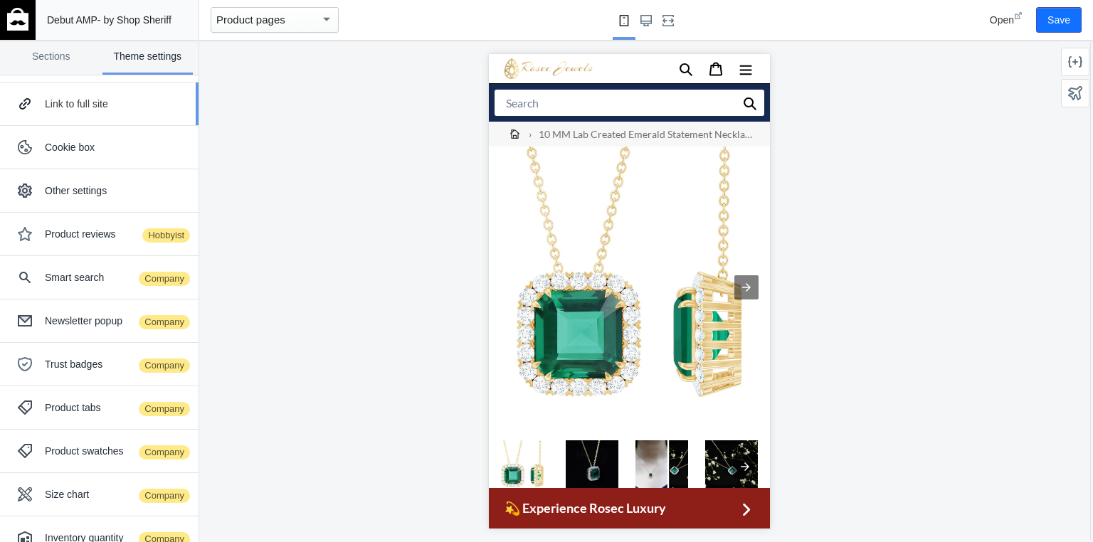
scroll to position [194, 0]
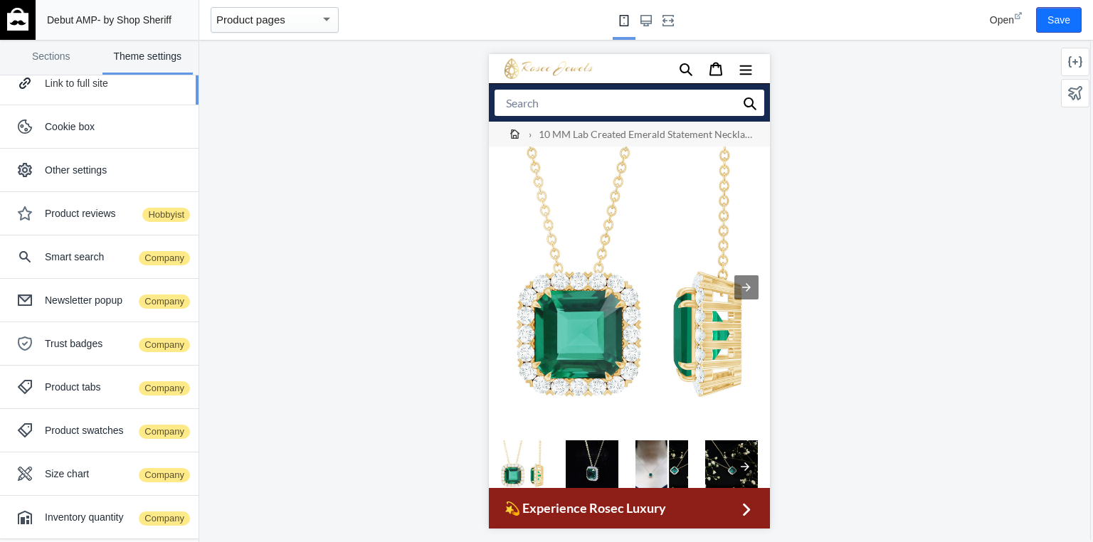
click at [106, 100] on button "Link to full site" at bounding box center [99, 83] width 199 height 43
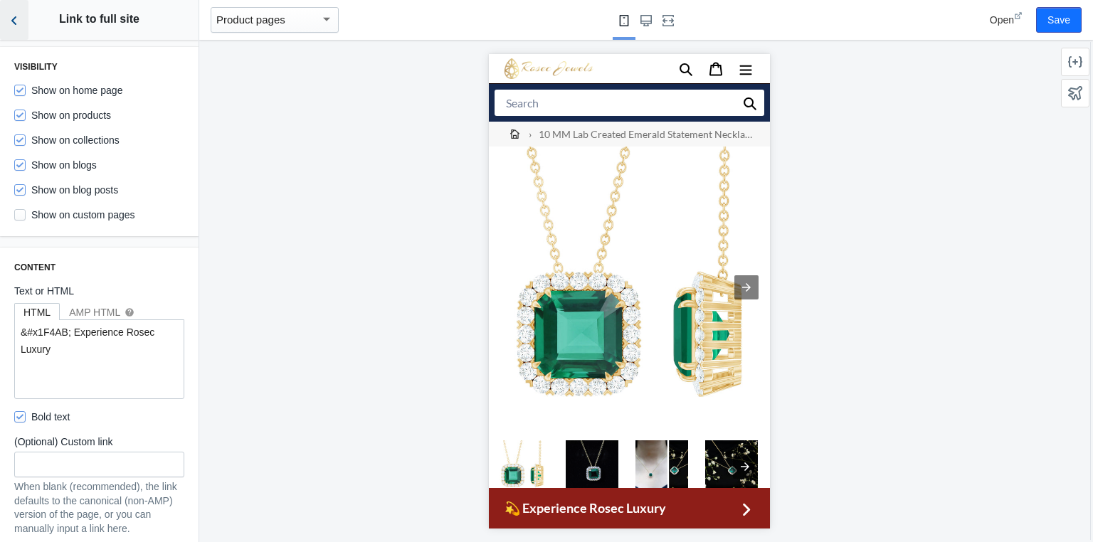
click at [18, 29] on button "Back to sections" at bounding box center [14, 20] width 28 height 40
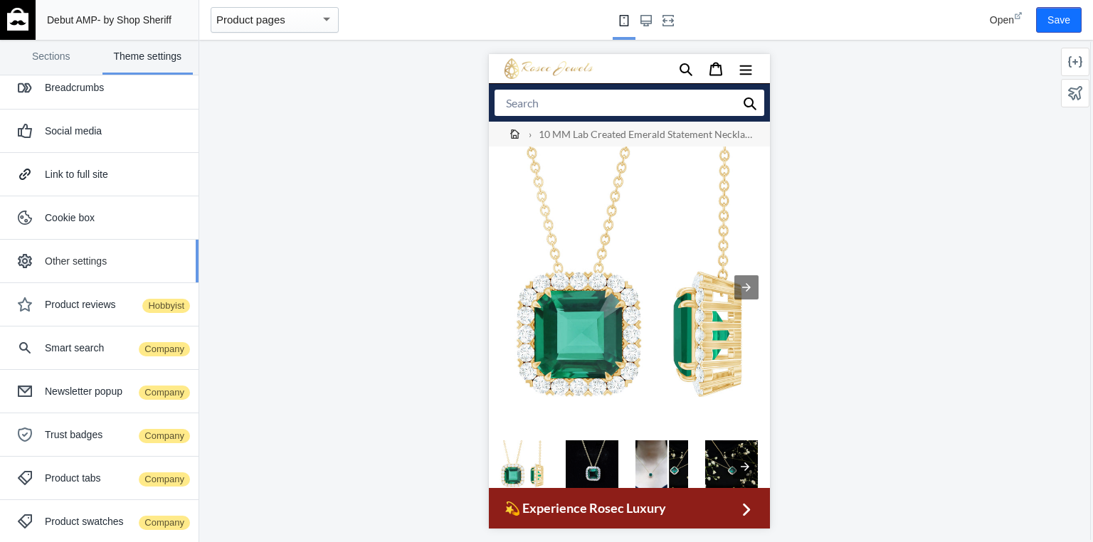
scroll to position [0, 0]
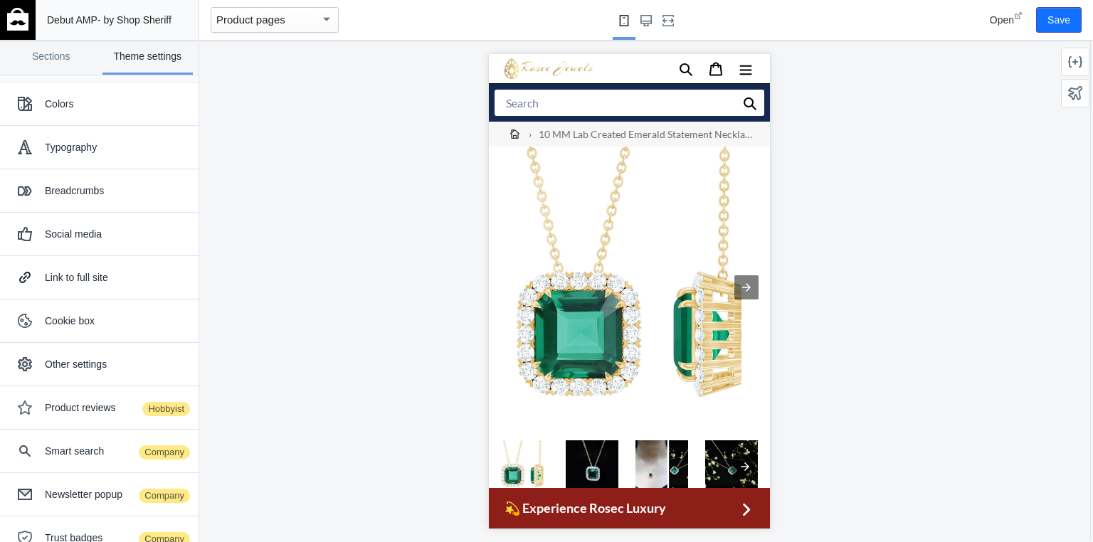
click at [749, 121] on div "› 10 MM Lab Created Emerald Statement Necklace with Moissanite Halo" at bounding box center [628, 133] width 281 height 25
click at [753, 91] on input "Search" at bounding box center [629, 102] width 270 height 26
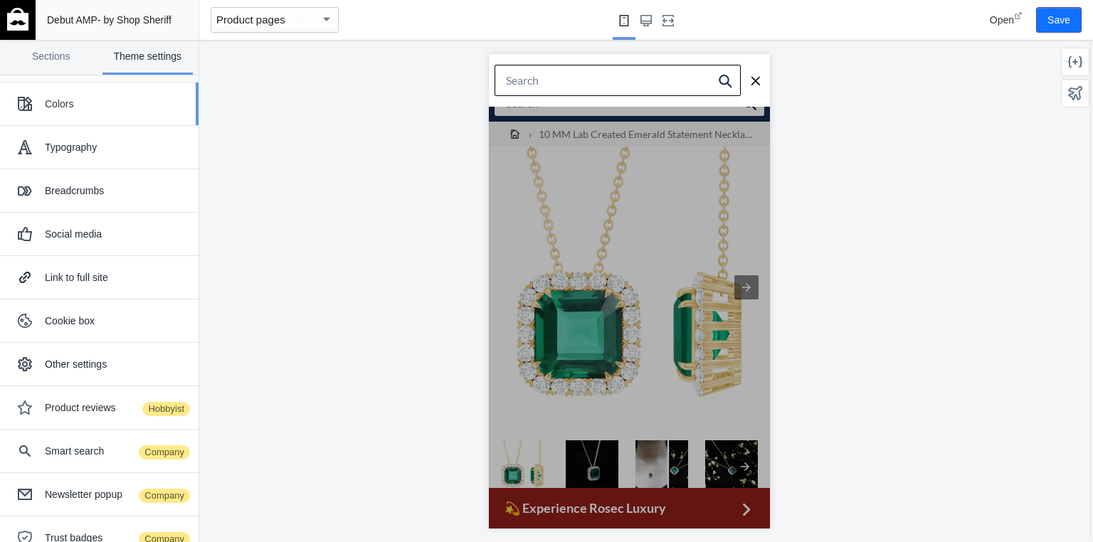
click at [51, 92] on div "Colors" at bounding box center [99, 104] width 177 height 28
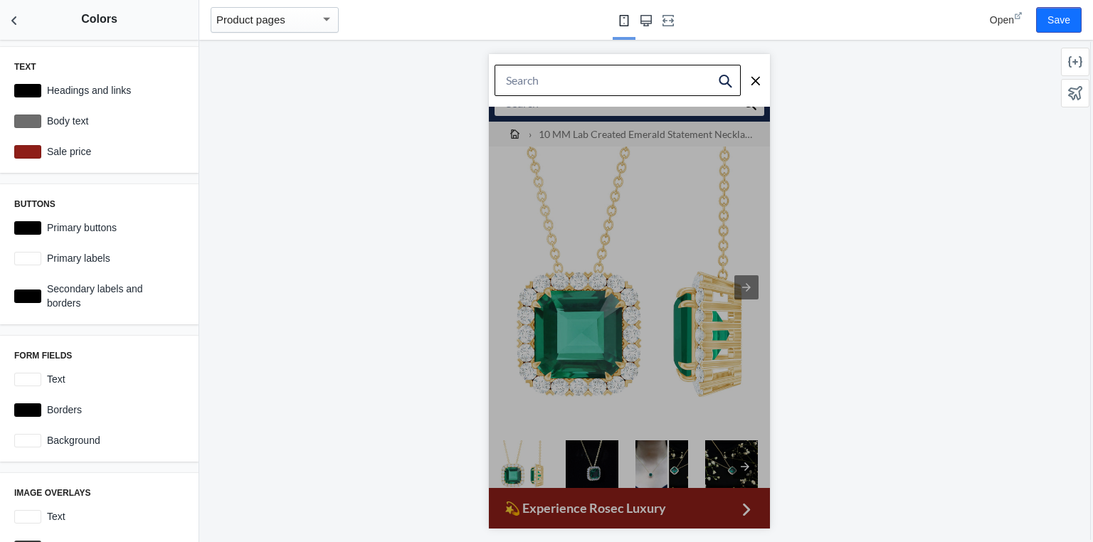
click at [643, 21] on use "Large screen" at bounding box center [645, 20] width 11 height 11
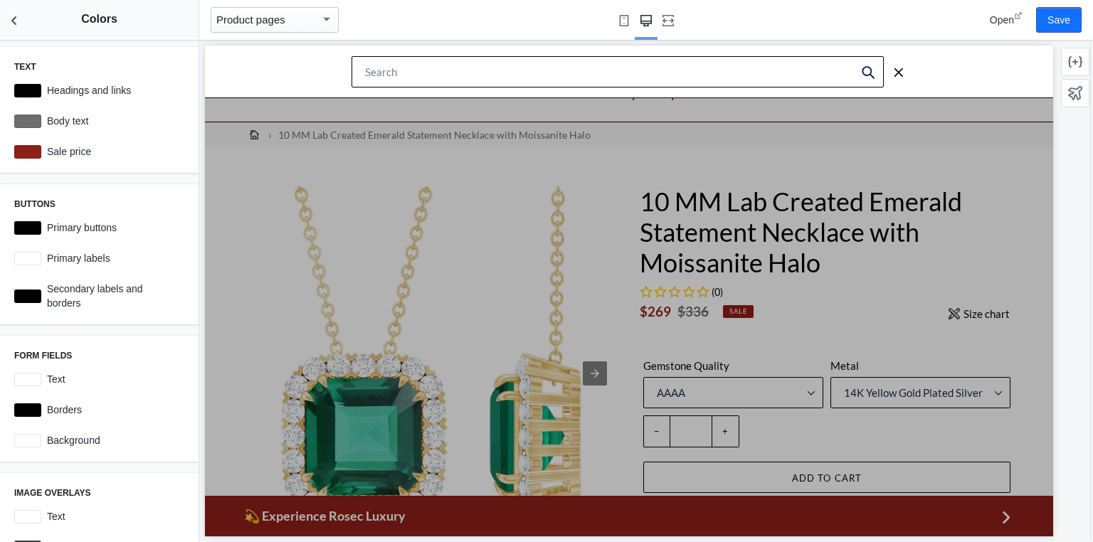
click at [272, 69] on div "Show more Submit Close search" at bounding box center [629, 72] width 770 height 33
click at [668, 16] on use "Fullscreen" at bounding box center [668, 20] width 11 height 11
click at [622, 17] on use "Small screen" at bounding box center [624, 20] width 9 height 11
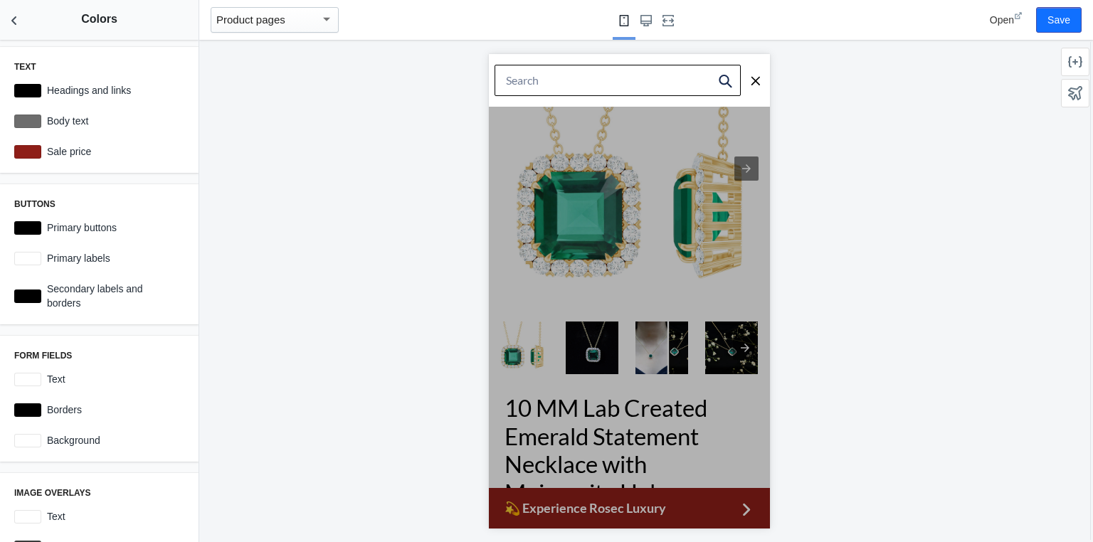
scroll to position [228, 0]
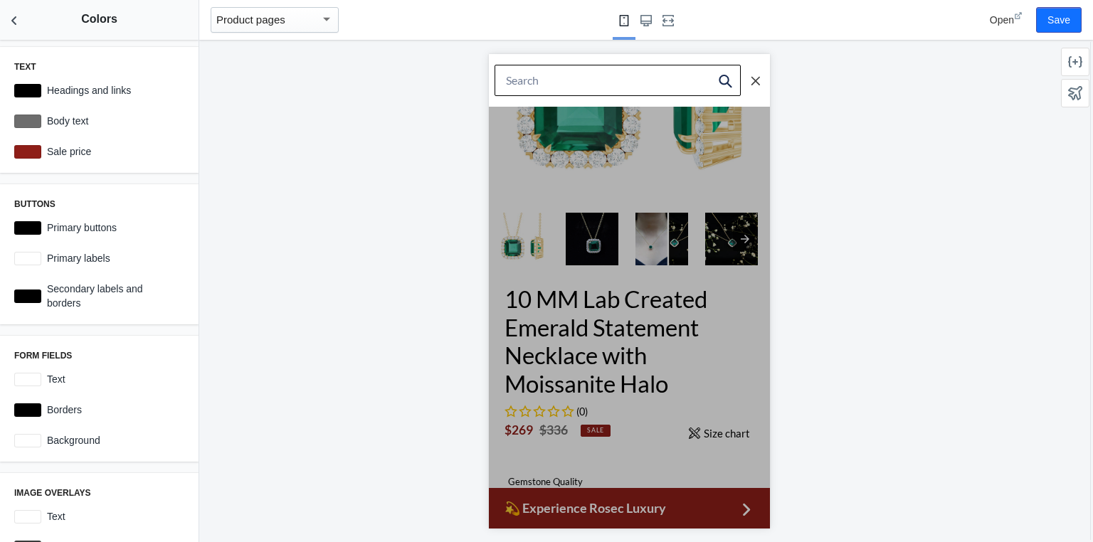
click at [750, 80] on icon "Search" at bounding box center [754, 79] width 11 height 12
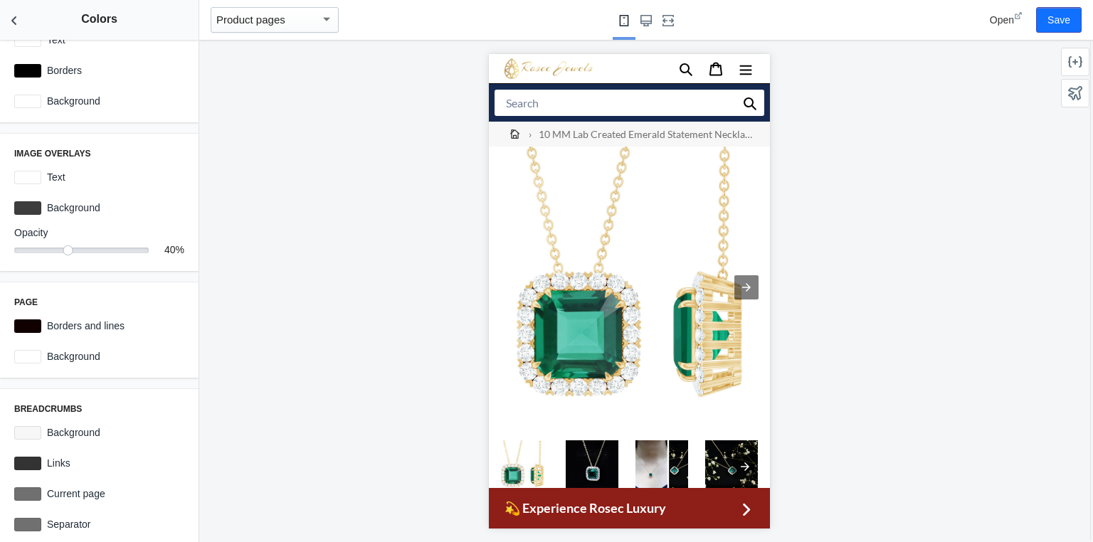
scroll to position [350, 0]
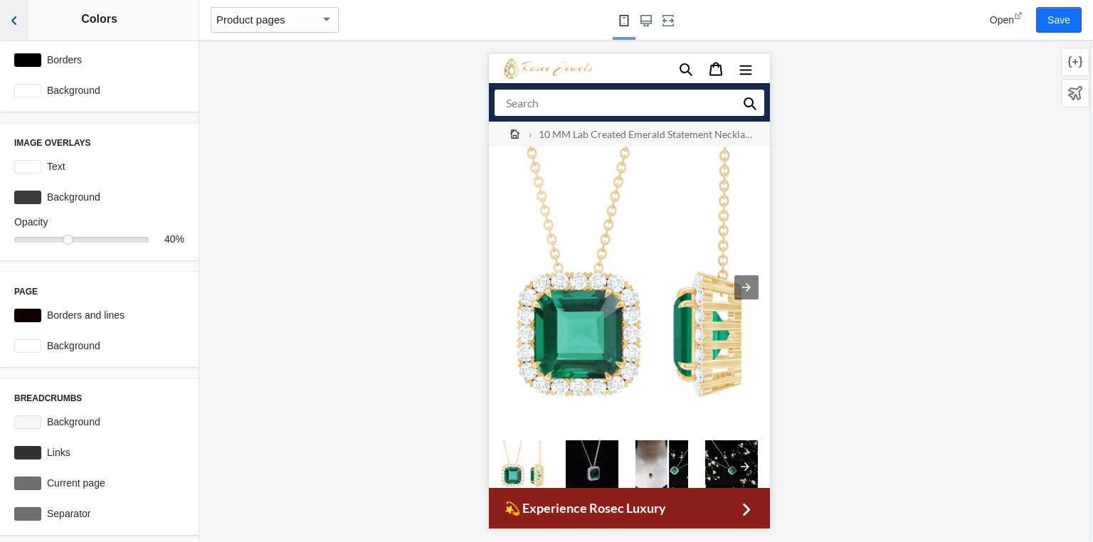
click at [14, 21] on icon "Back to sections" at bounding box center [14, 21] width 14 height 14
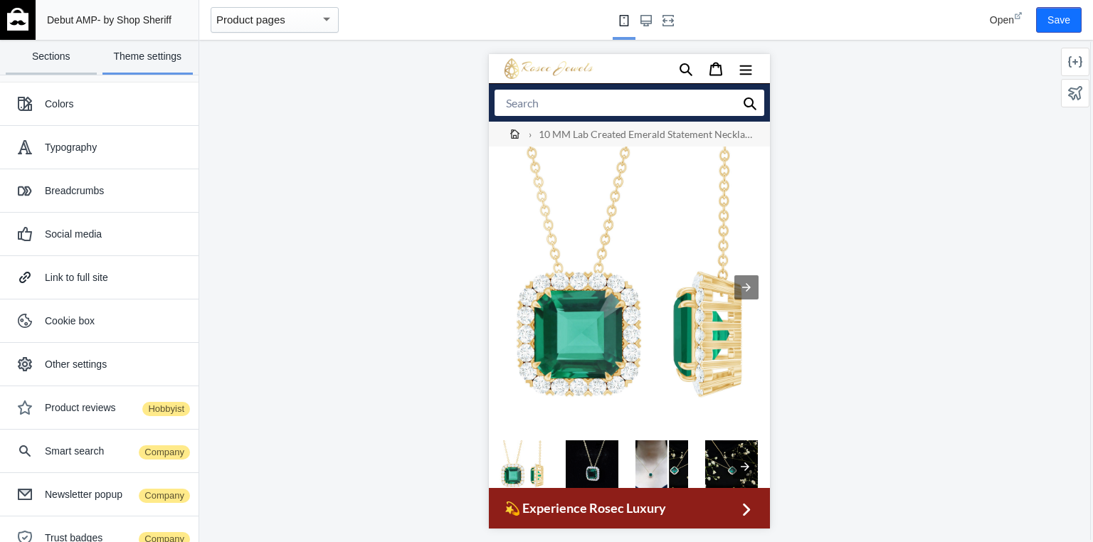
click at [76, 66] on link "Sections" at bounding box center [51, 57] width 91 height 35
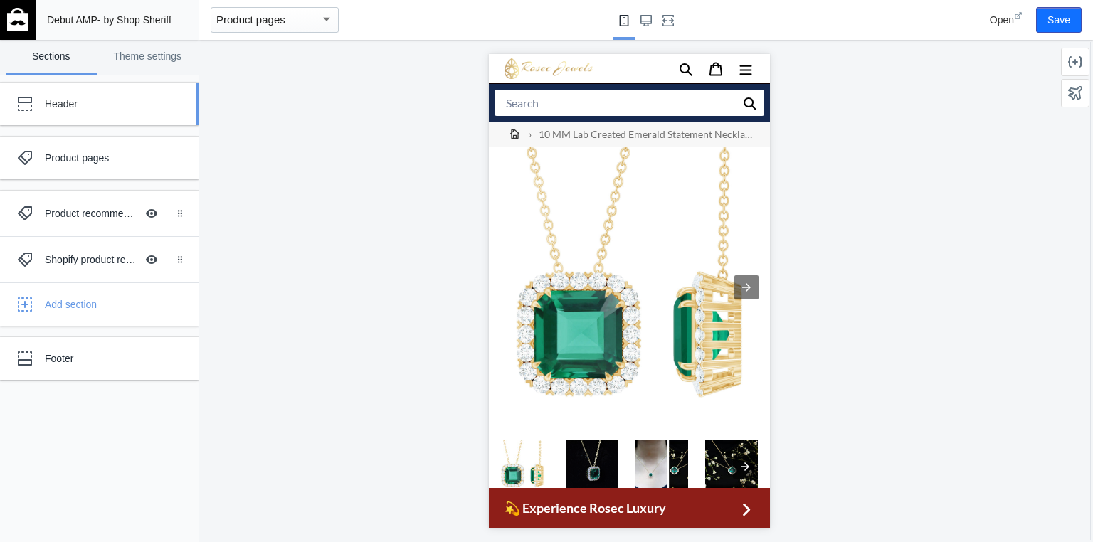
click at [76, 100] on div "Header" at bounding box center [106, 104] width 122 height 14
click at [63, 108] on div "Header" at bounding box center [106, 104] width 122 height 14
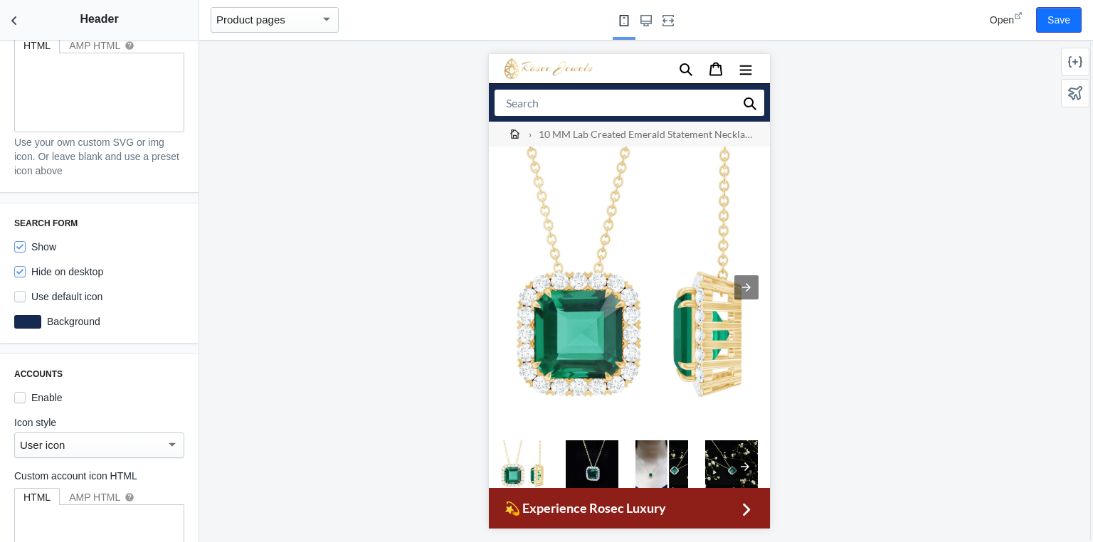
scroll to position [1082, 0]
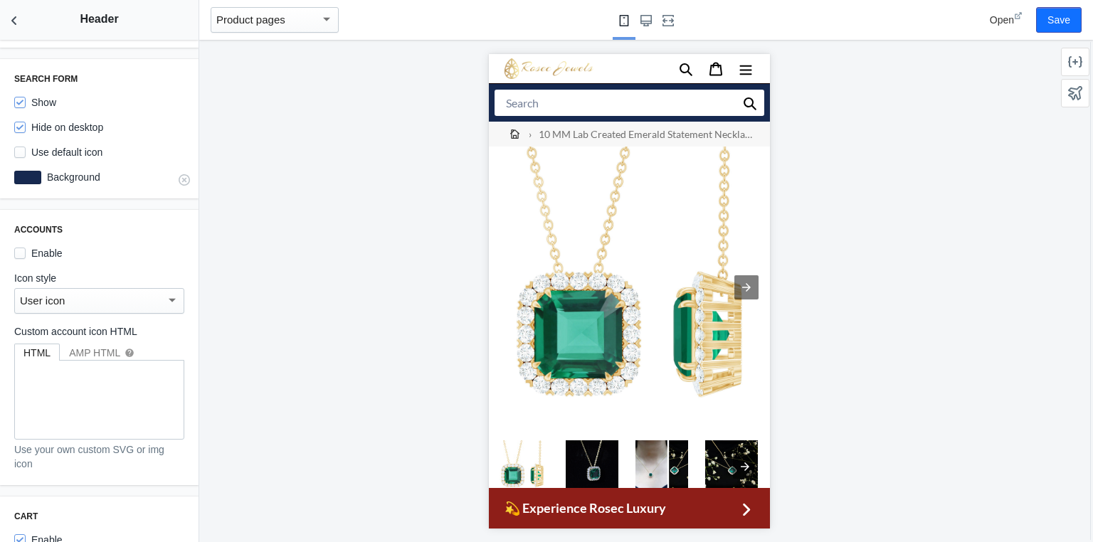
click at [28, 172] on div at bounding box center [27, 178] width 27 height 14
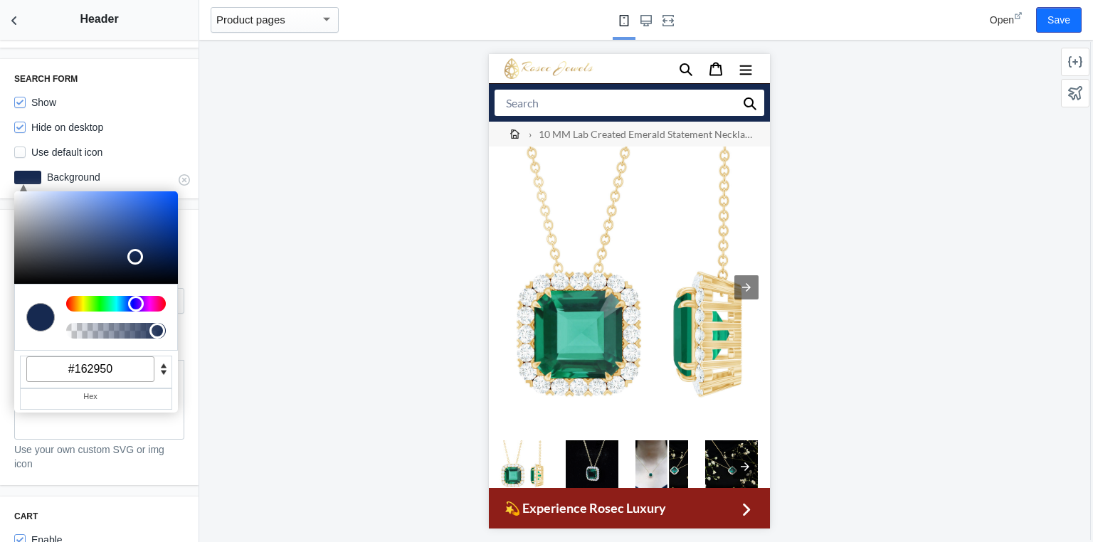
drag, startPoint x: 120, startPoint y: 362, endPoint x: 39, endPoint y: 347, distance: 81.7
click at [39, 357] on input "#162950" at bounding box center [90, 370] width 128 height 26
paste input "8E1E18"
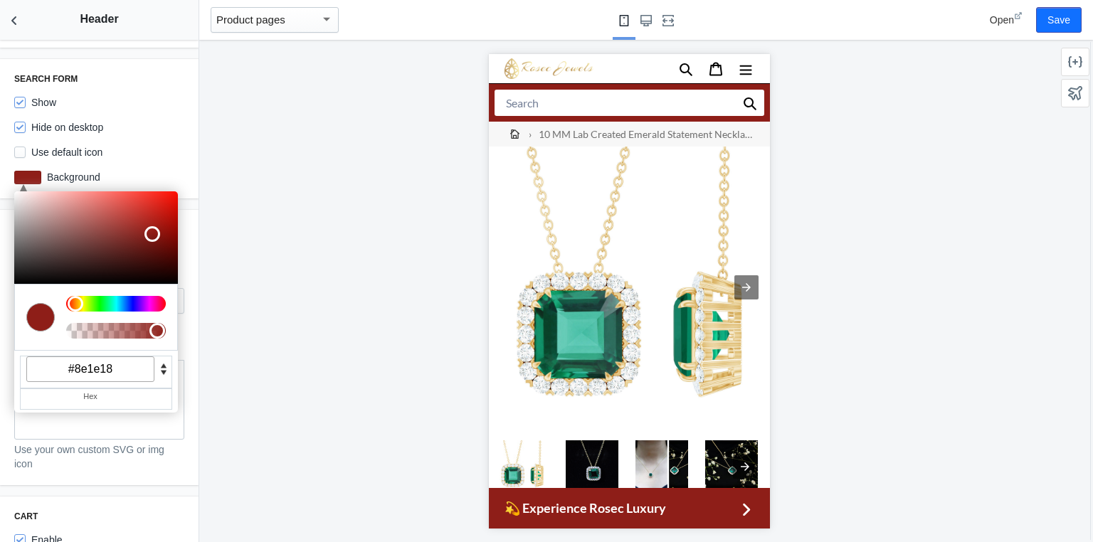
click at [282, 236] on div at bounding box center [629, 291] width 860 height 502
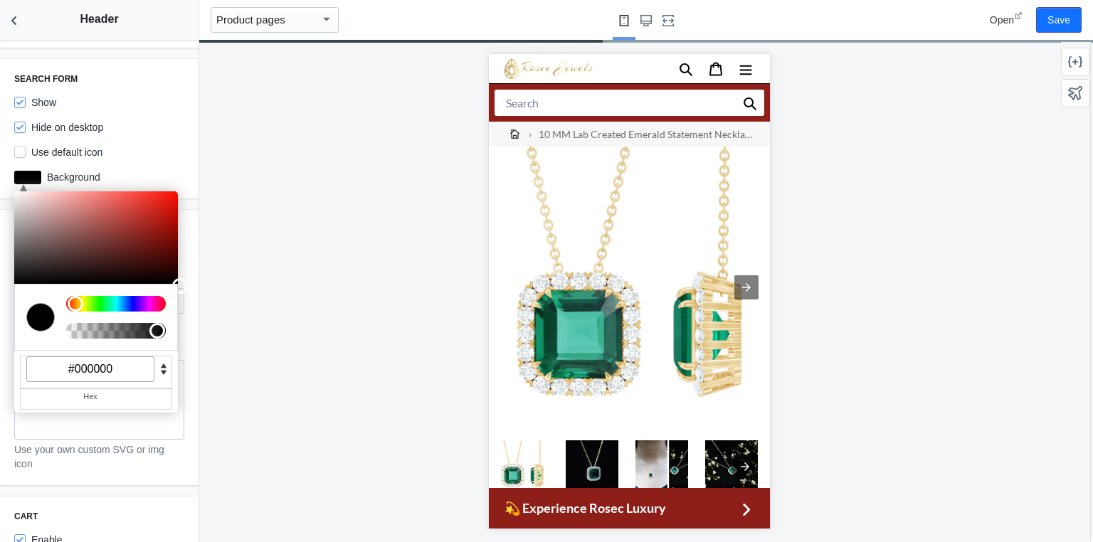
drag, startPoint x: 150, startPoint y: 221, endPoint x: 181, endPoint y: 295, distance: 80.4
click at [181, 295] on div "Settings Mobile logo alignment Left Centered Large screen logo alignment Left C…" at bounding box center [99, 291] width 199 height 502
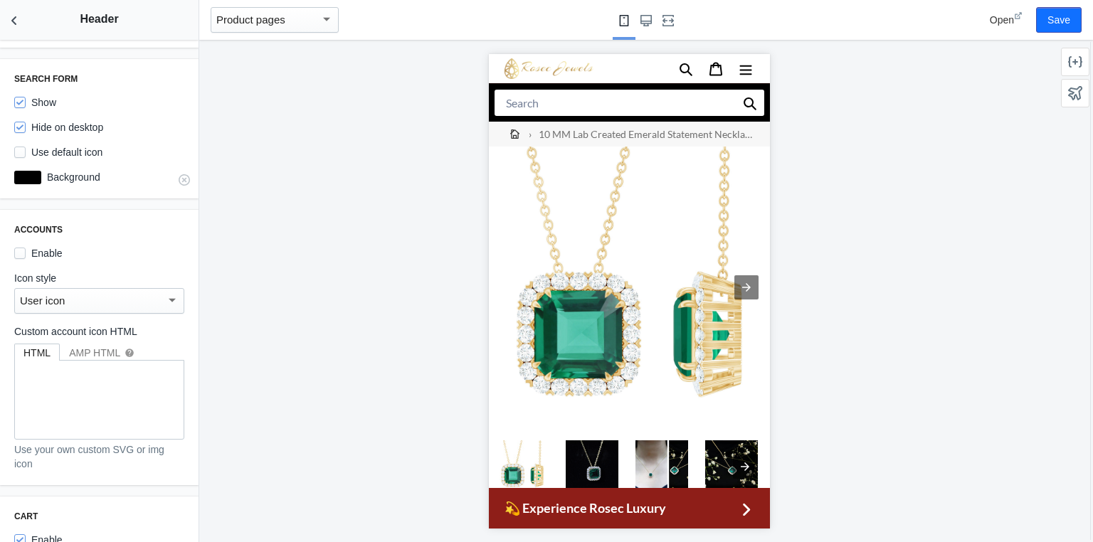
click at [57, 170] on label "Background" at bounding box center [112, 177] width 143 height 14
click at [23, 171] on div at bounding box center [27, 178] width 27 height 14
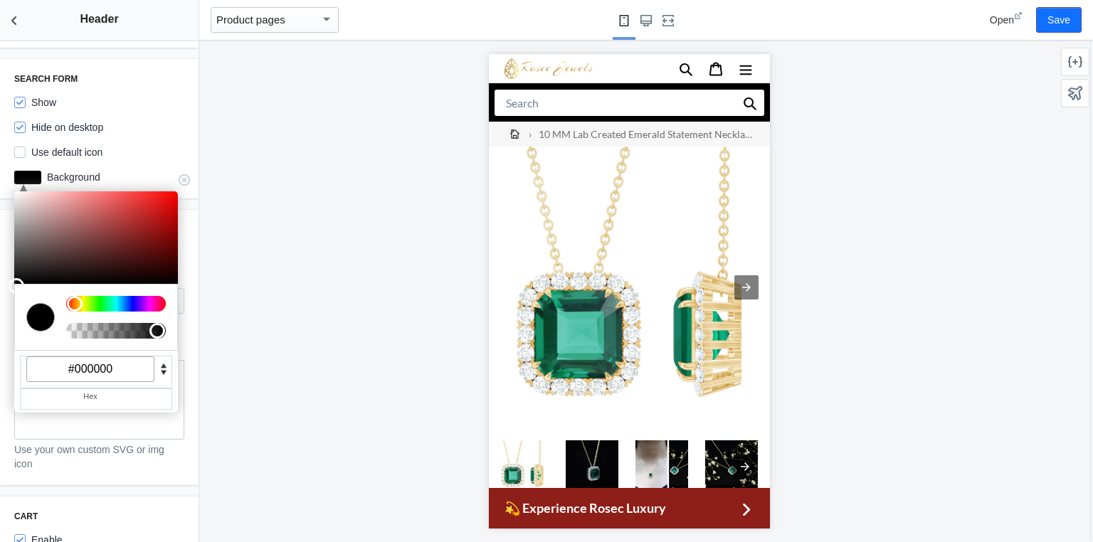
drag, startPoint x: 117, startPoint y: 364, endPoint x: 24, endPoint y: 348, distance: 93.9
click at [24, 356] on div "#000000" at bounding box center [96, 372] width 152 height 33
paste input "8E1E18"
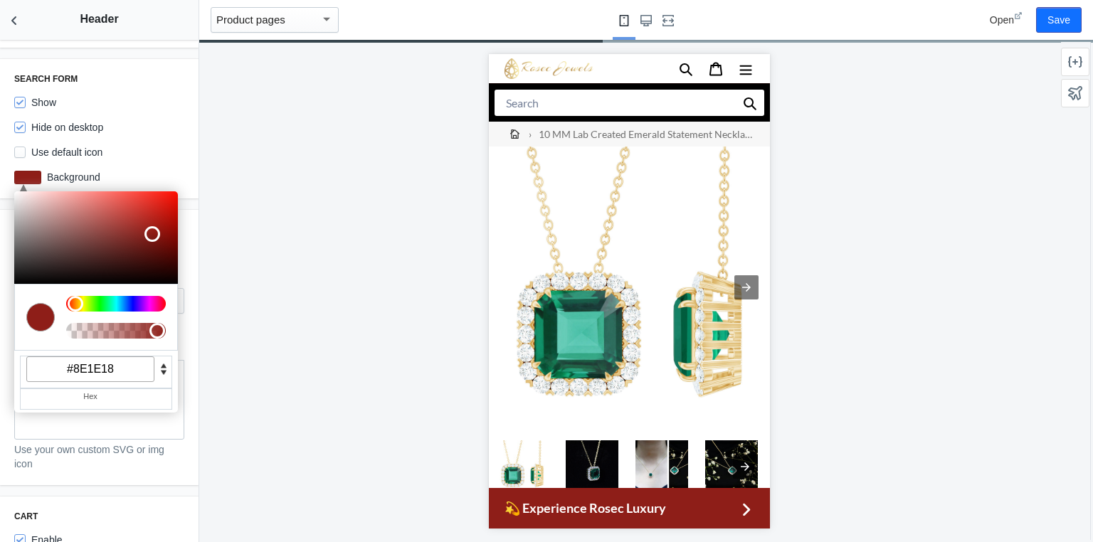
type input "#8e1e18"
click at [248, 298] on div at bounding box center [629, 291] width 860 height 502
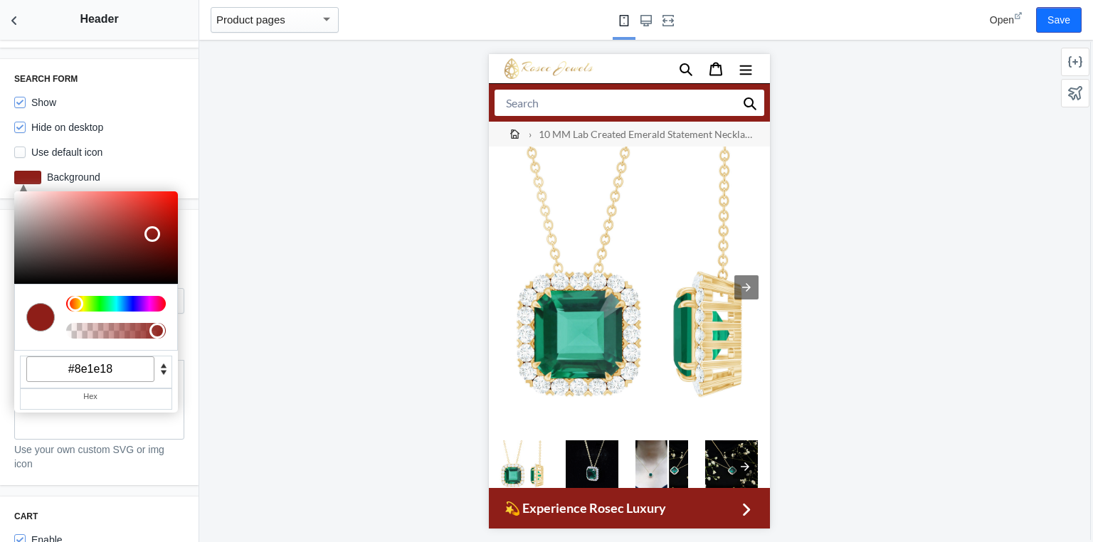
click at [169, 149] on div "Use default icon" at bounding box center [99, 152] width 170 height 14
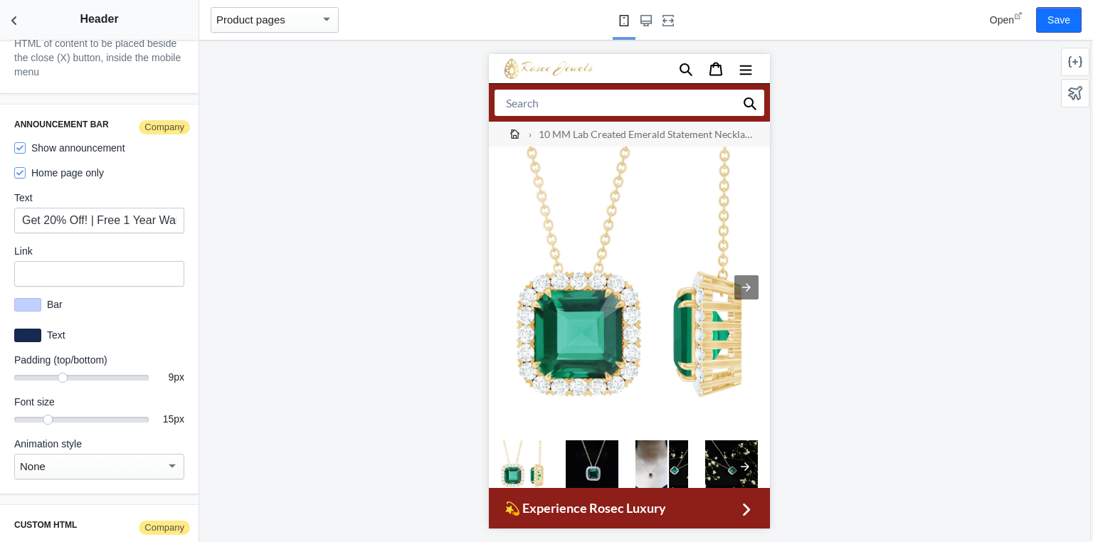
scroll to position [2448, 0]
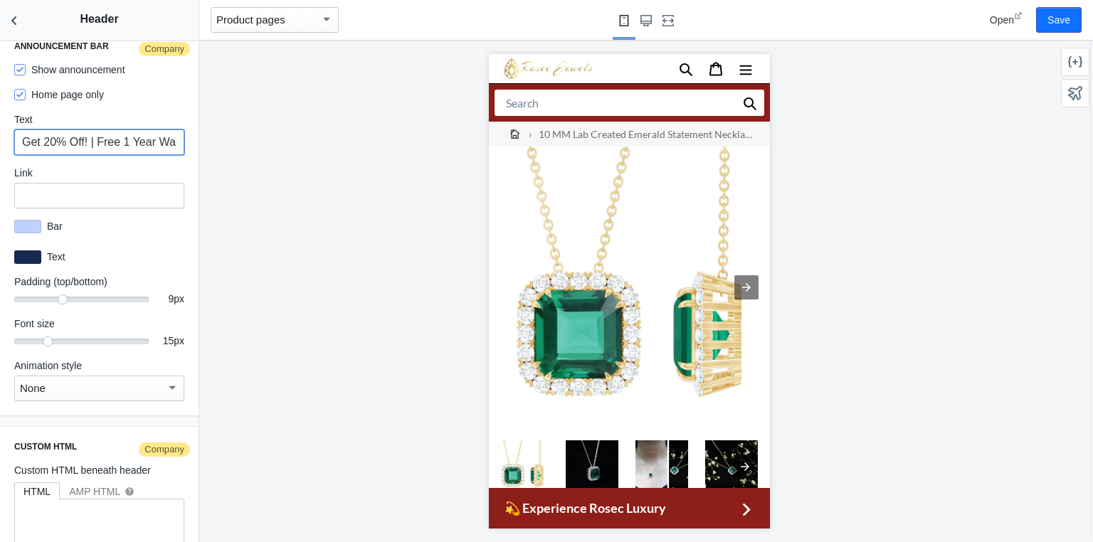
click at [122, 130] on input "Get 20% Off! | Free 1 Year Warranty | Free Studs" at bounding box center [99, 143] width 170 height 26
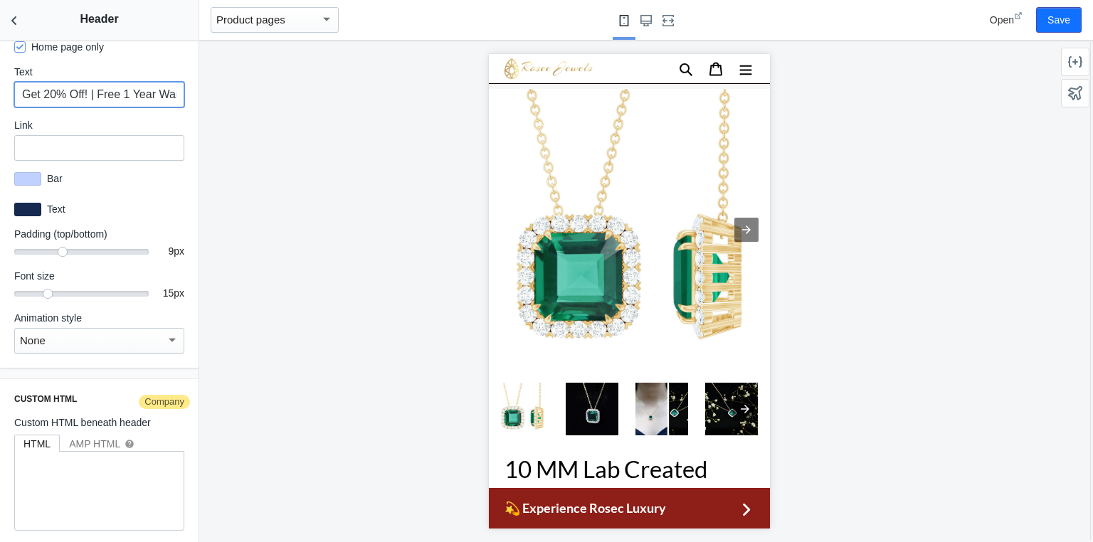
scroll to position [0, 0]
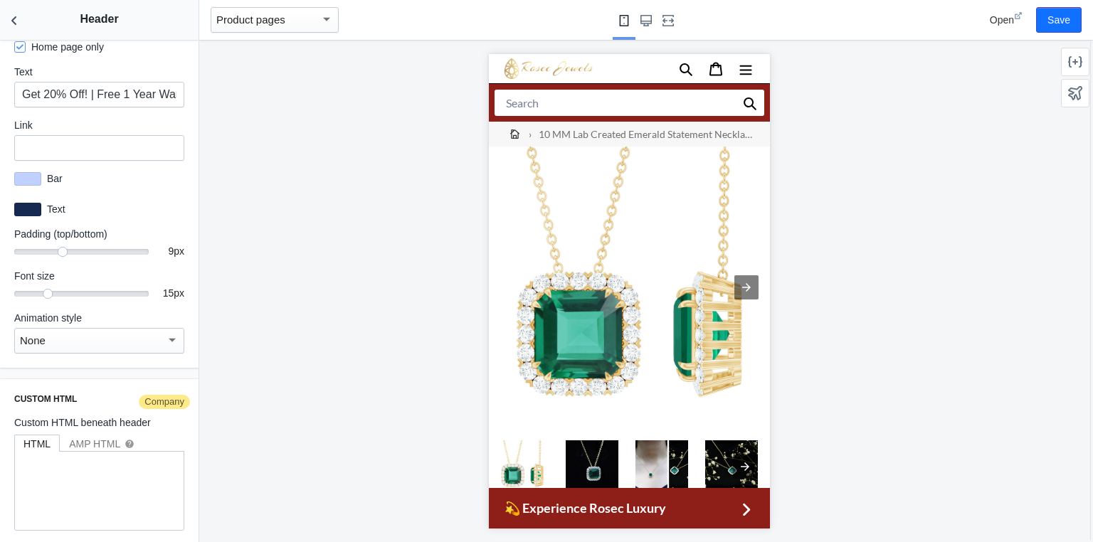
click at [325, 14] on div "button" at bounding box center [326, 19] width 13 height 17
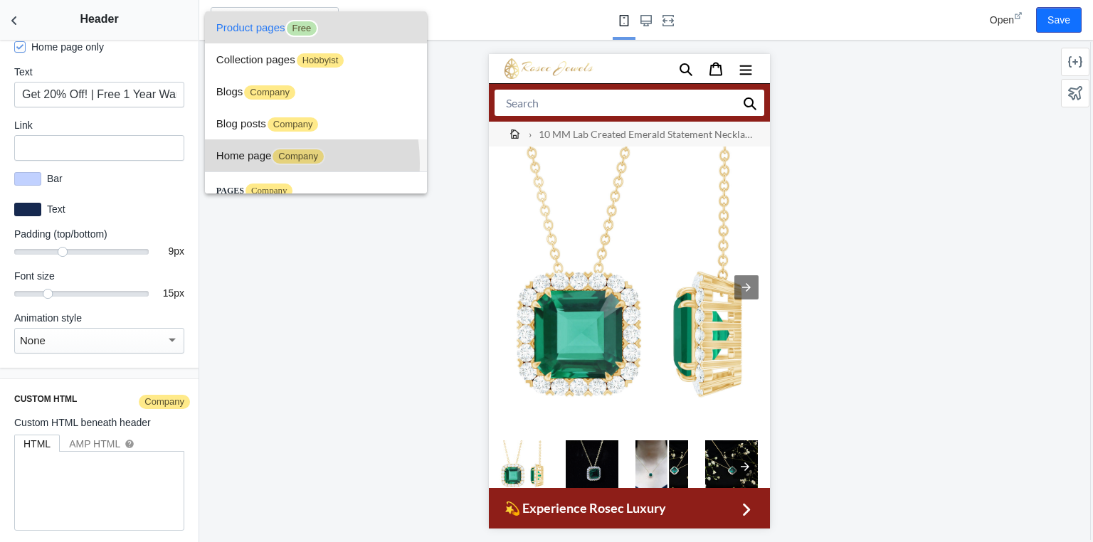
click at [250, 163] on span "Home page Company" at bounding box center [315, 155] width 199 height 32
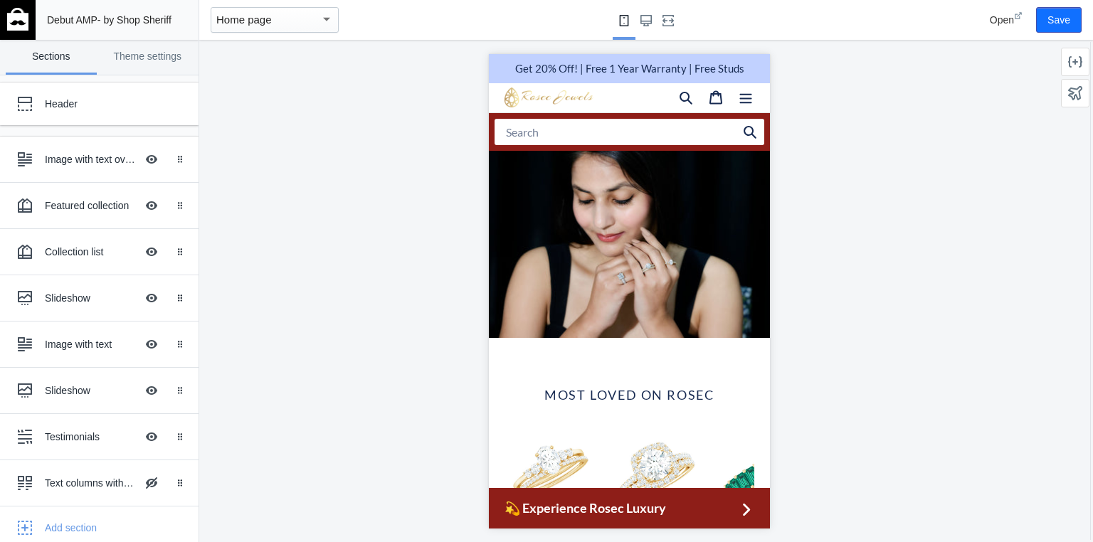
scroll to position [0, 482]
click at [65, 106] on div "Header" at bounding box center [106, 104] width 122 height 14
click at [154, 54] on link "Theme settings" at bounding box center [147, 57] width 91 height 35
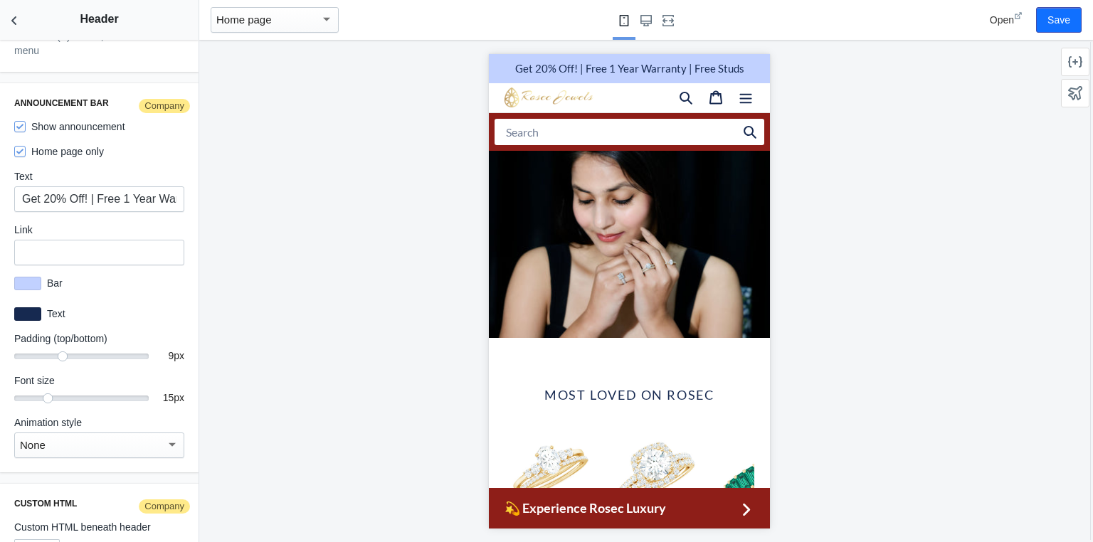
scroll to position [0, 1090]
click at [28, 307] on div at bounding box center [27, 314] width 27 height 14
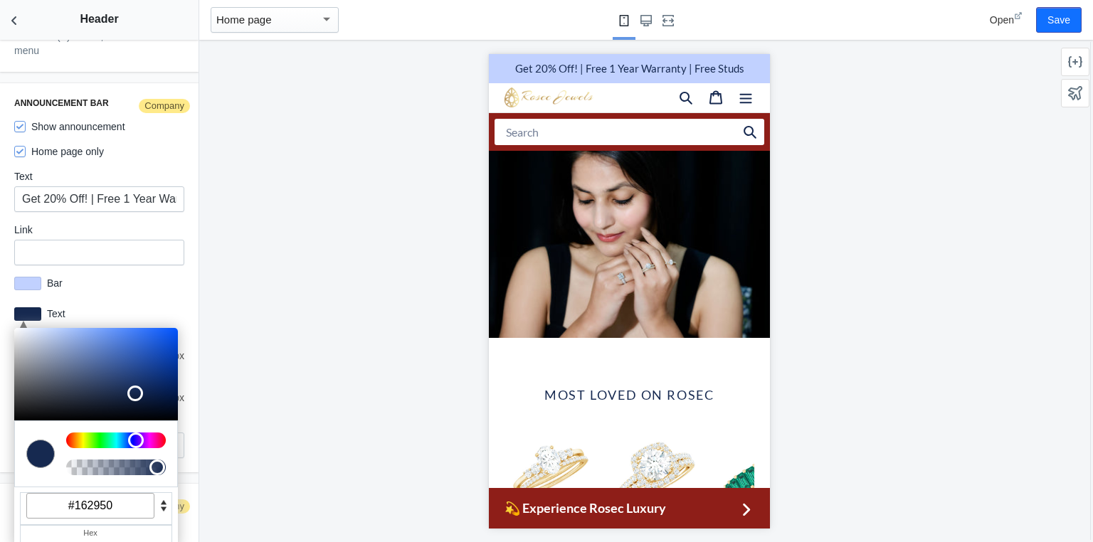
drag, startPoint x: 117, startPoint y: 498, endPoint x: 0, endPoint y: 480, distance: 118.2
click at [0, 480] on div "Settings Mobile logo alignment Left Centered Large screen logo alignment Left C…" at bounding box center [99, 291] width 199 height 502
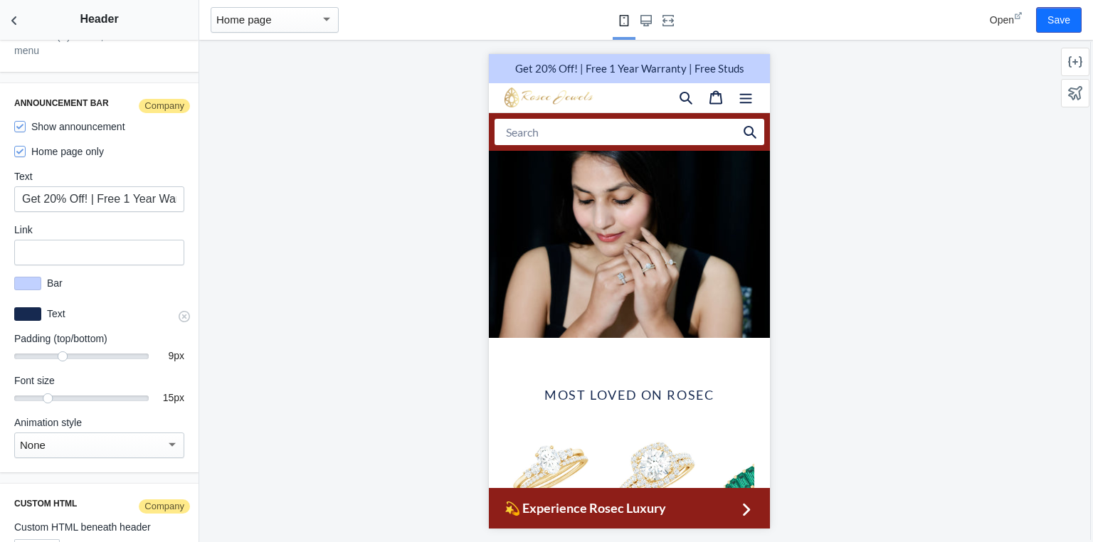
click at [26, 307] on div at bounding box center [27, 314] width 27 height 14
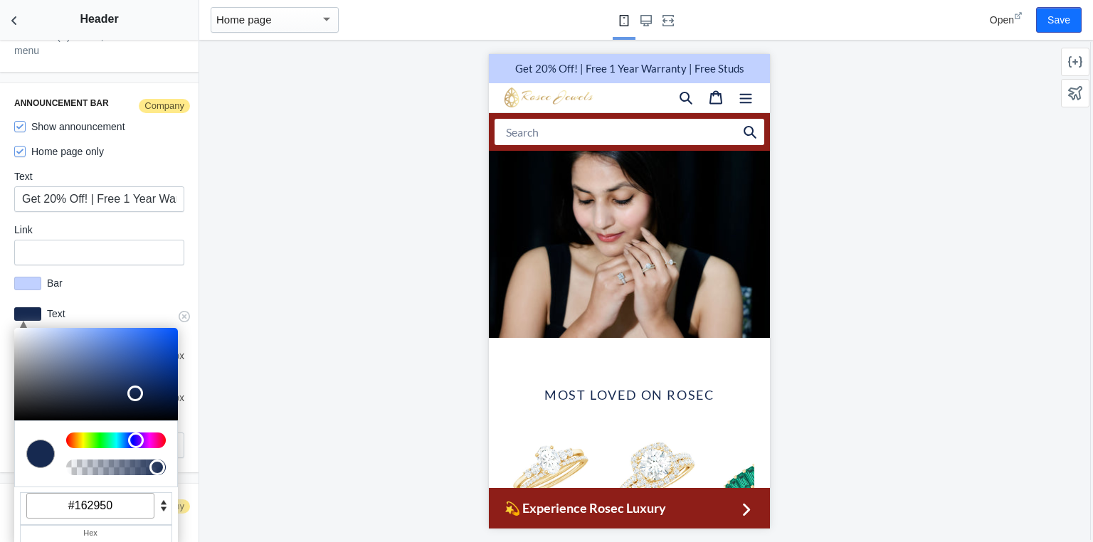
click at [105, 498] on input "#162950" at bounding box center [90, 506] width 128 height 26
paste input "#8E1E18"
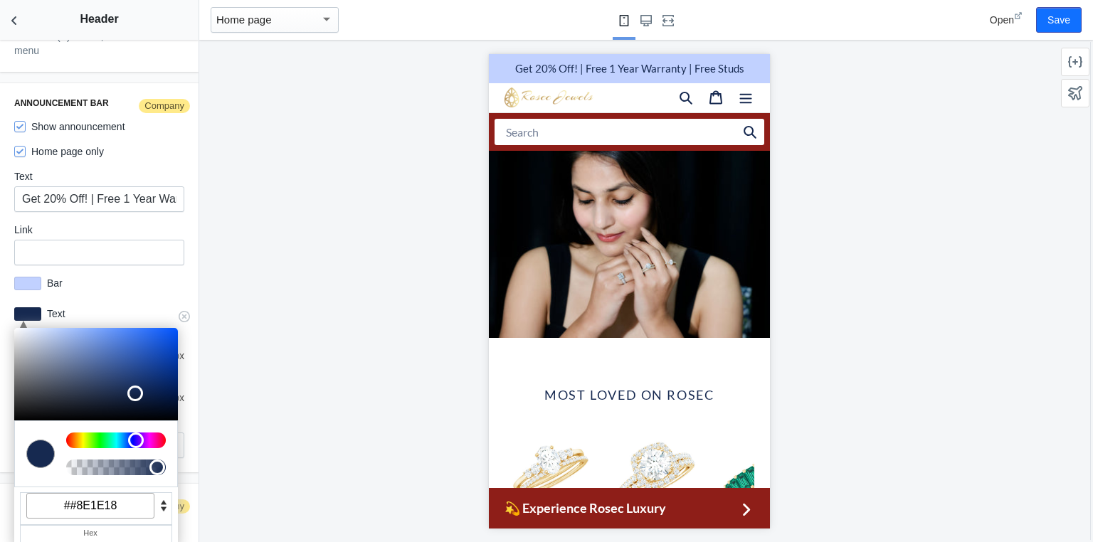
click at [75, 498] on input "##8E1E18" at bounding box center [90, 506] width 128 height 26
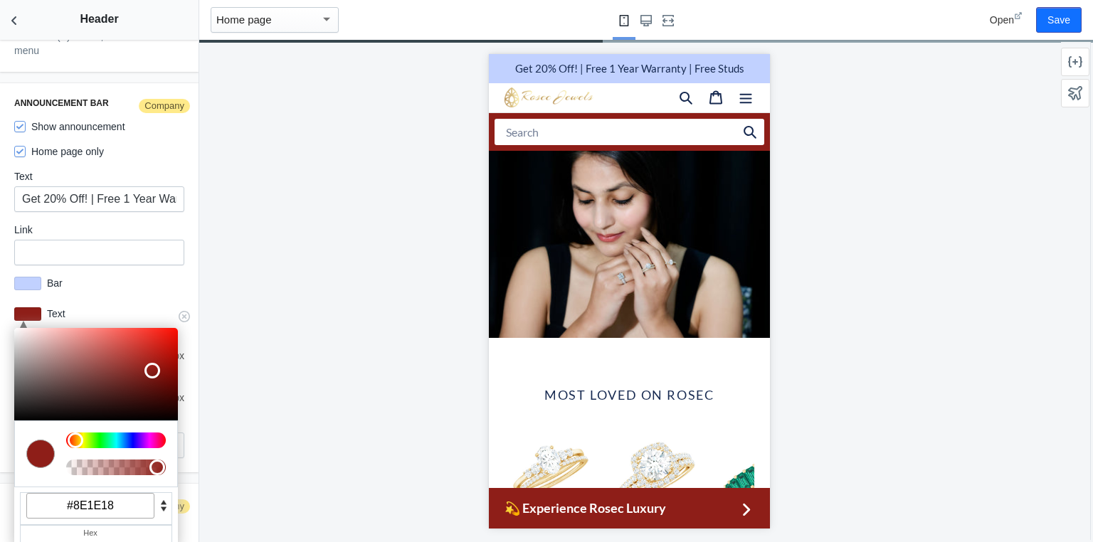
click at [112, 501] on input "#8E1E18" at bounding box center [90, 506] width 128 height 26
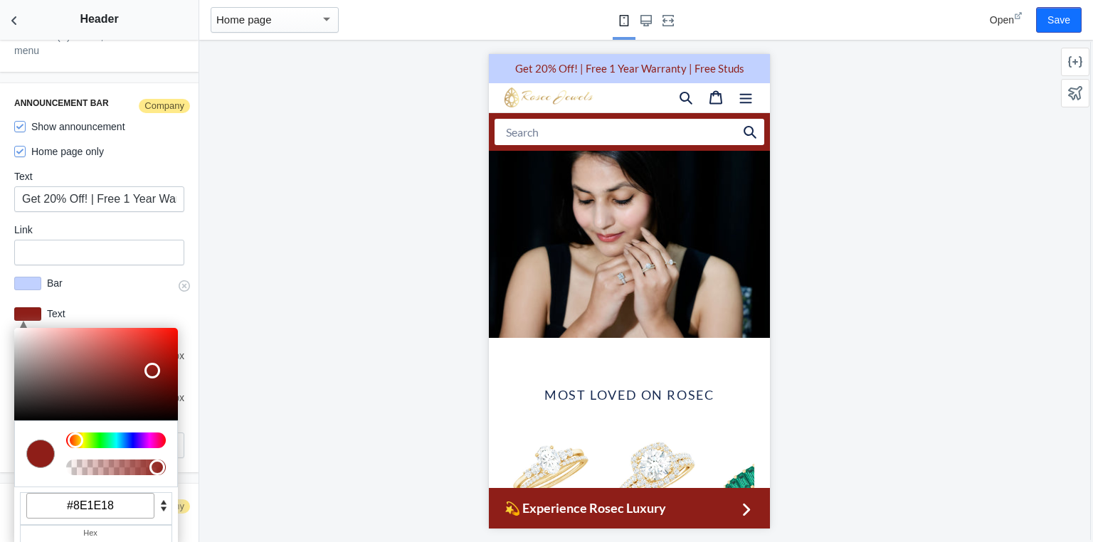
type input "#8e1e18"
click at [39, 277] on div at bounding box center [27, 284] width 27 height 14
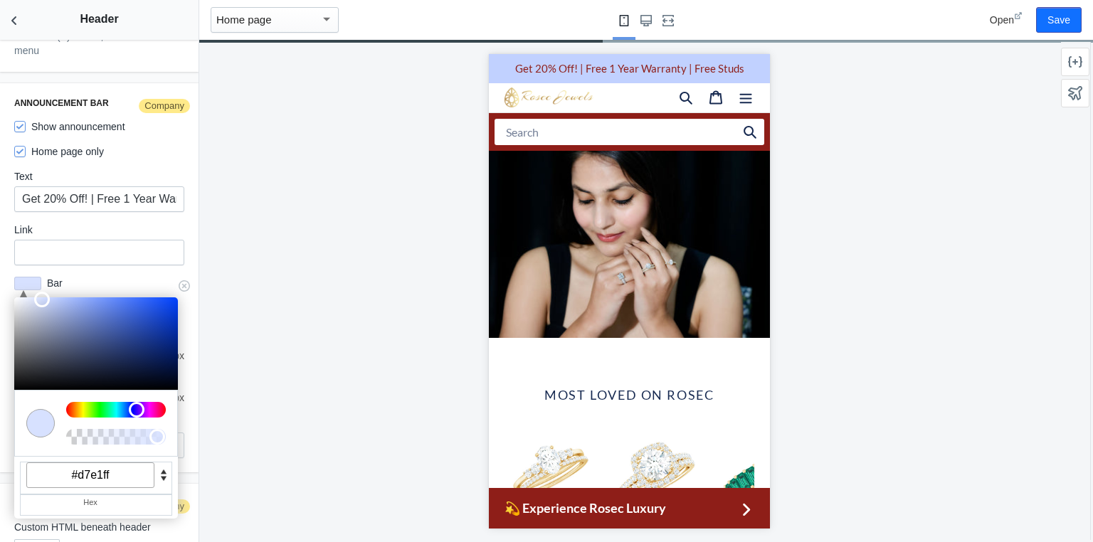
drag, startPoint x: 54, startPoint y: 290, endPoint x: 40, endPoint y: 287, distance: 14.5
click at [40, 292] on div at bounding box center [42, 300] width 16 height 16
drag, startPoint x: 120, startPoint y: 470, endPoint x: 70, endPoint y: 460, distance: 50.8
click at [70, 463] on input "#d7e1ff" at bounding box center [90, 476] width 128 height 26
paste input "8E1E18"
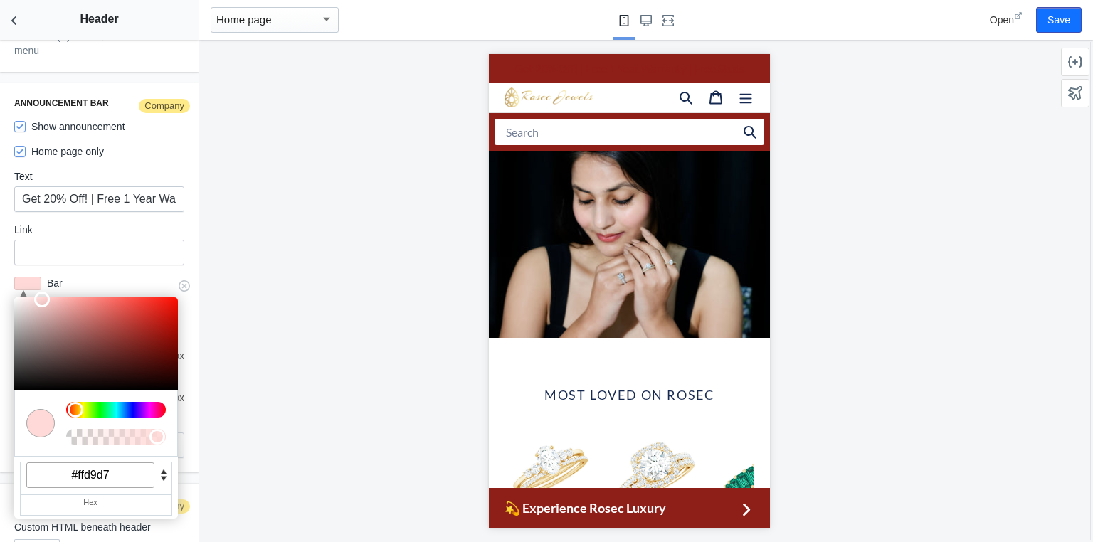
drag, startPoint x: 155, startPoint y: 327, endPoint x: 40, endPoint y: 282, distance: 124.0
click at [40, 292] on div at bounding box center [42, 300] width 16 height 16
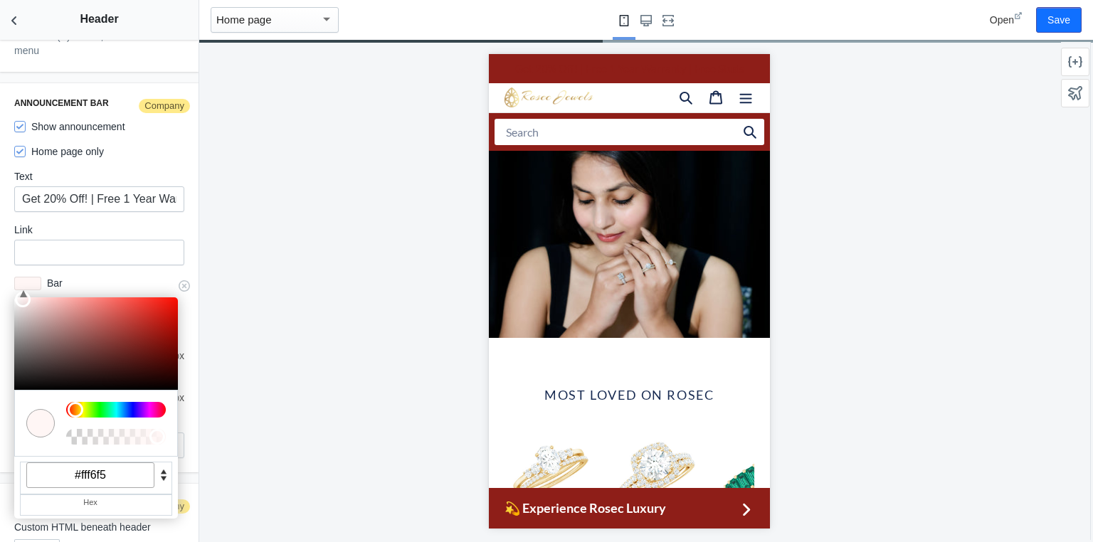
drag, startPoint x: 41, startPoint y: 289, endPoint x: 21, endPoint y: 280, distance: 21.7
click at [21, 297] on div "C M Y K A 3 100 98 1 H S L A 255 246 245 1 R G B A #fff6f5 Hex" at bounding box center [96, 407] width 164 height 221
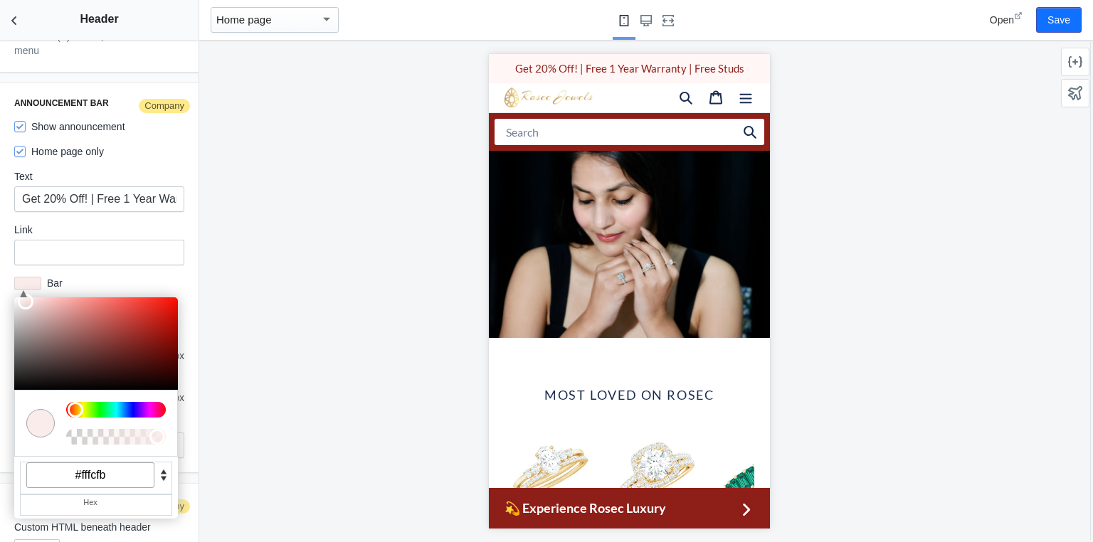
type input "#ffffff"
drag, startPoint x: 23, startPoint y: 290, endPoint x: 2, endPoint y: 273, distance: 26.9
click at [2, 273] on div "Announcement bar Company Show announcement Home page only Text Get 20% Off! | F…" at bounding box center [99, 277] width 199 height 389
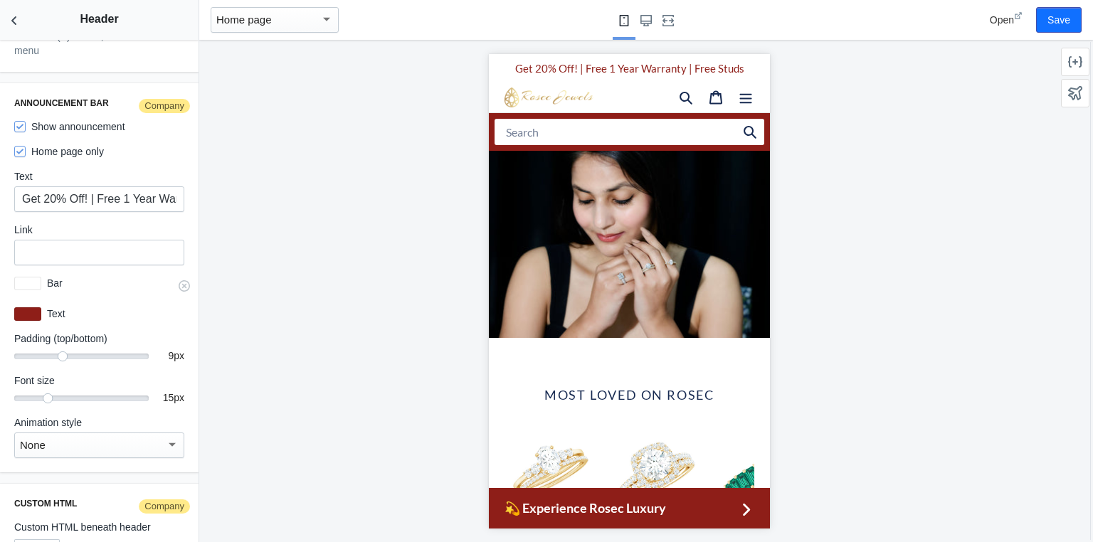
click at [40, 277] on div at bounding box center [27, 284] width 27 height 14
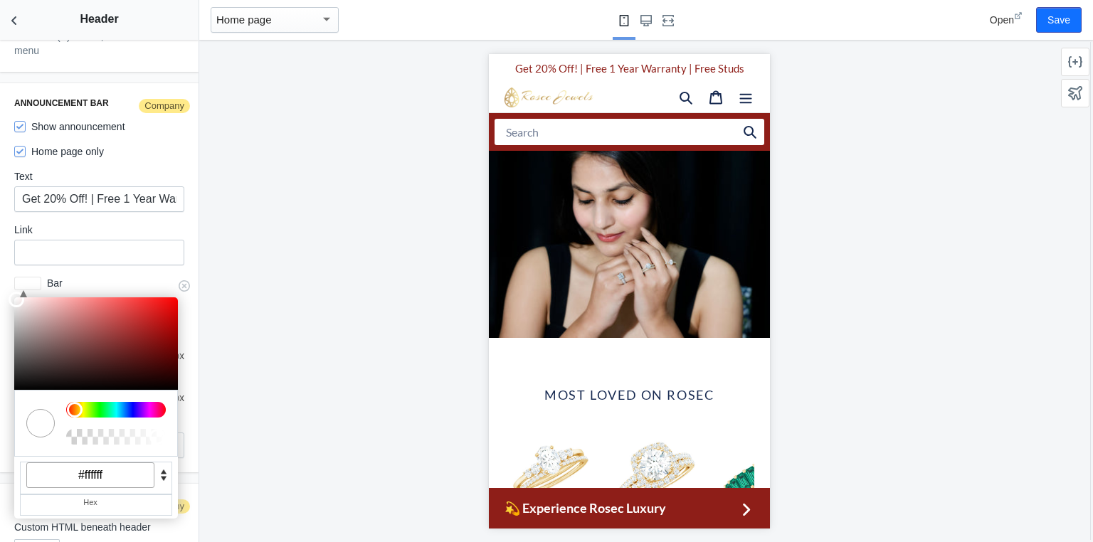
click at [122, 466] on input "#ffffff" at bounding box center [90, 476] width 128 height 26
click at [304, 265] on div at bounding box center [629, 291] width 860 height 502
click at [154, 270] on div "C M Y K A 0 100 100 1 H S L A 255 255 255 1 R G B A #ffffff Hex Bar #ffffff" at bounding box center [99, 283] width 181 height 26
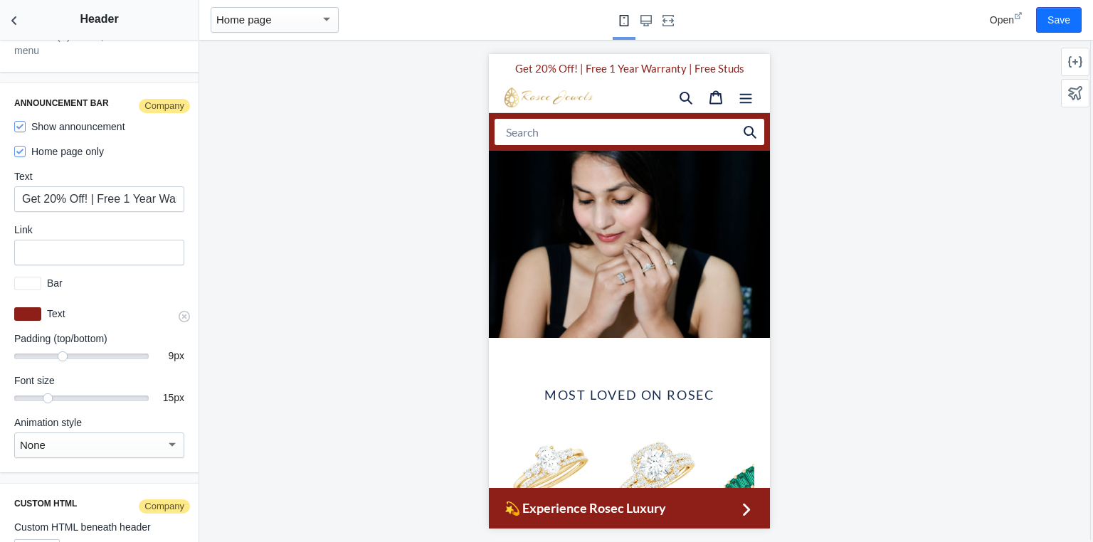
click at [28, 307] on div at bounding box center [27, 314] width 27 height 14
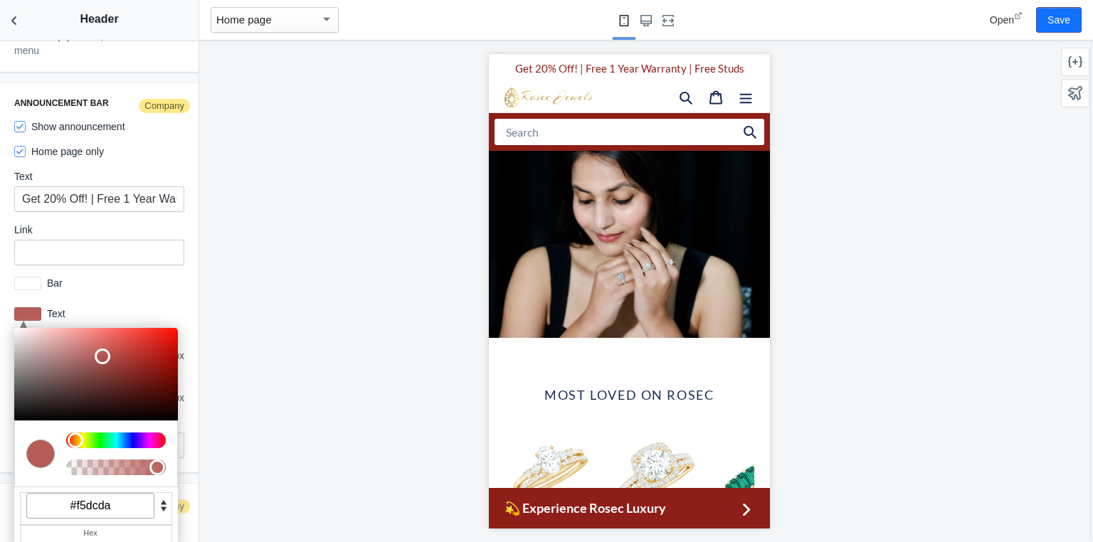
type input "#ffffff"
drag, startPoint x: 157, startPoint y: 362, endPoint x: 0, endPoint y: 301, distance: 168.5
click at [0, 301] on div "Announcement bar Company Show announcement Home page only Text Get 20% Off! | F…" at bounding box center [99, 277] width 199 height 389
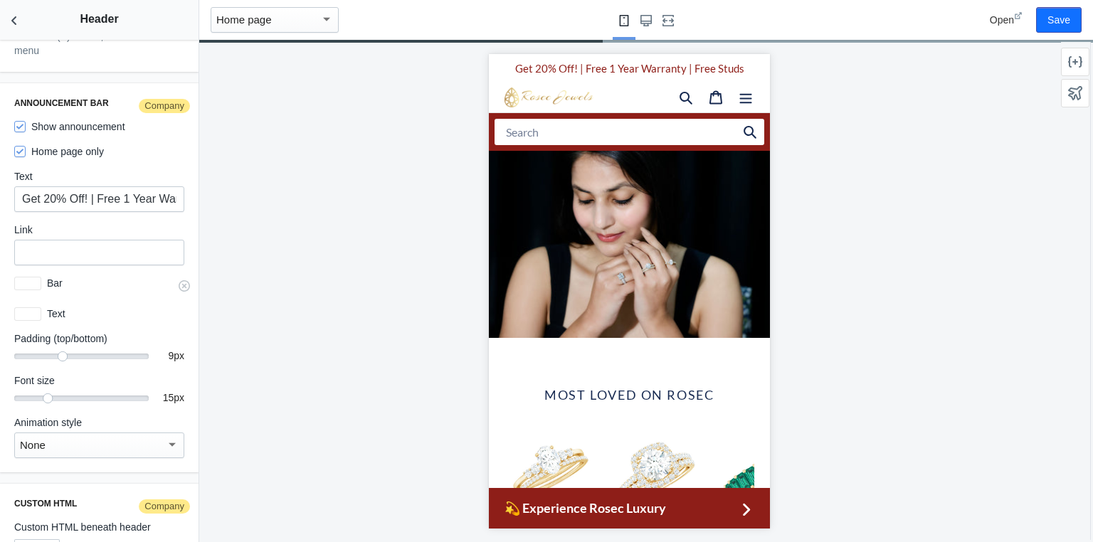
click at [23, 277] on div at bounding box center [27, 284] width 27 height 14
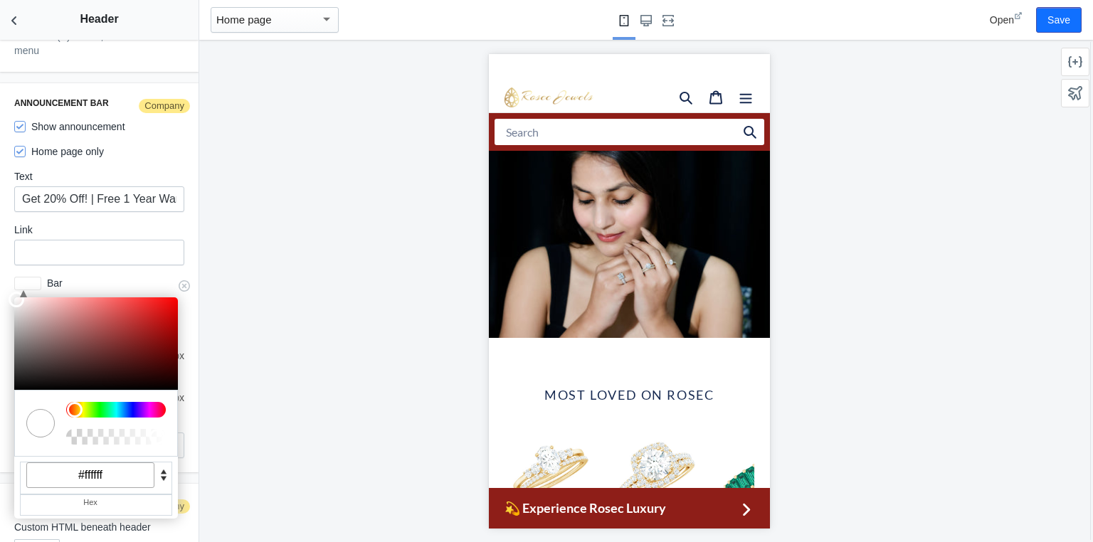
drag, startPoint x: 110, startPoint y: 466, endPoint x: 62, endPoint y: 461, distance: 48.6
click at [62, 463] on input "#ffffff" at bounding box center [90, 476] width 128 height 26
paste input "8E1E18"
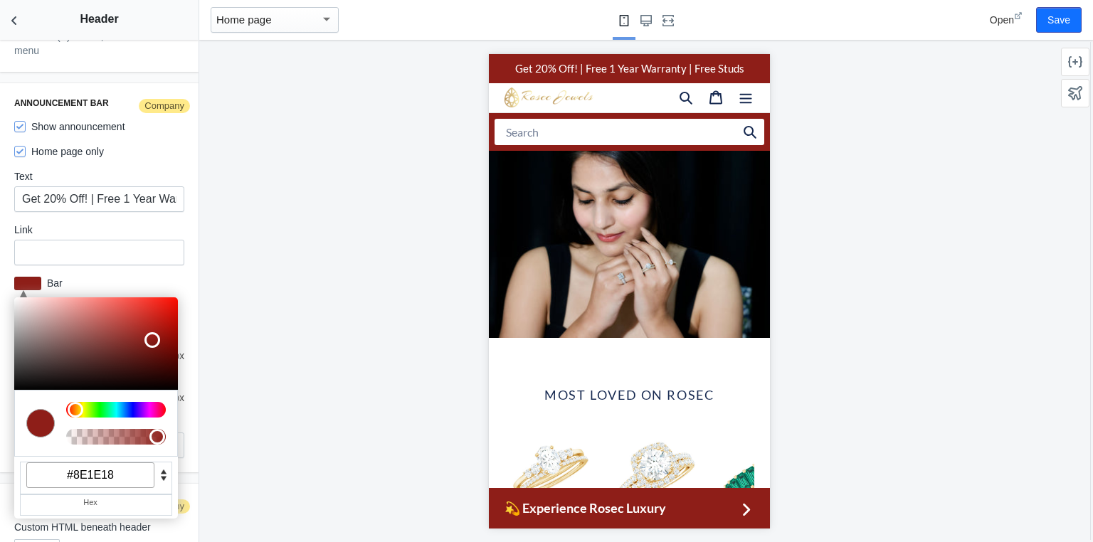
type input "#8e1e18"
click at [353, 193] on div at bounding box center [629, 291] width 860 height 502
click at [353, 148] on div at bounding box center [629, 291] width 860 height 502
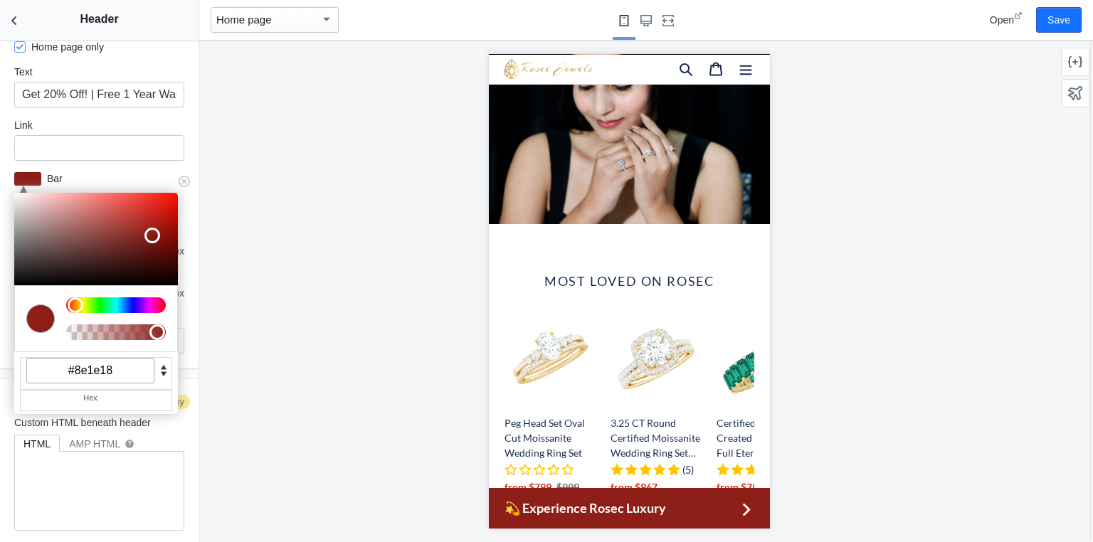
scroll to position [0, 724]
click at [84, 172] on label "Bar" at bounding box center [112, 179] width 143 height 14
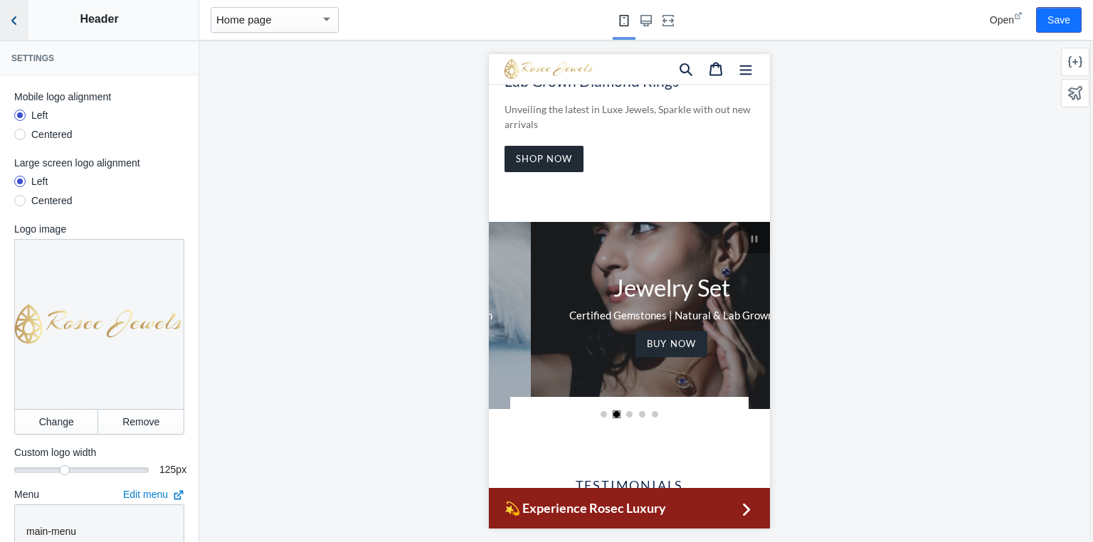
click at [14, 22] on use "Back to sections" at bounding box center [13, 20] width 5 height 9
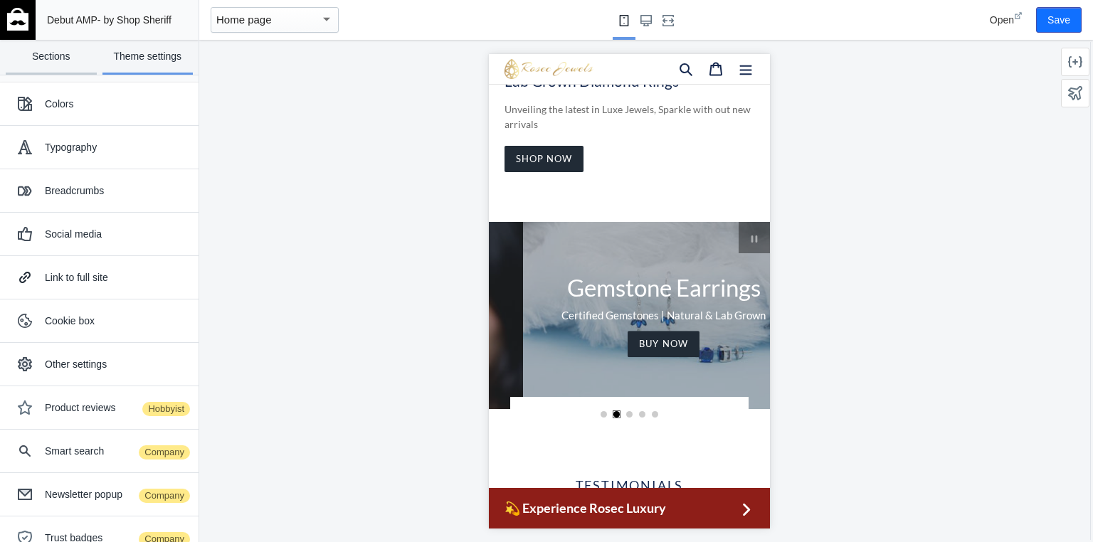
click at [58, 53] on link "Sections" at bounding box center [51, 57] width 91 height 35
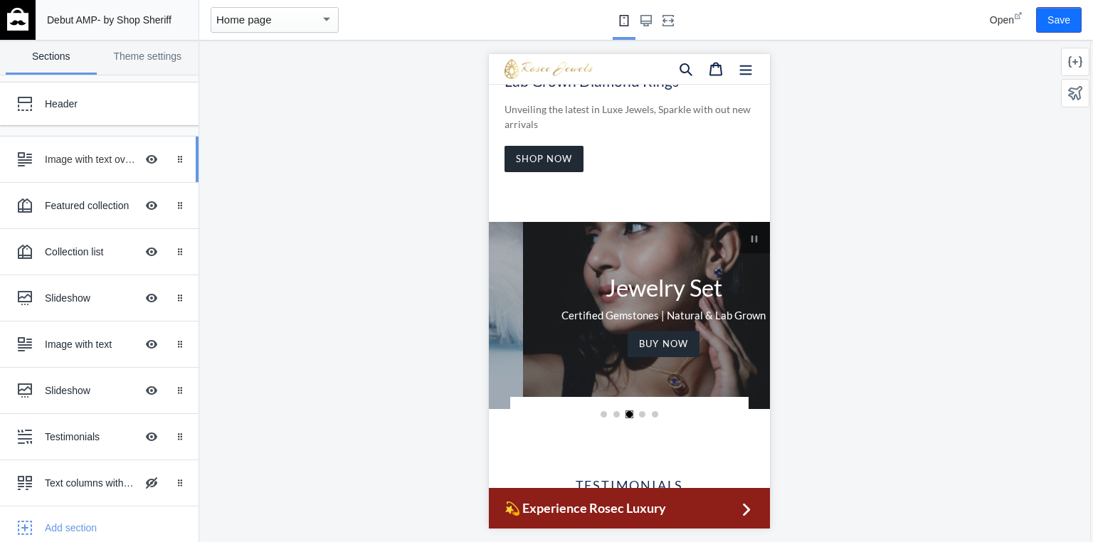
click at [75, 159] on div "Image with text overlay" at bounding box center [90, 159] width 91 height 14
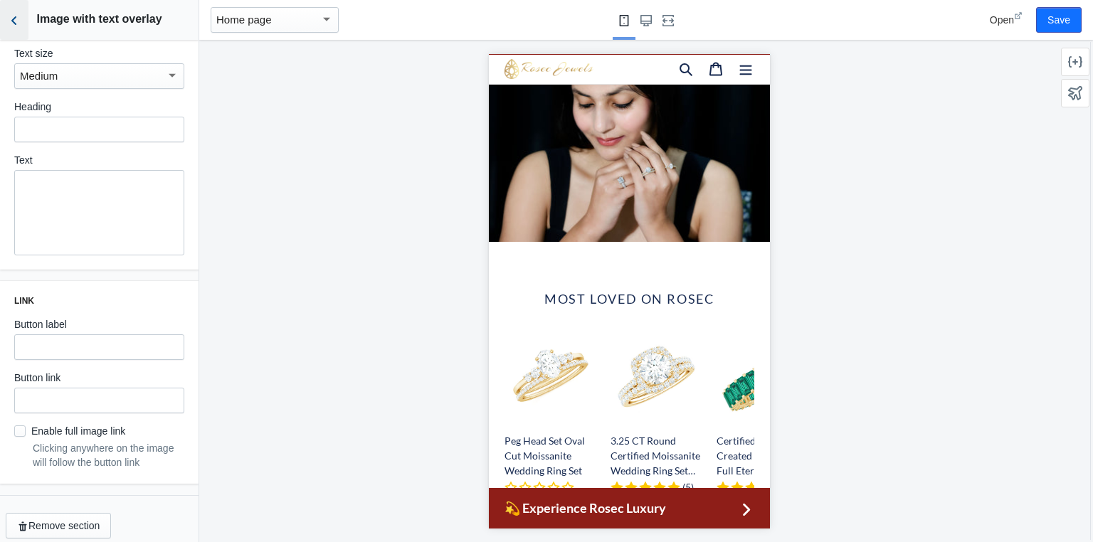
click at [11, 20] on icon "Back to sections" at bounding box center [14, 21] width 14 height 14
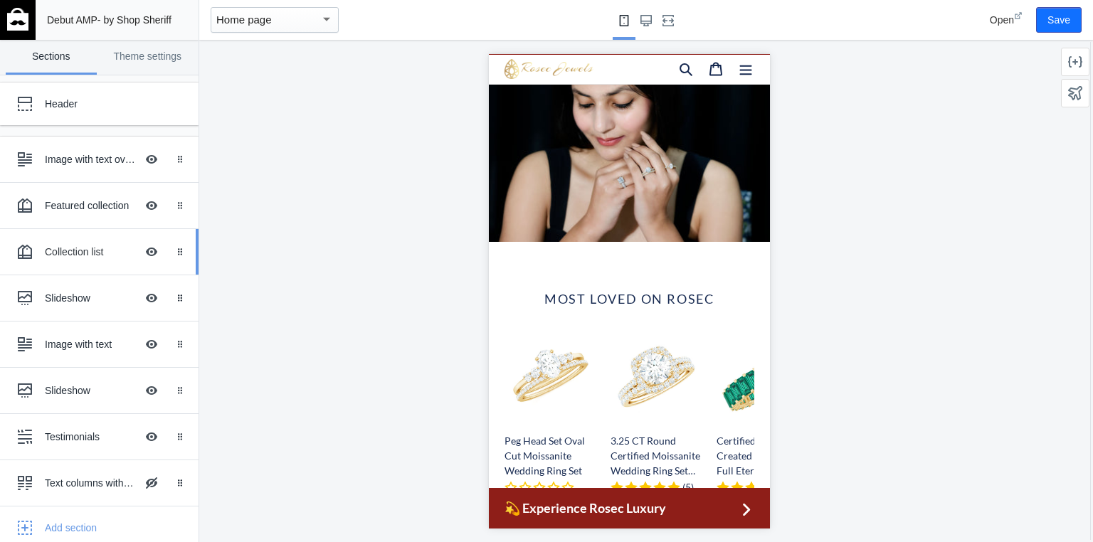
click at [76, 248] on div "Collection list" at bounding box center [90, 252] width 91 height 14
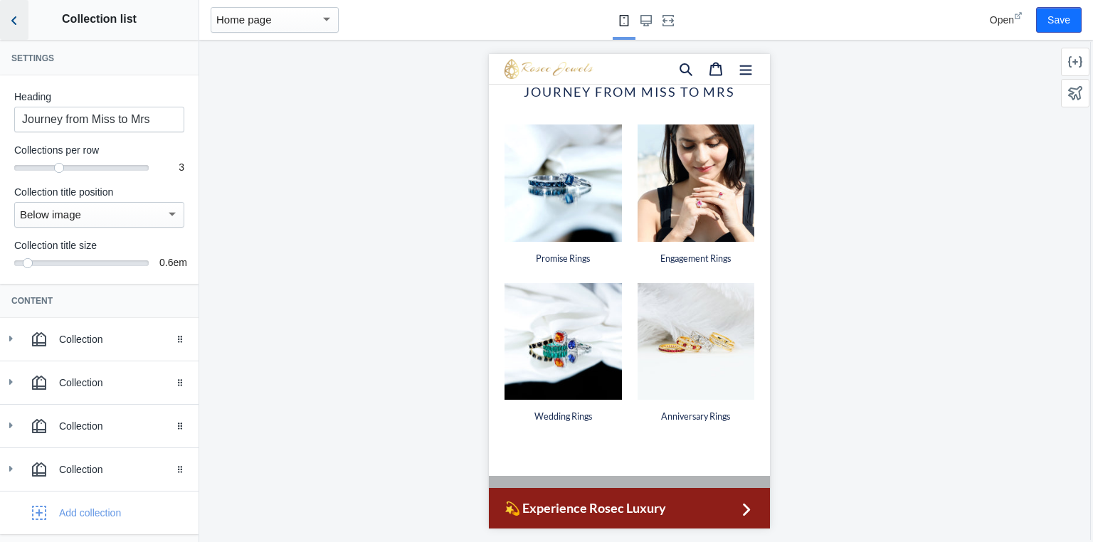
click at [17, 21] on icon "Back to sections" at bounding box center [14, 21] width 14 height 14
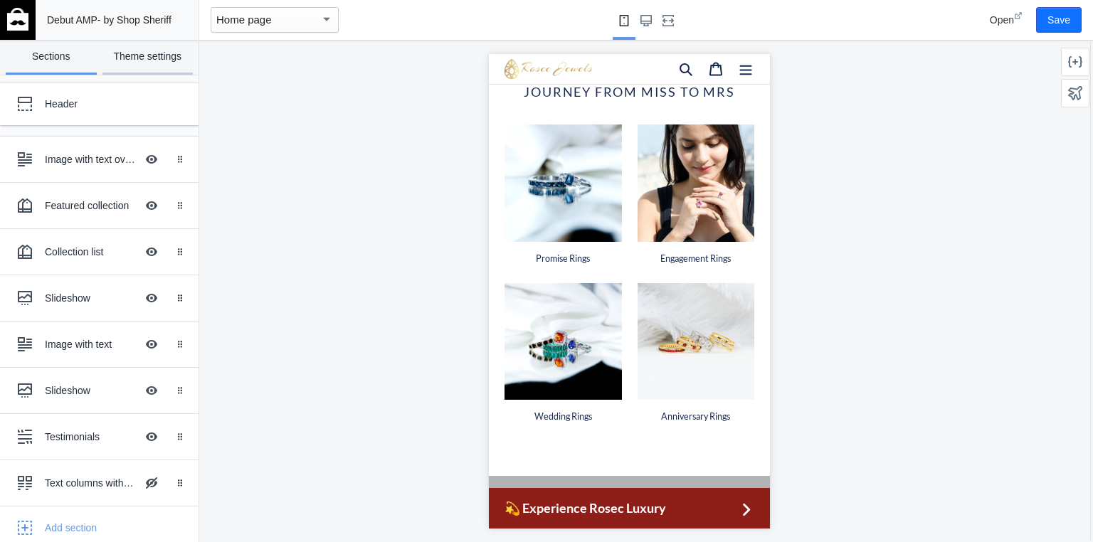
click at [134, 52] on link "Theme settings" at bounding box center [147, 57] width 91 height 35
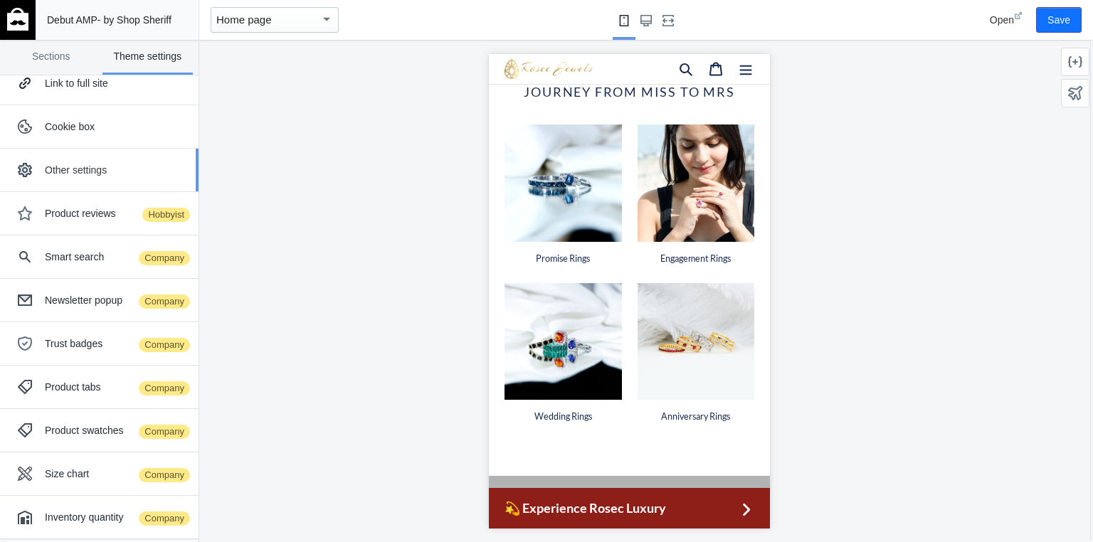
click at [85, 160] on div "Other settings" at bounding box center [99, 170] width 177 height 28
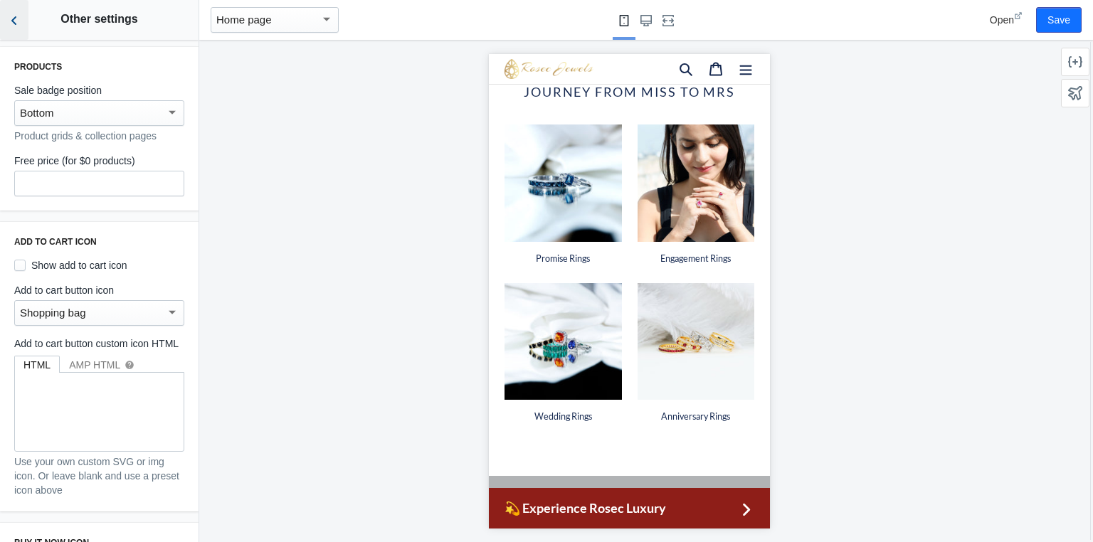
click at [11, 26] on icon "Back to sections" at bounding box center [14, 21] width 14 height 14
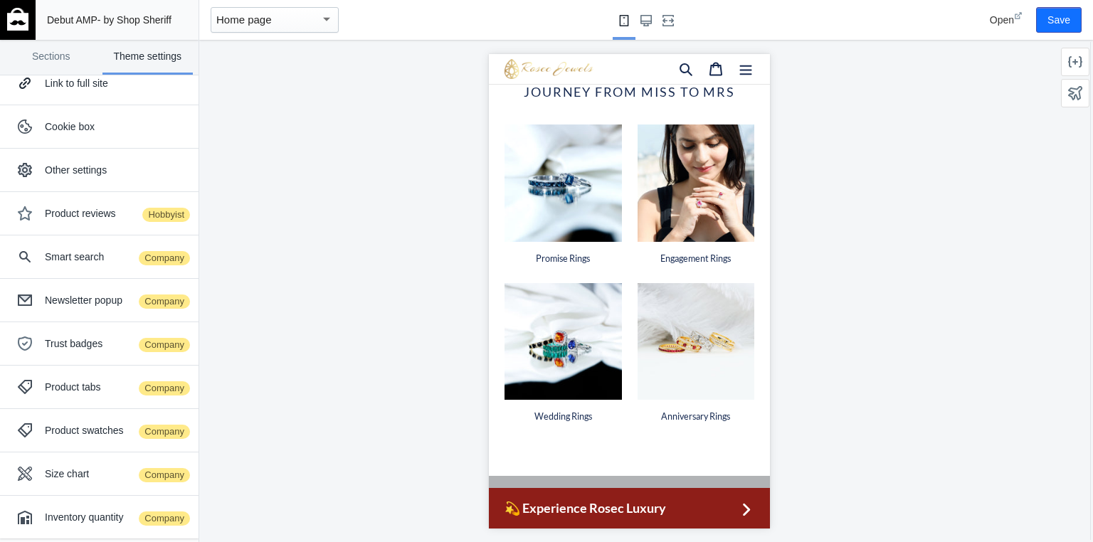
click at [392, 371] on div at bounding box center [629, 291] width 860 height 502
click at [253, 104] on div at bounding box center [629, 291] width 860 height 502
click at [71, 56] on link "Sections" at bounding box center [51, 57] width 91 height 35
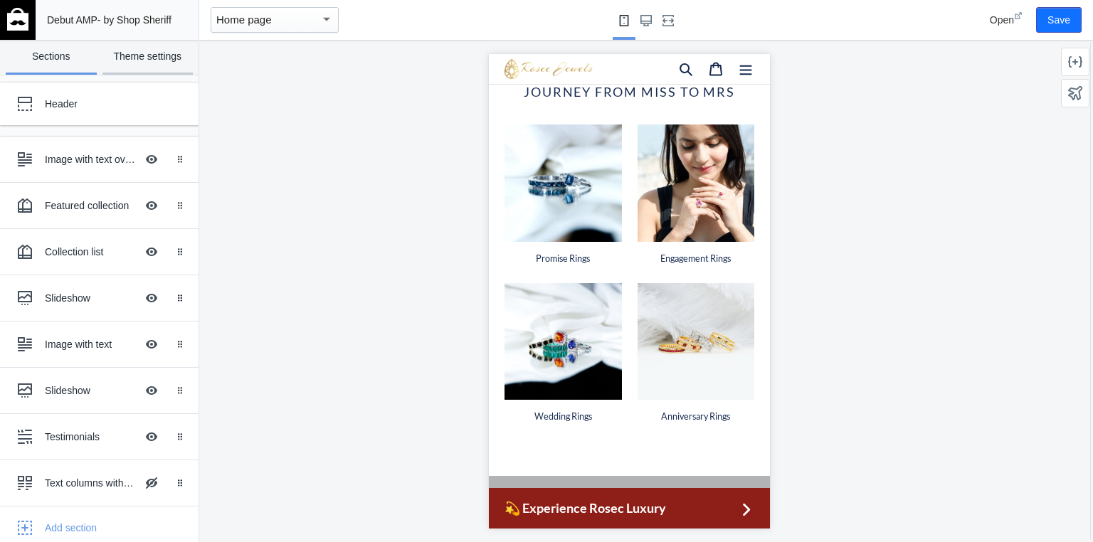
click at [131, 56] on link "Theme settings" at bounding box center [147, 57] width 91 height 35
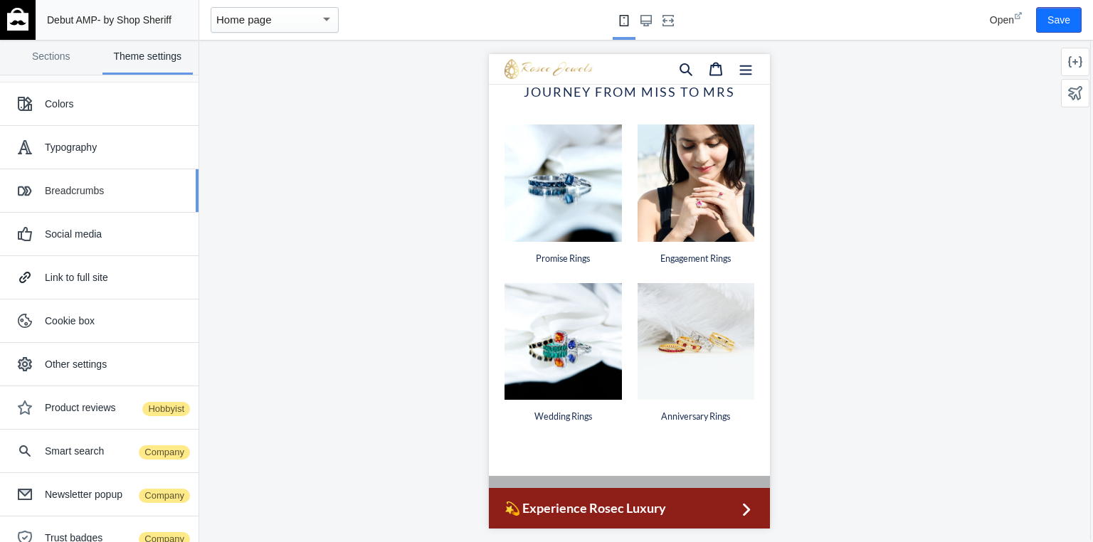
click at [73, 192] on div "Breadcrumbs" at bounding box center [116, 191] width 143 height 14
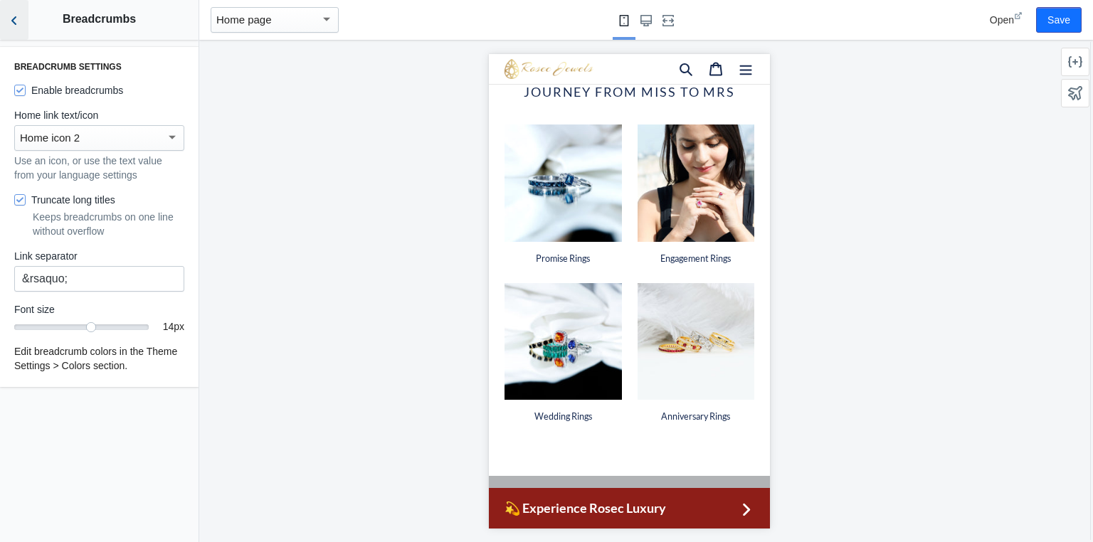
click at [13, 6] on button "Back to sections" at bounding box center [14, 20] width 28 height 40
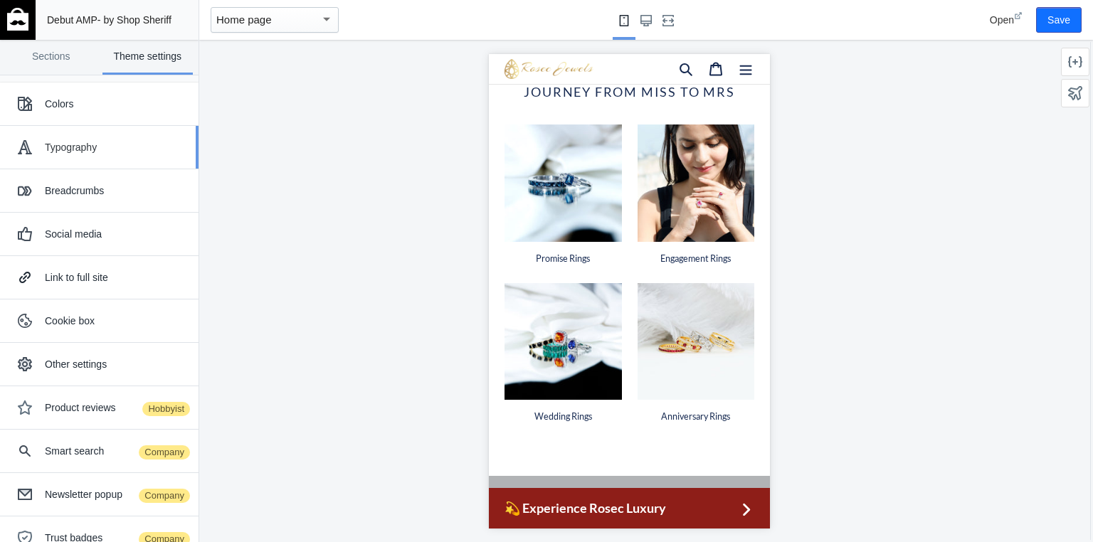
click at [56, 153] on div "Typography" at bounding box center [116, 147] width 143 height 14
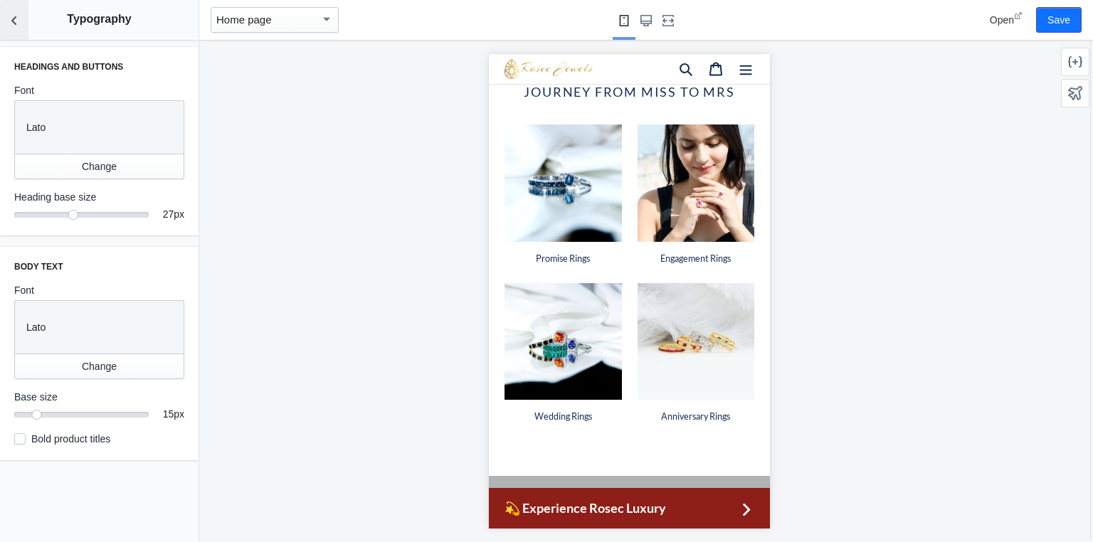
drag, startPoint x: 14, startPoint y: 20, endPoint x: 45, endPoint y: 134, distance: 118.8
click at [45, 134] on div "Typography Headings and buttons Font Font Lato Change Heading base size 27 27 p…" at bounding box center [99, 271] width 199 height 542
click at [16, 26] on icon "Back to sections" at bounding box center [14, 21] width 14 height 14
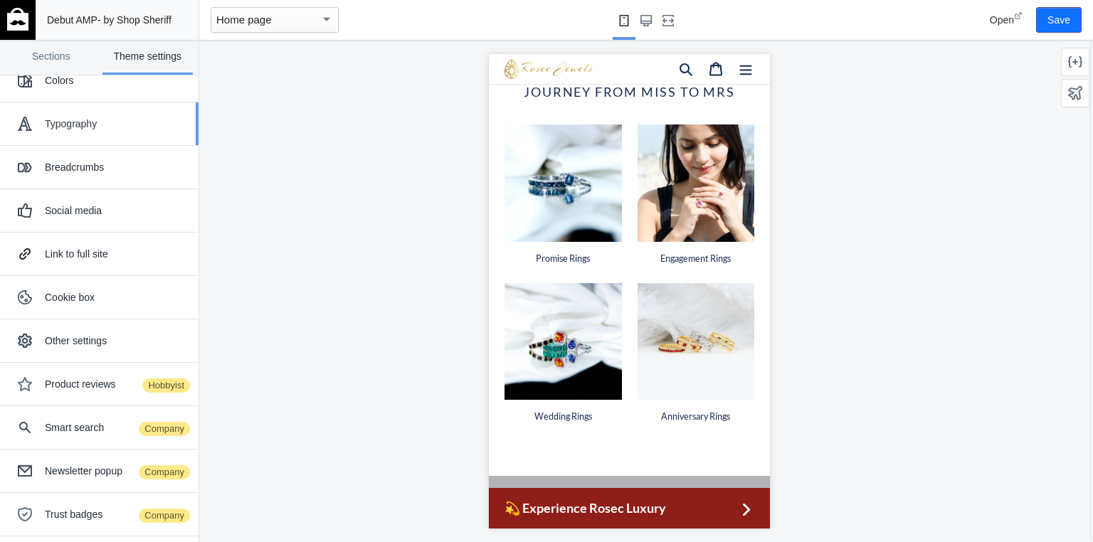
click at [62, 130] on div "Typography" at bounding box center [99, 124] width 177 height 28
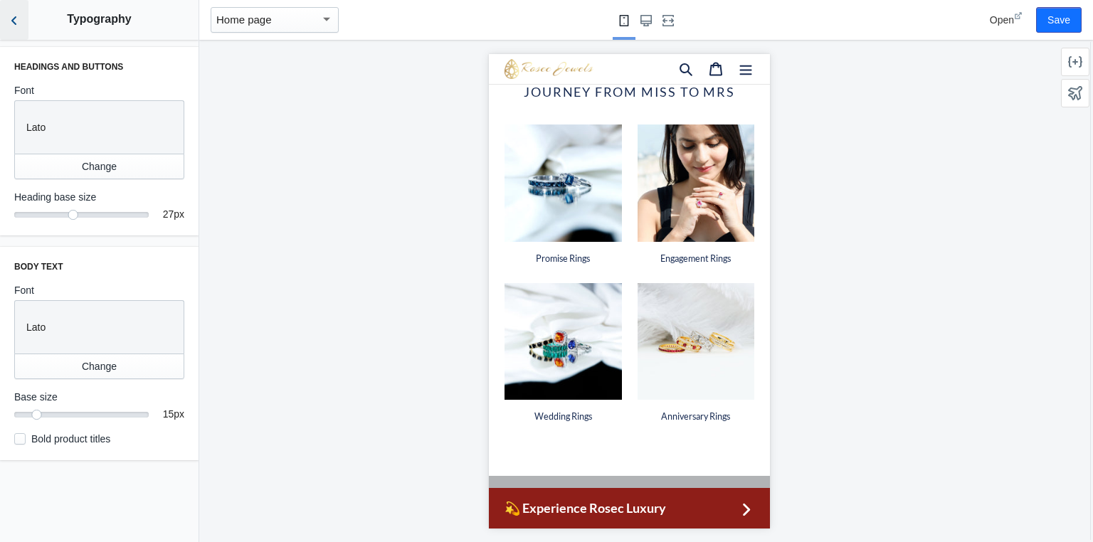
click at [16, 12] on button "Back to sections" at bounding box center [14, 20] width 28 height 40
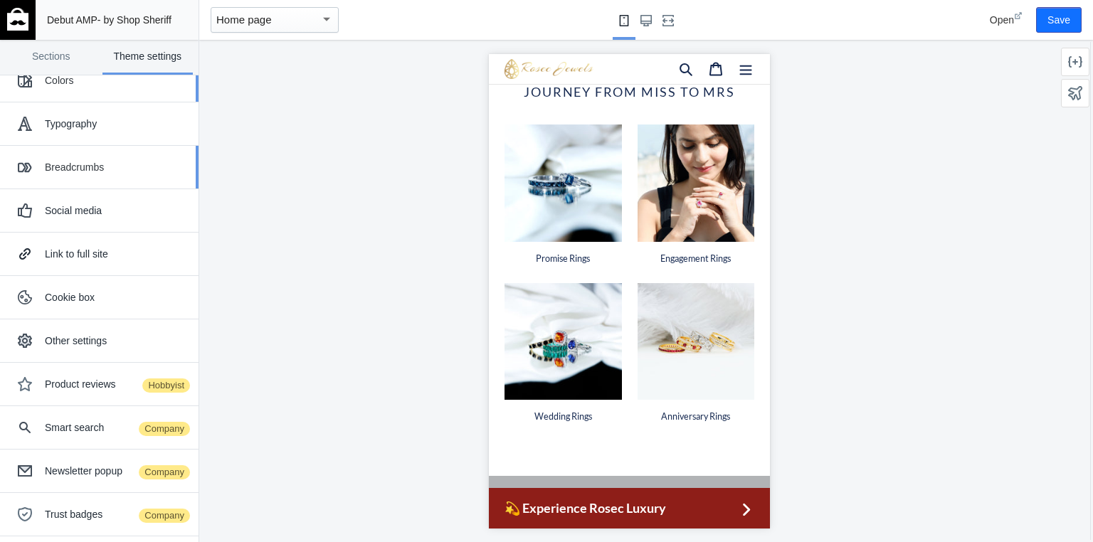
drag, startPoint x: 74, startPoint y: 173, endPoint x: 64, endPoint y: 75, distance: 98.7
click at [64, 75] on ul "Colors Typography Breadcrumbs Social media Link to full site Cookie box Other s…" at bounding box center [99, 384] width 199 height 650
click at [64, 75] on div "Colors" at bounding box center [116, 80] width 143 height 14
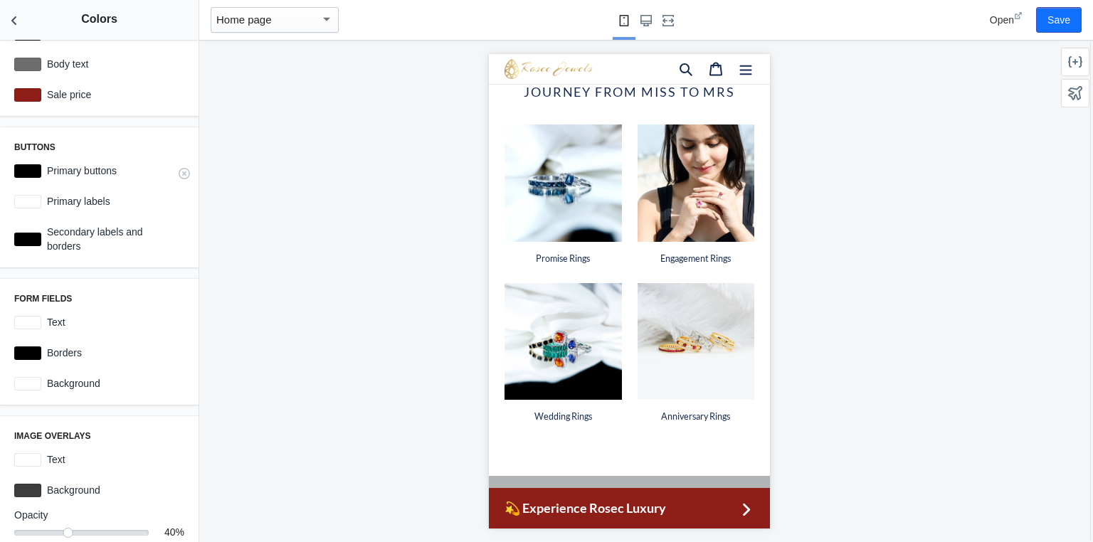
click at [23, 168] on div at bounding box center [27, 171] width 27 height 14
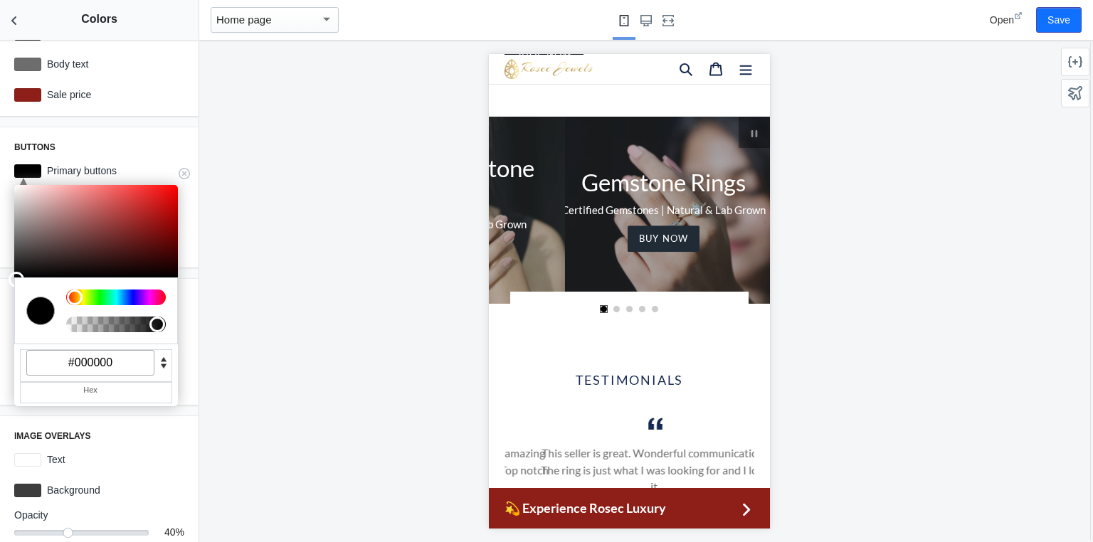
drag, startPoint x: 111, startPoint y: 359, endPoint x: 65, endPoint y: 360, distance: 46.3
click at [65, 360] on input "#000000" at bounding box center [90, 363] width 128 height 26
paste input "8E1E18"
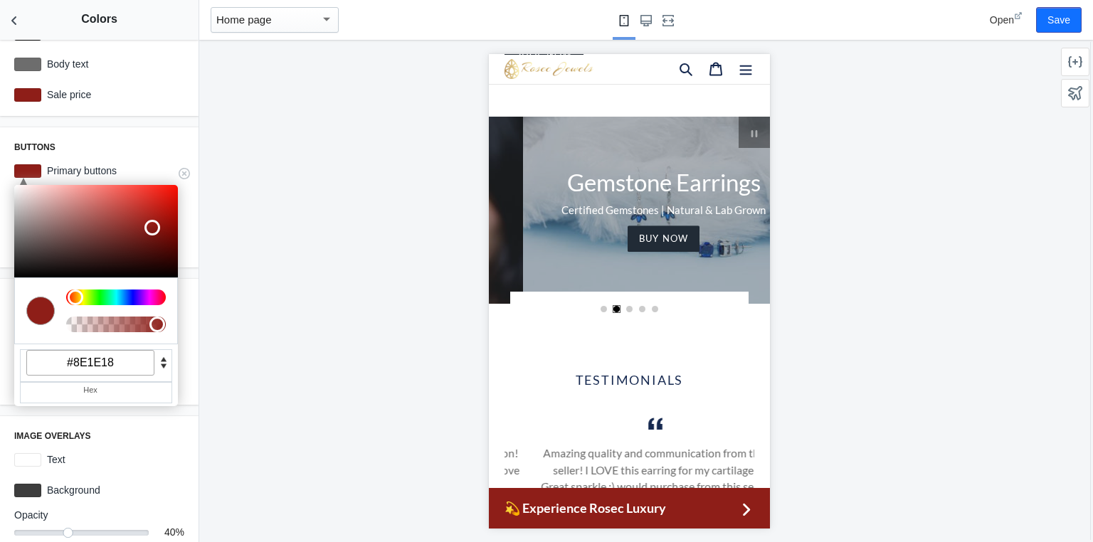
type input "#8e1e18"
click at [47, 331] on div at bounding box center [41, 310] width 40 height 51
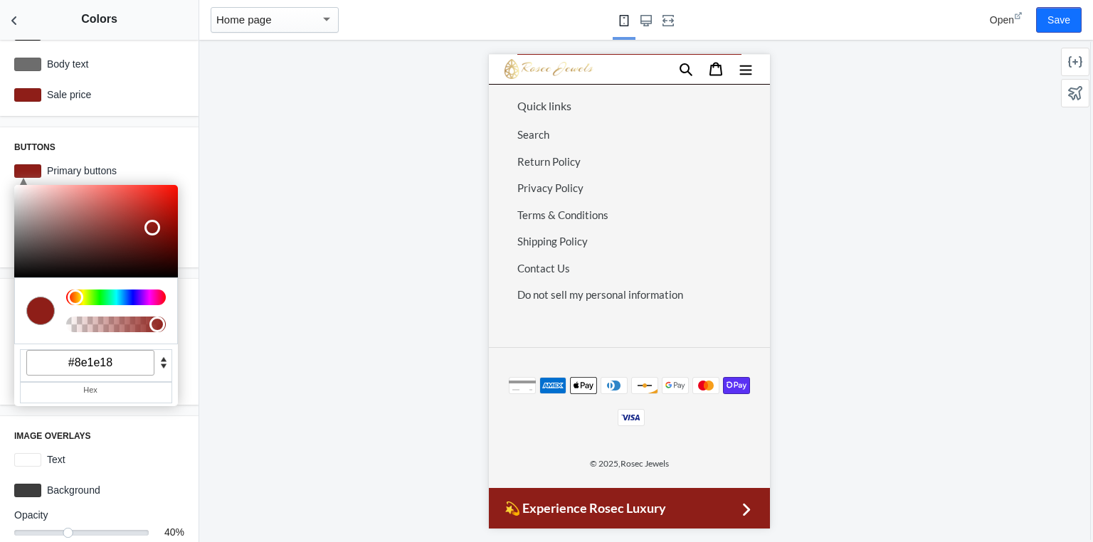
click at [259, 350] on div at bounding box center [629, 291] width 860 height 502
click at [311, 28] on div "Home page" at bounding box center [268, 19] width 104 height 17
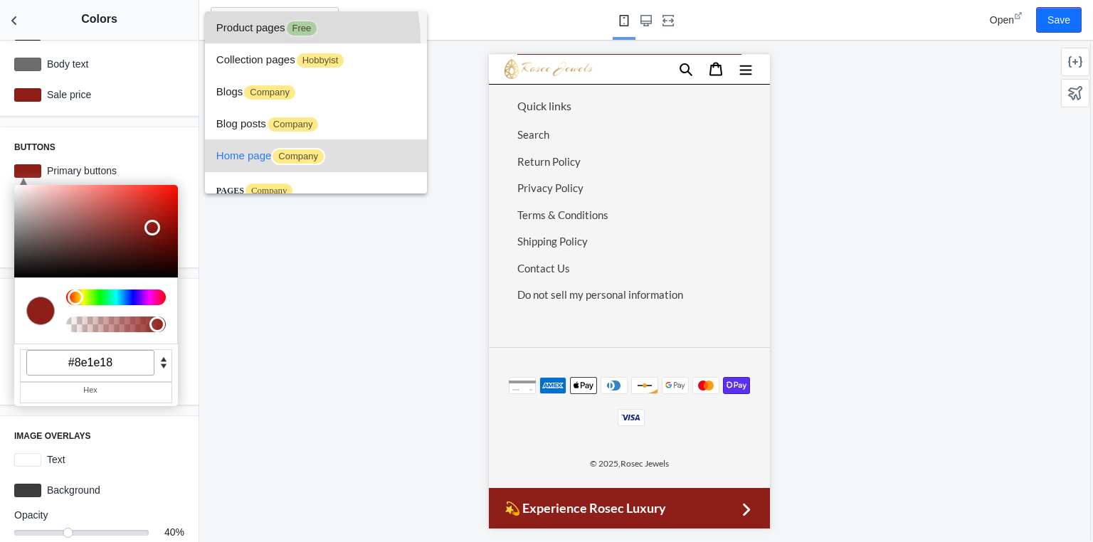
click at [242, 42] on span "Product pages Free" at bounding box center [315, 27] width 199 height 32
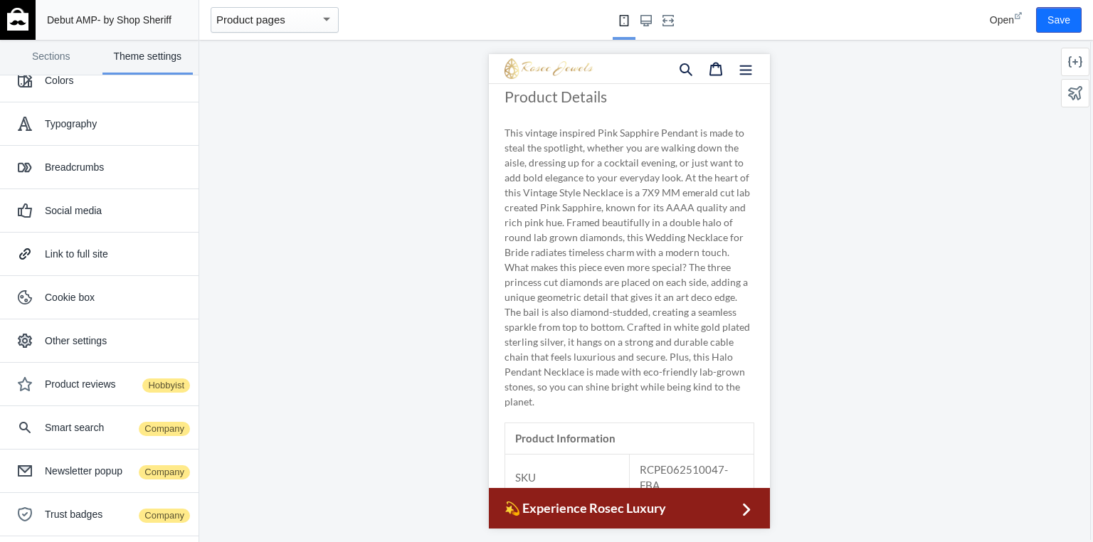
click at [582, 282] on p "This vintage inspired Pink Sapphire Pendant is made to steal the spotlight, whe…" at bounding box center [629, 267] width 250 height 284
click at [596, 221] on p "This vintage inspired Pink Sapphire Pendant is made to steal the spotlight, whe…" at bounding box center [629, 267] width 250 height 284
click at [596, 105] on h3 "Product Details" at bounding box center [629, 96] width 250 height 18
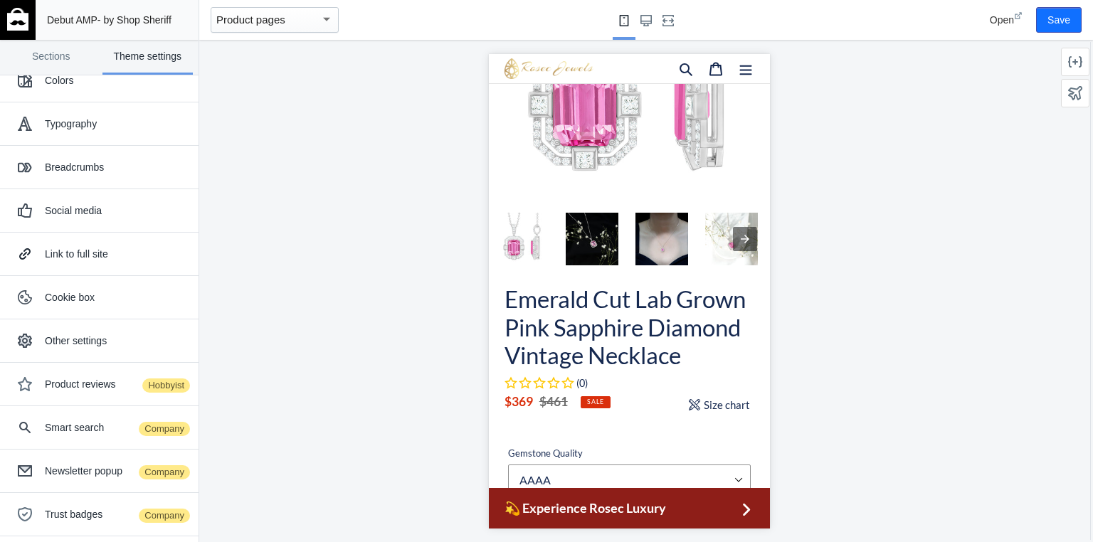
click at [247, 23] on mat-select-trigger "Product pages" at bounding box center [250, 20] width 69 height 12
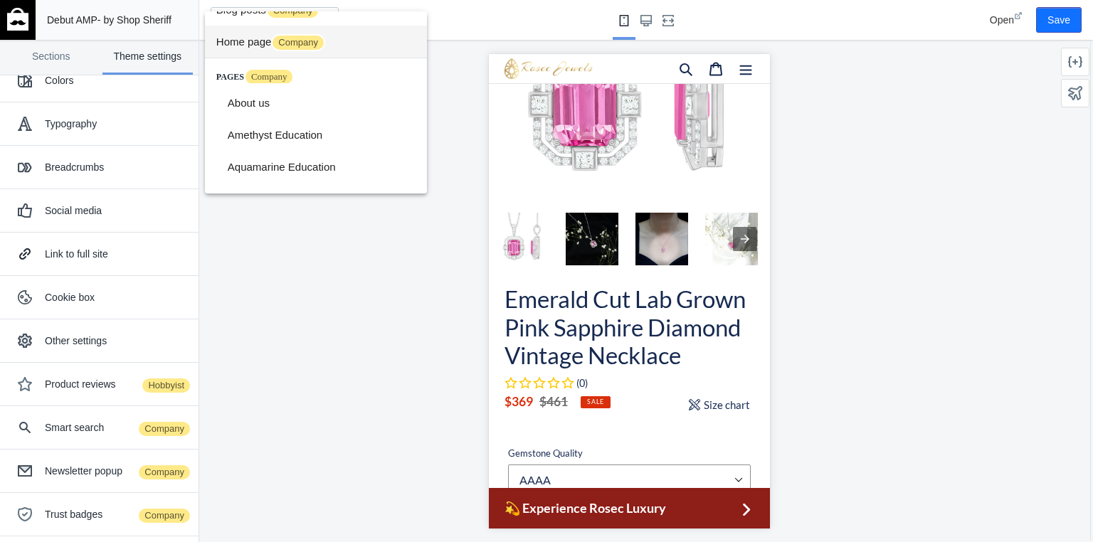
click at [248, 42] on span "Home page Company" at bounding box center [315, 42] width 199 height 32
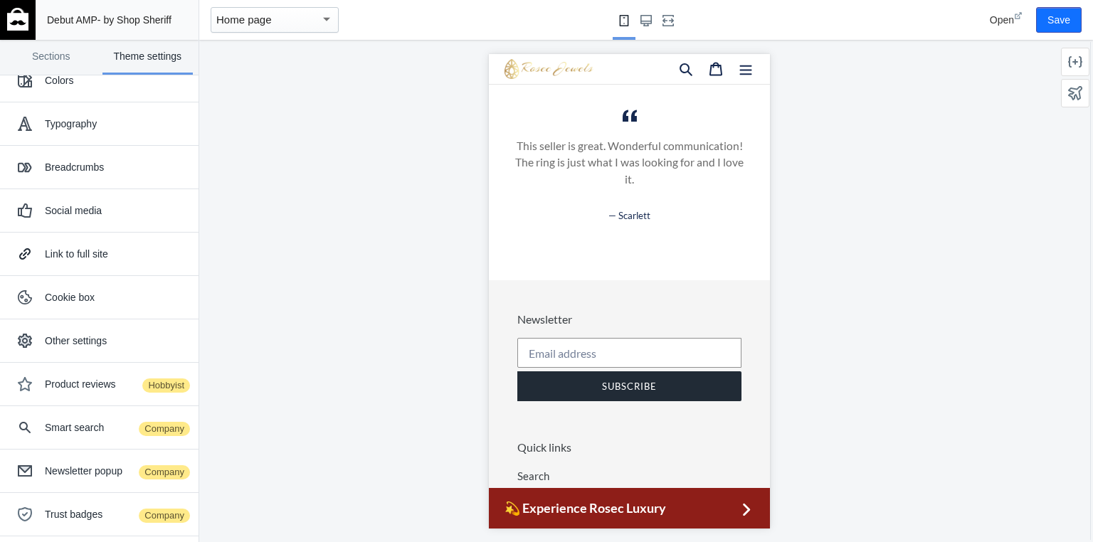
click at [146, 62] on link "Theme settings" at bounding box center [147, 57] width 91 height 35
click at [81, 128] on div "Typography" at bounding box center [116, 124] width 143 height 14
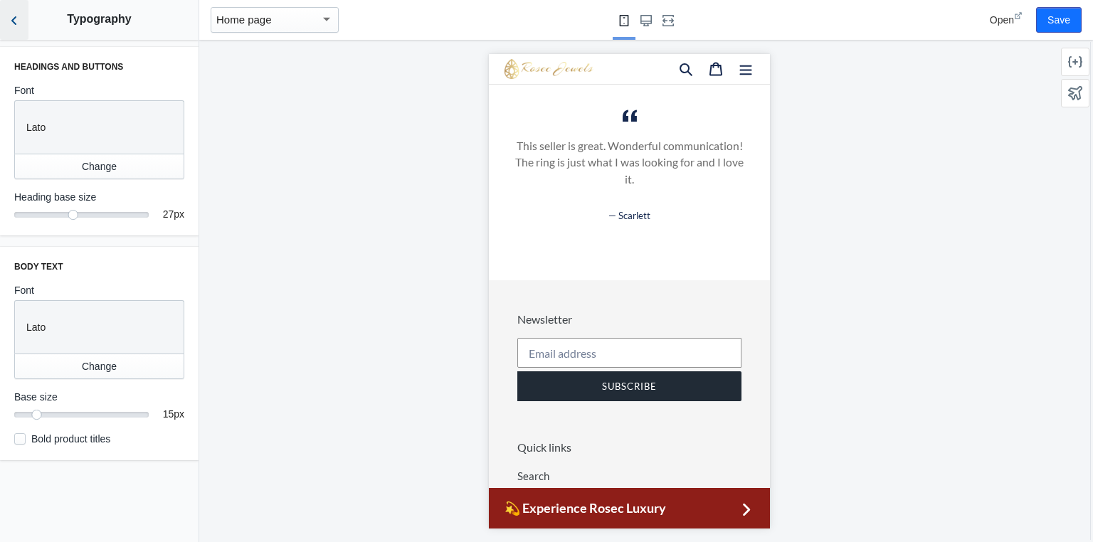
click at [19, 21] on icon "Back to sections" at bounding box center [14, 21] width 14 height 14
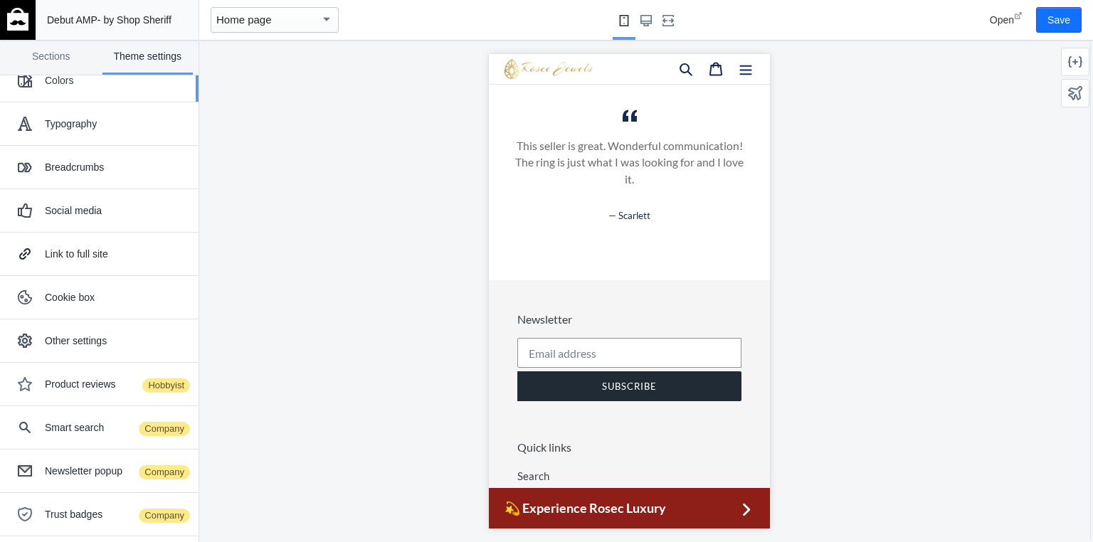
click at [53, 85] on div "Colors" at bounding box center [116, 80] width 143 height 14
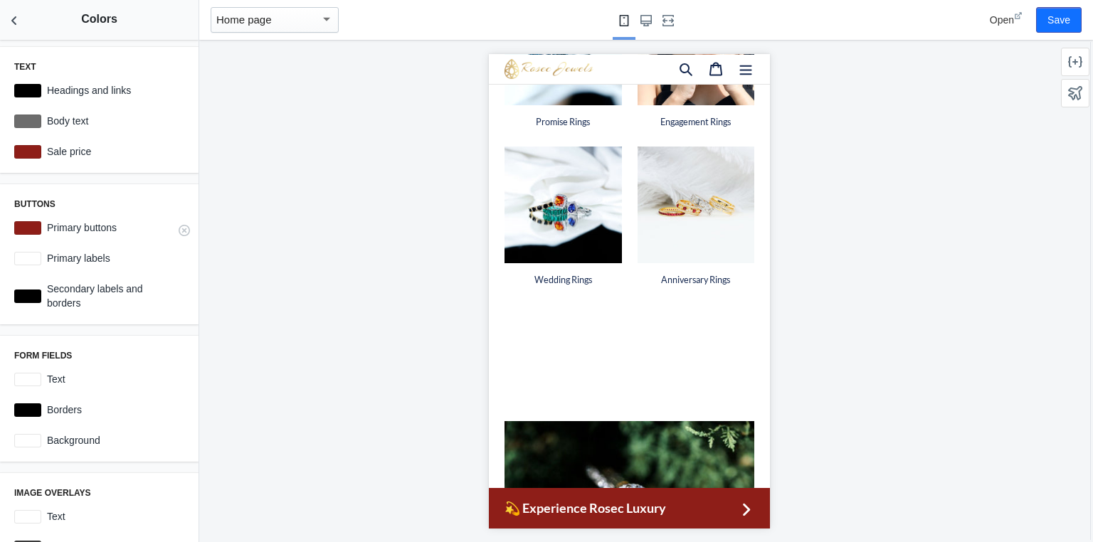
click at [26, 226] on div at bounding box center [27, 228] width 27 height 14
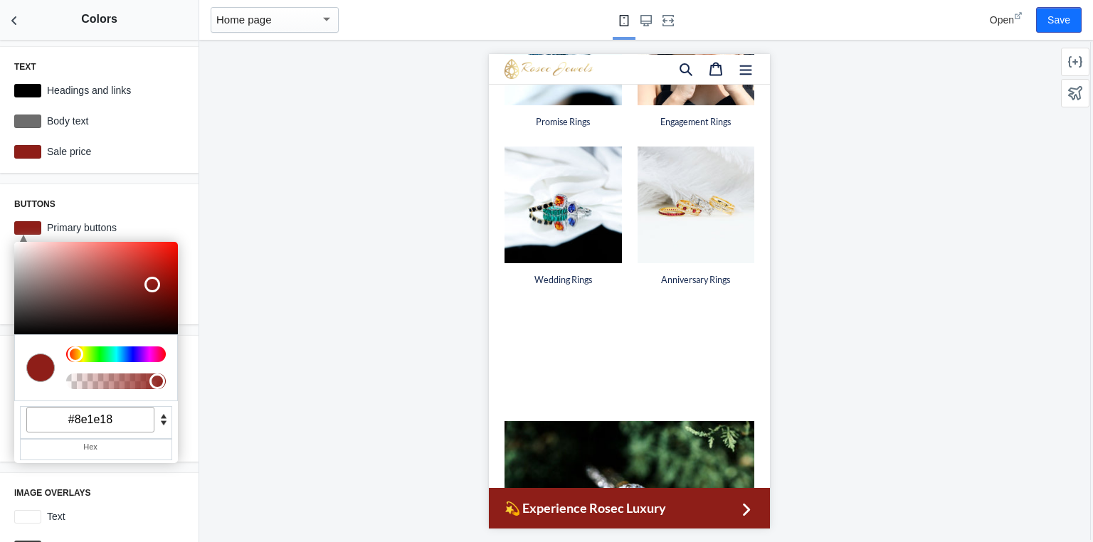
click at [149, 210] on div "Buttons C M Y K A 3 71 33 1 H S L A 142 30 24 1 R G B A #8e1e18 Hex Primary but…" at bounding box center [99, 254] width 199 height 140
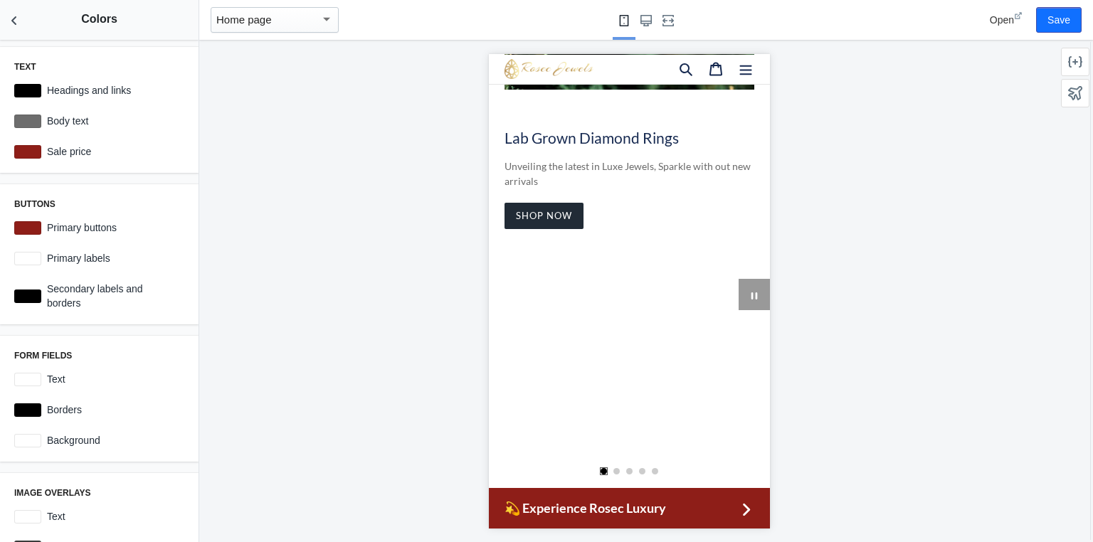
click at [750, 292] on icon "slideshow" at bounding box center [753, 295] width 7 height 7
click at [742, 286] on span "Play slideshow" at bounding box center [753, 294] width 23 height 17
drag, startPoint x: 581, startPoint y: 348, endPoint x: 574, endPoint y: 347, distance: 7.2
click at [578, 348] on div "slideshow" at bounding box center [628, 372] width 281 height 187
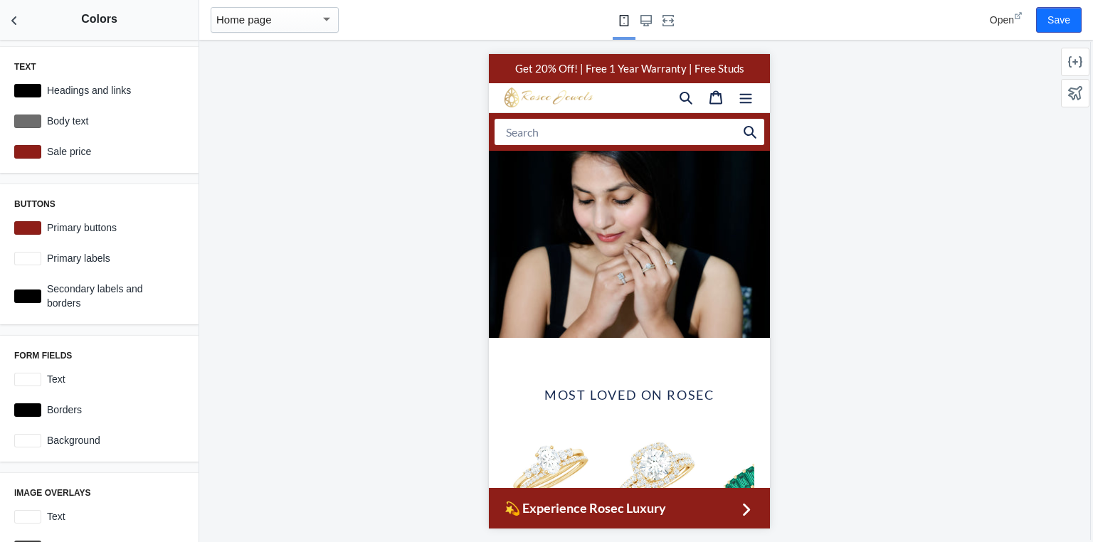
click at [262, 136] on div at bounding box center [629, 291] width 860 height 502
click at [1057, 23] on button "Save" at bounding box center [1059, 20] width 46 height 26
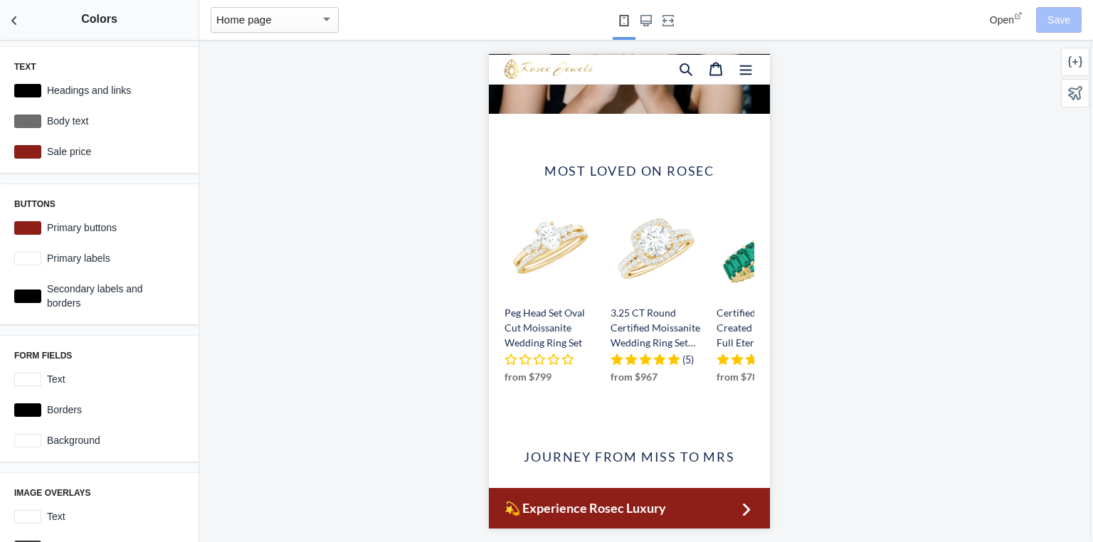
scroll to position [342, 0]
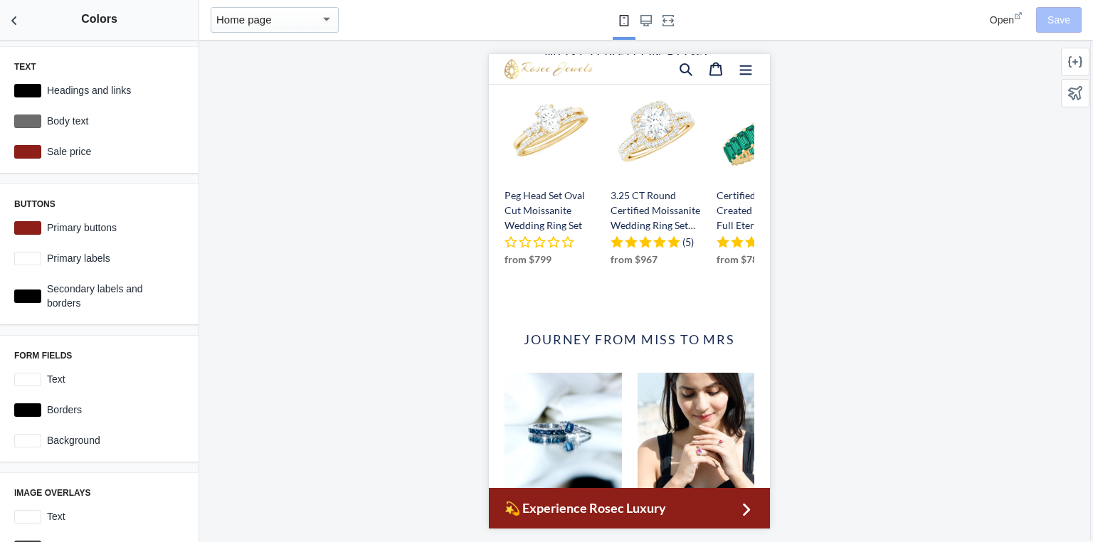
click at [278, 21] on div "Home page" at bounding box center [268, 19] width 104 height 17
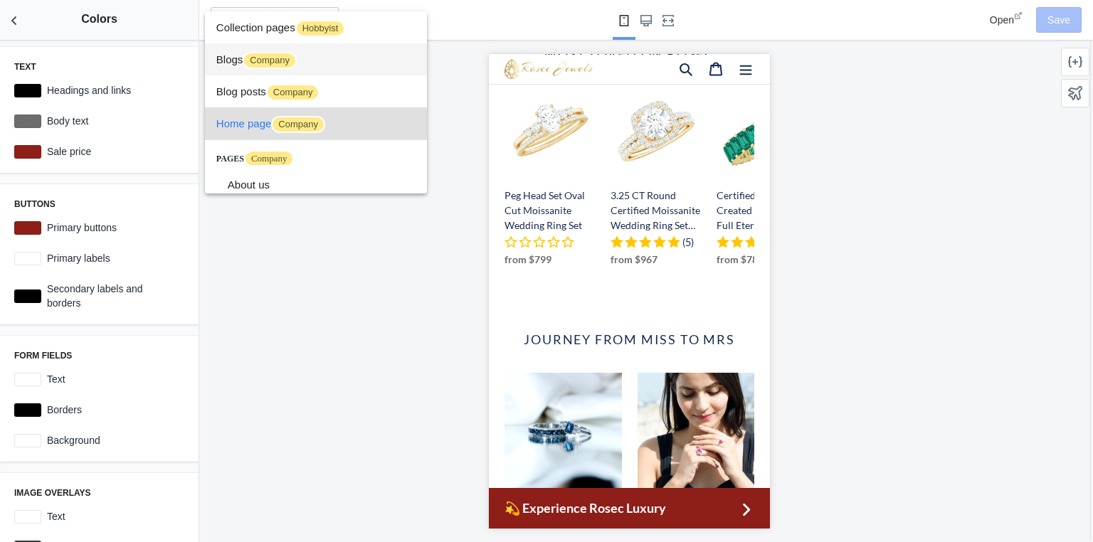
scroll to position [0, 0]
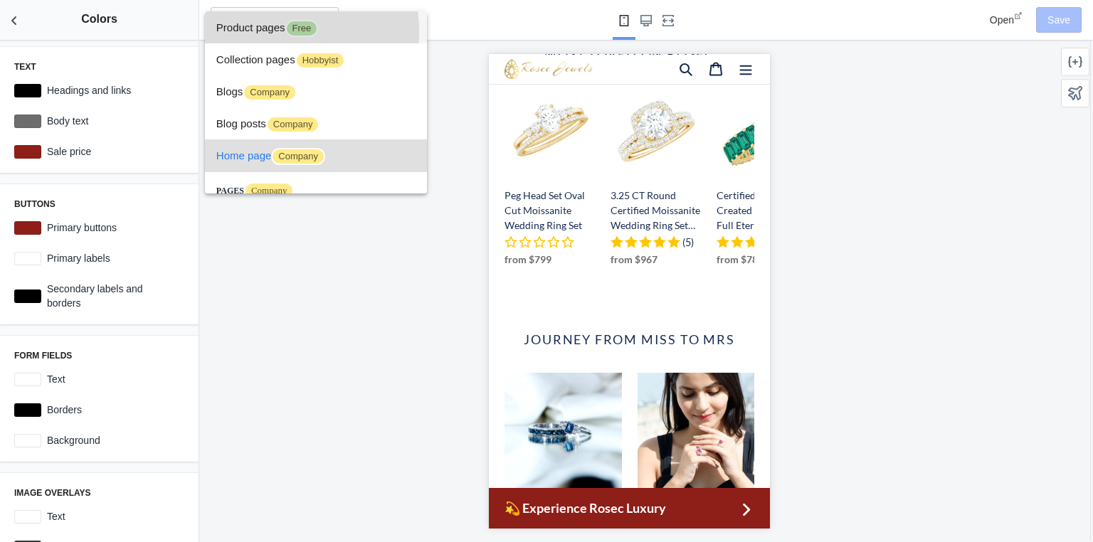
click at [248, 31] on span "Product pages Free" at bounding box center [315, 27] width 199 height 32
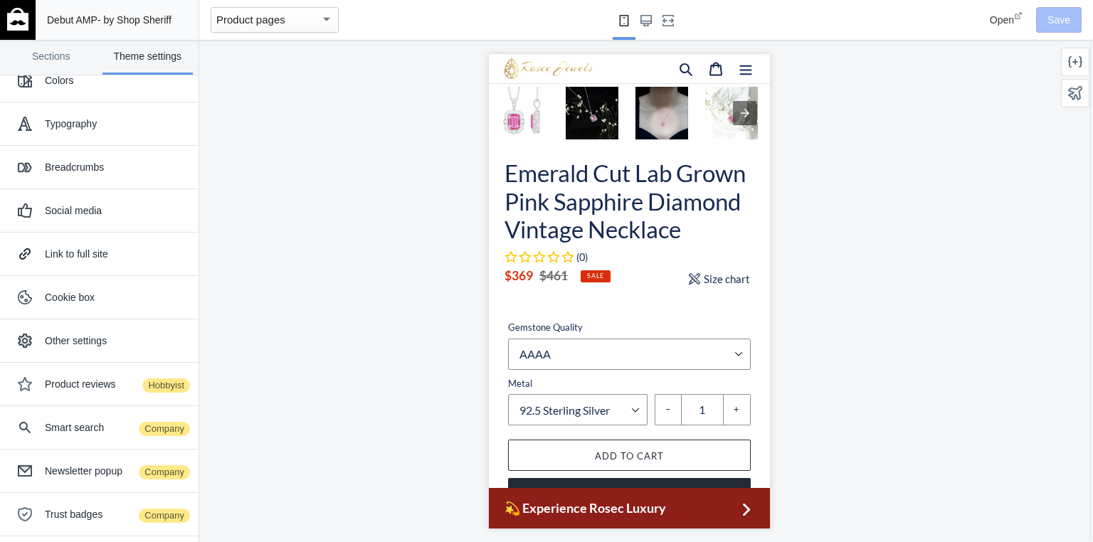
scroll to position [512, 0]
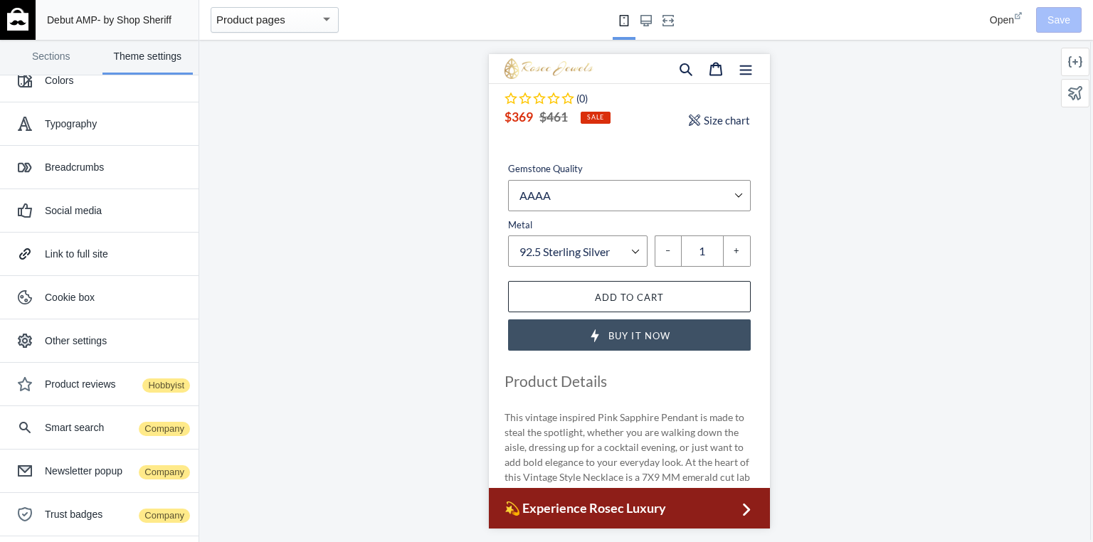
click at [639, 341] on span "Buy it now" at bounding box center [638, 334] width 61 height 11
click at [287, 23] on div "Product pages" at bounding box center [268, 19] width 104 height 17
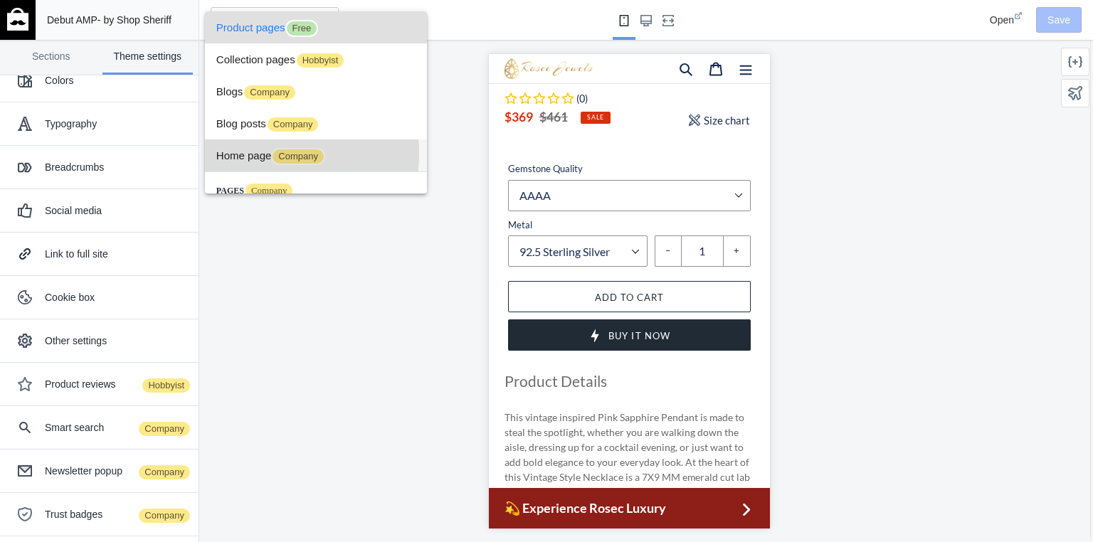
click at [239, 154] on span "Home page Company" at bounding box center [315, 155] width 199 height 32
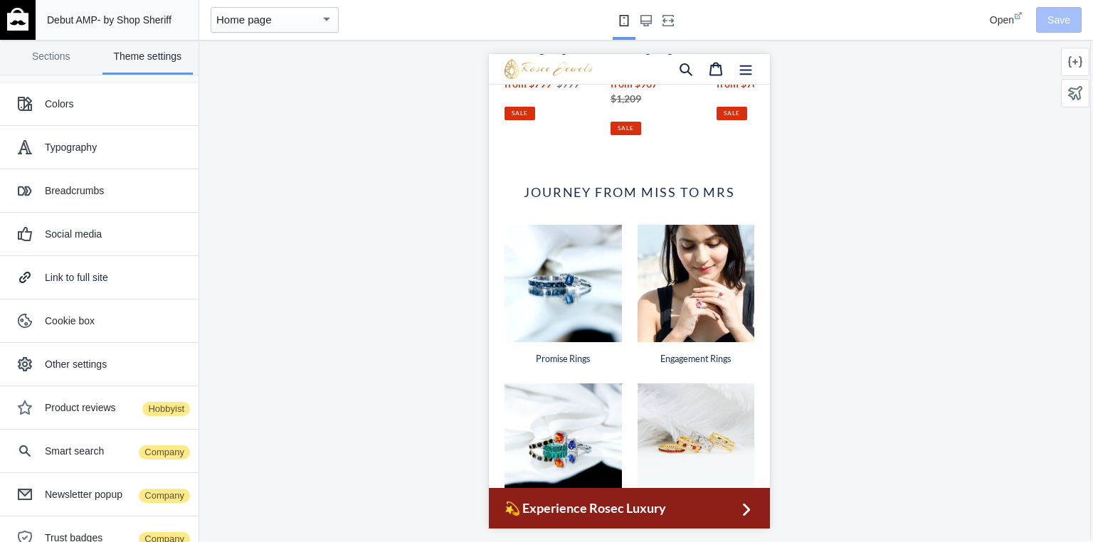
scroll to position [512, 0]
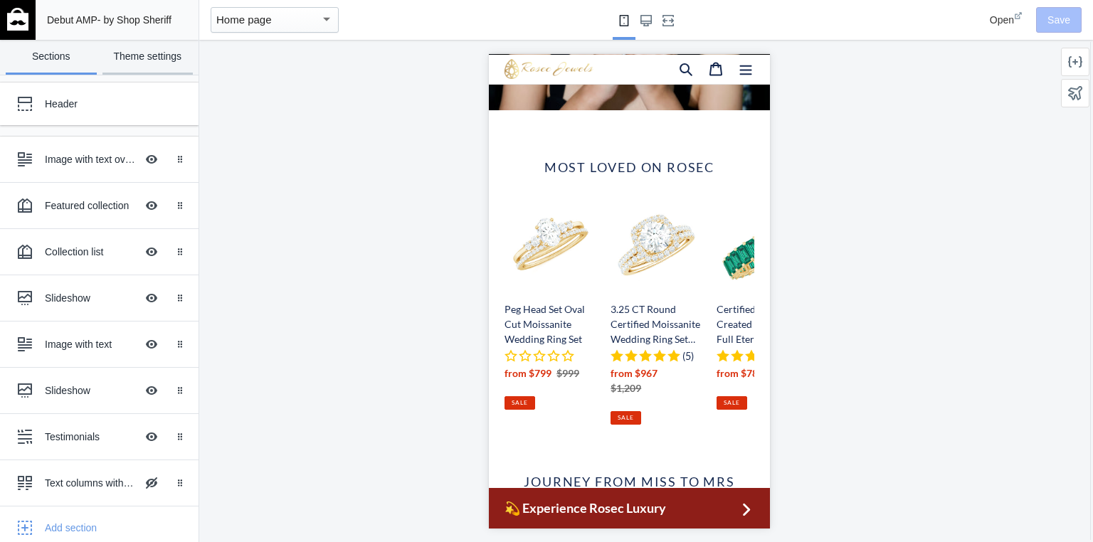
scroll to position [0, 1090]
click at [130, 62] on link "Theme settings" at bounding box center [147, 57] width 91 height 35
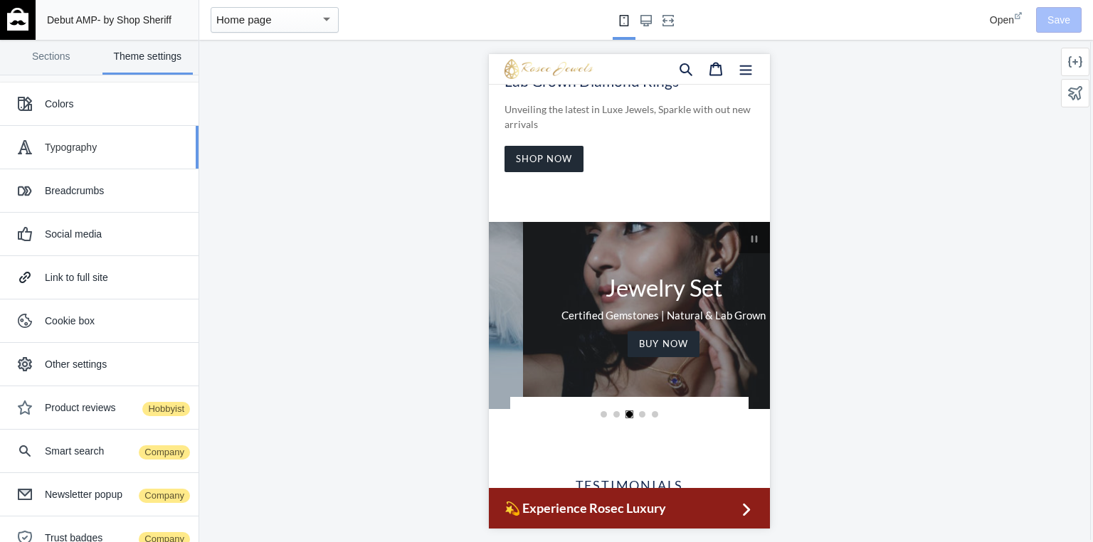
click at [84, 147] on div "Typography" at bounding box center [116, 147] width 143 height 14
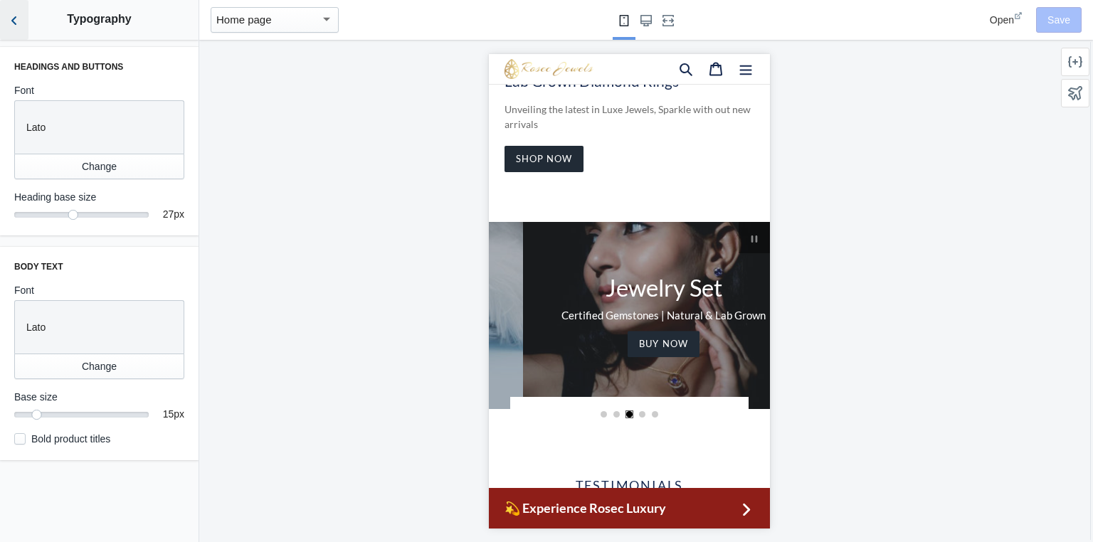
click at [20, 23] on icon "Back to sections" at bounding box center [14, 21] width 14 height 14
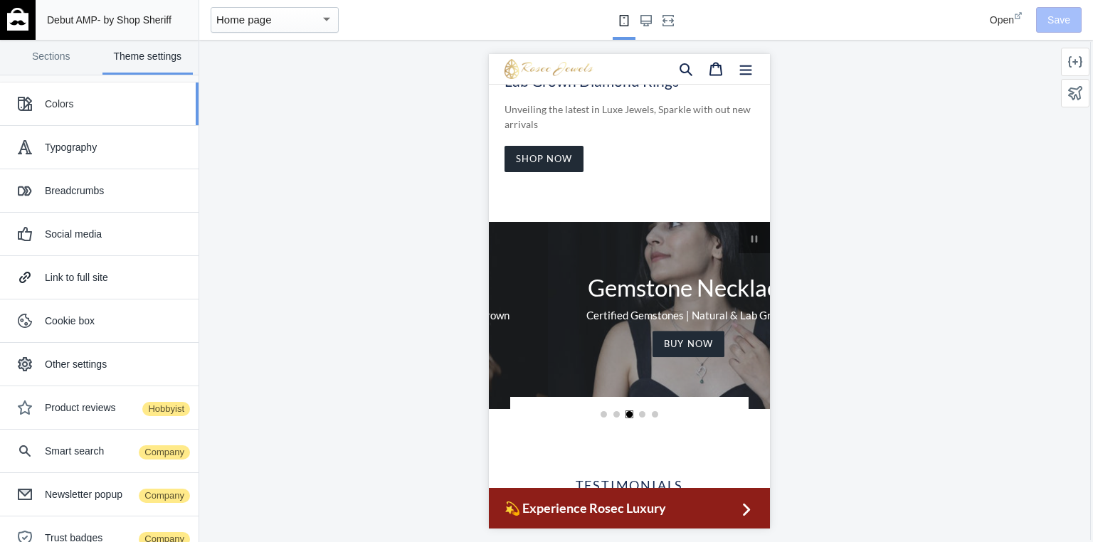
scroll to position [0, 885]
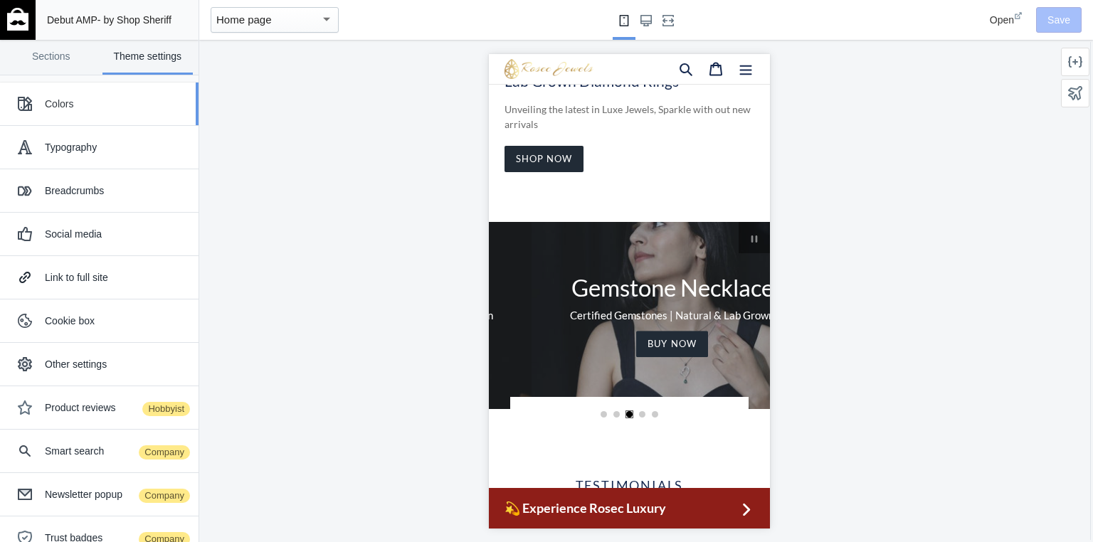
click at [54, 122] on button "Colors" at bounding box center [99, 104] width 199 height 43
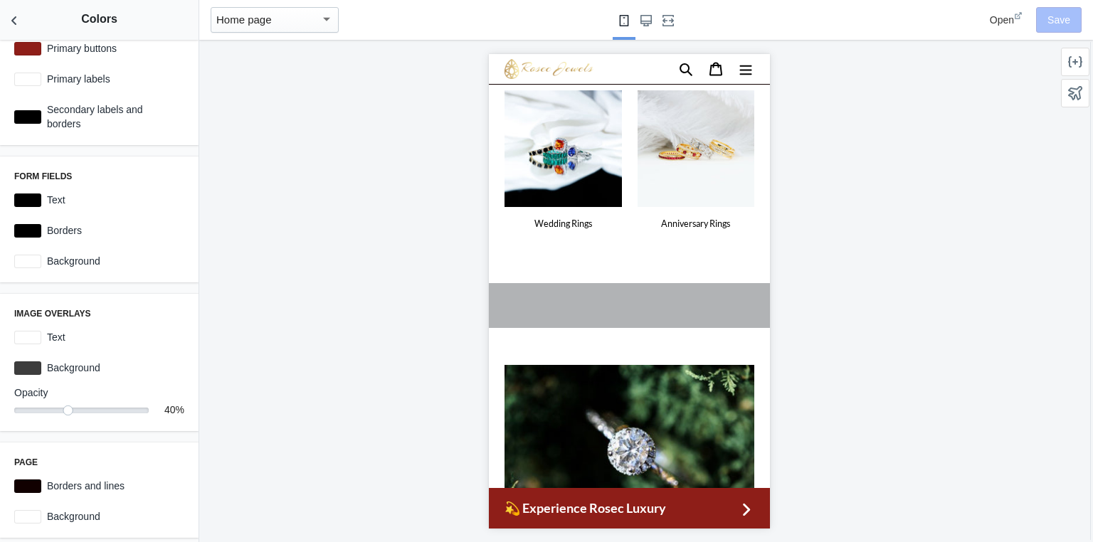
scroll to position [0, 0]
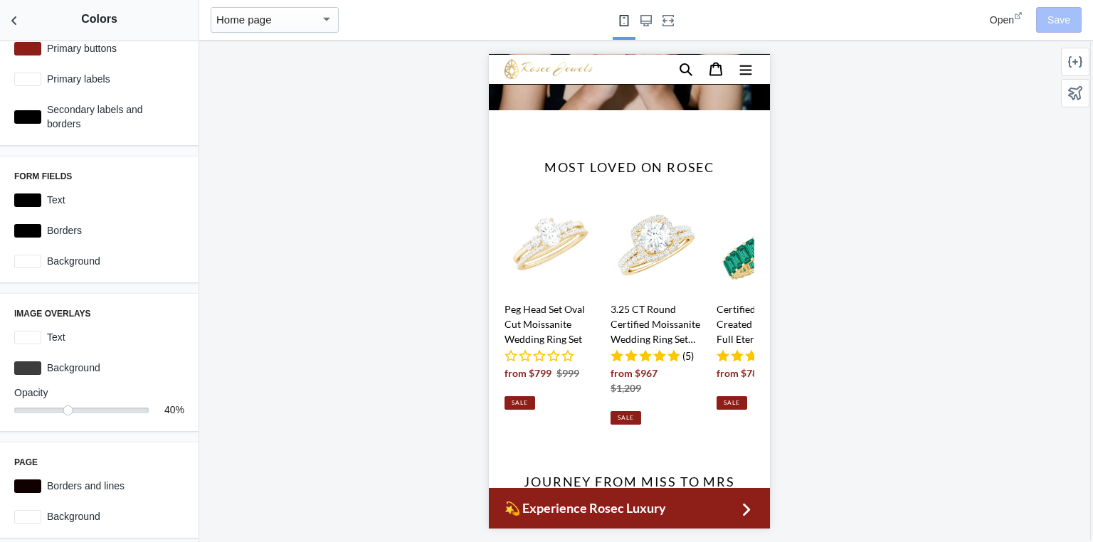
click at [537, 327] on link "Peg Head Set Oval Cut Moissanite Wedding Ring Set" at bounding box center [549, 304] width 90 height 209
click at [293, 19] on div "Home page" at bounding box center [268, 19] width 104 height 17
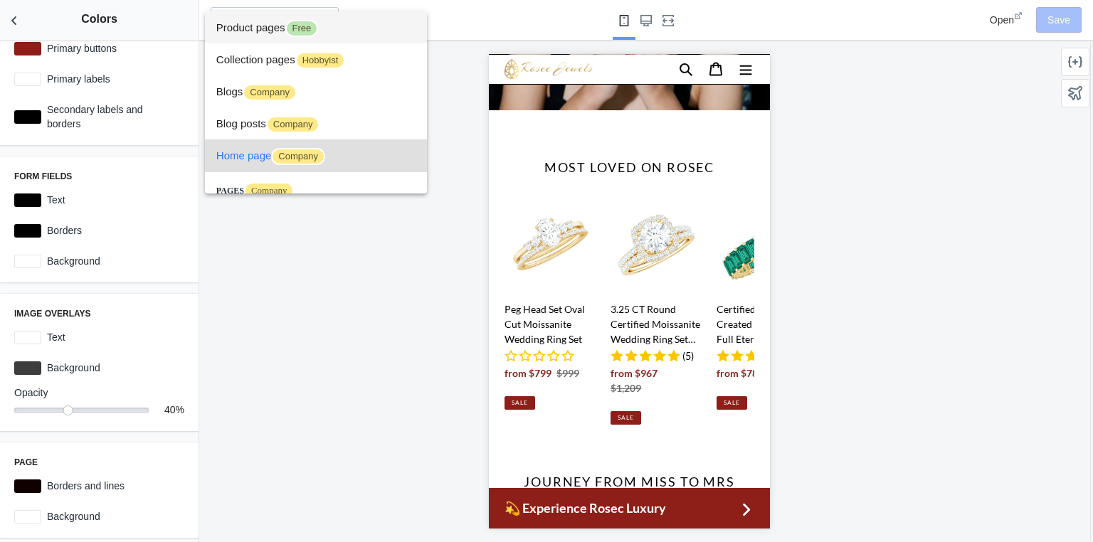
click at [233, 26] on span "Product pages Free" at bounding box center [315, 27] width 199 height 32
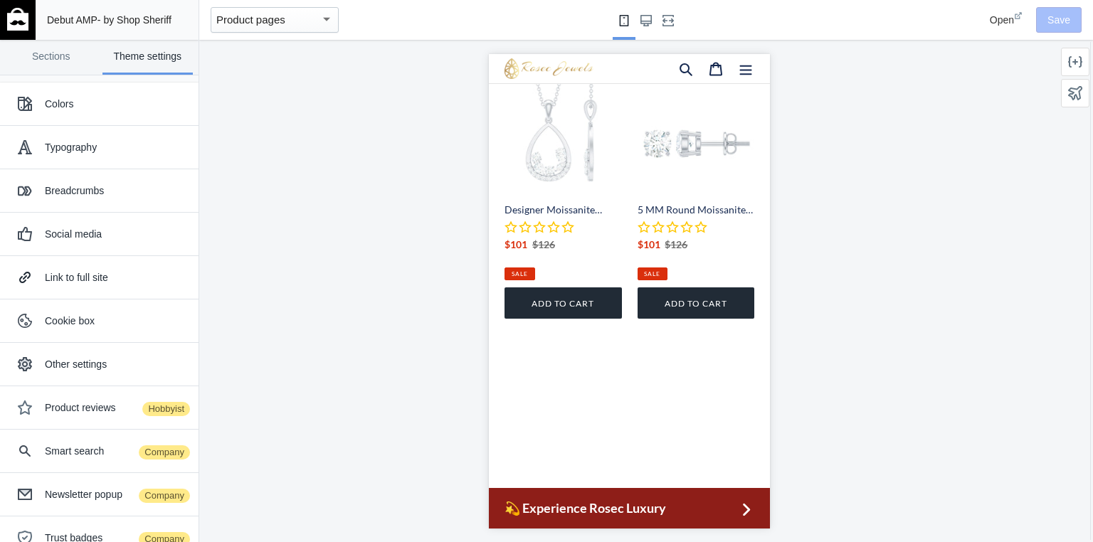
click at [517, 280] on link "Designer Moissanite Teardrop Pendant Necklace in Silver" at bounding box center [562, 177] width 117 height 206
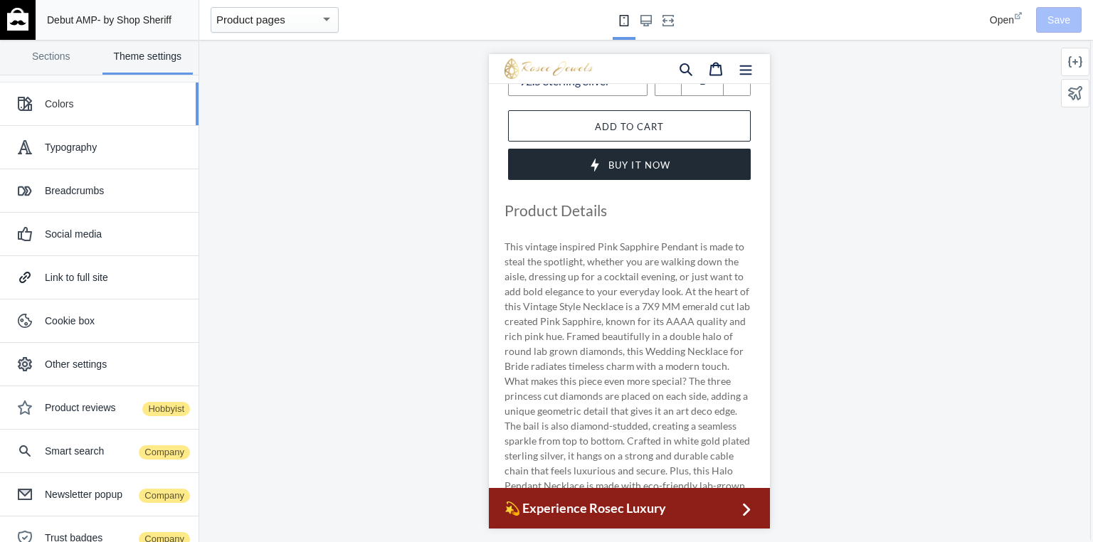
click at [67, 111] on div "Colors" at bounding box center [99, 104] width 177 height 28
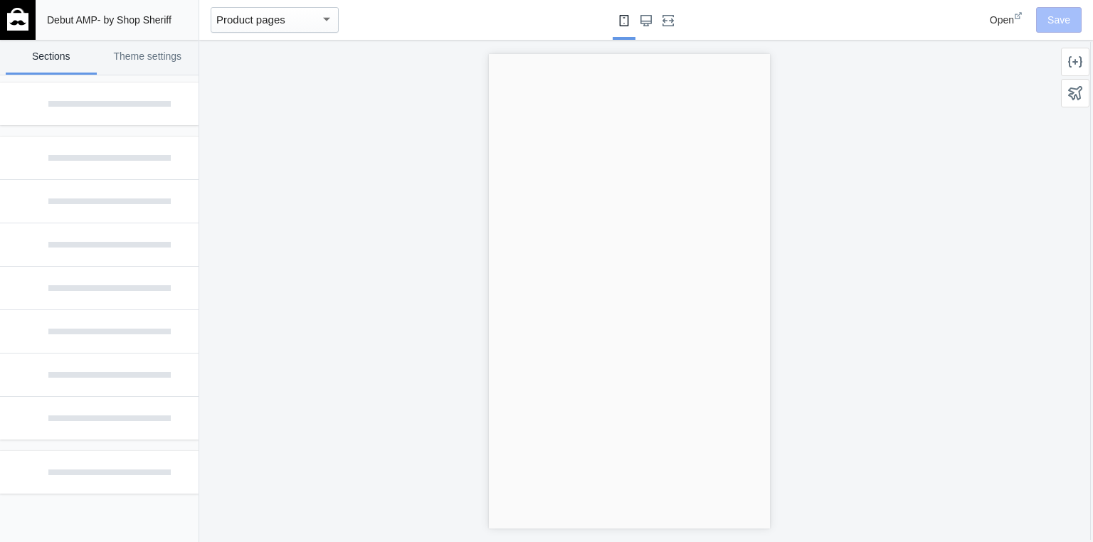
click at [1008, 20] on span "Open" at bounding box center [1002, 19] width 24 height 11
